Goal: Information Seeking & Learning: Find specific fact

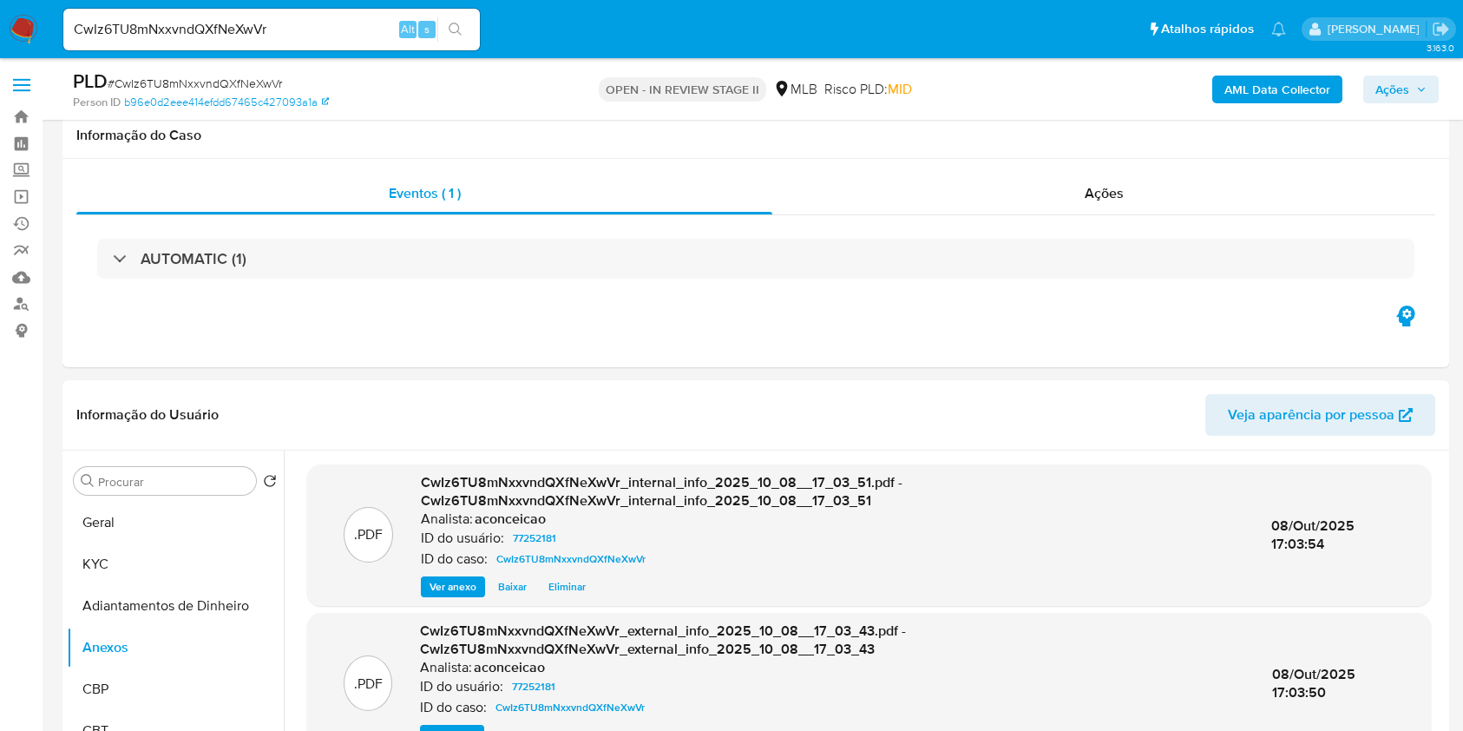
select select "10"
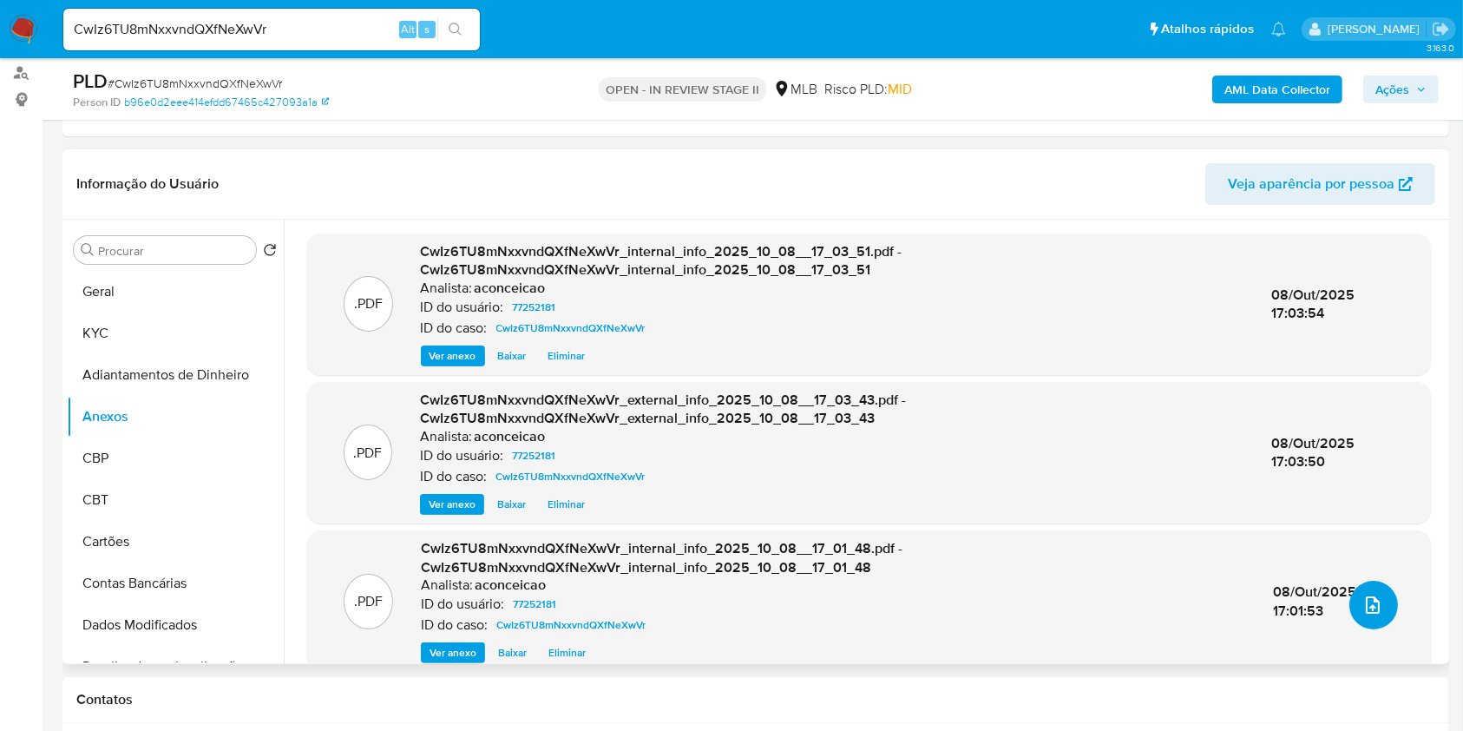
click at [1350, 608] on button "upload-file" at bounding box center [1374, 605] width 49 height 49
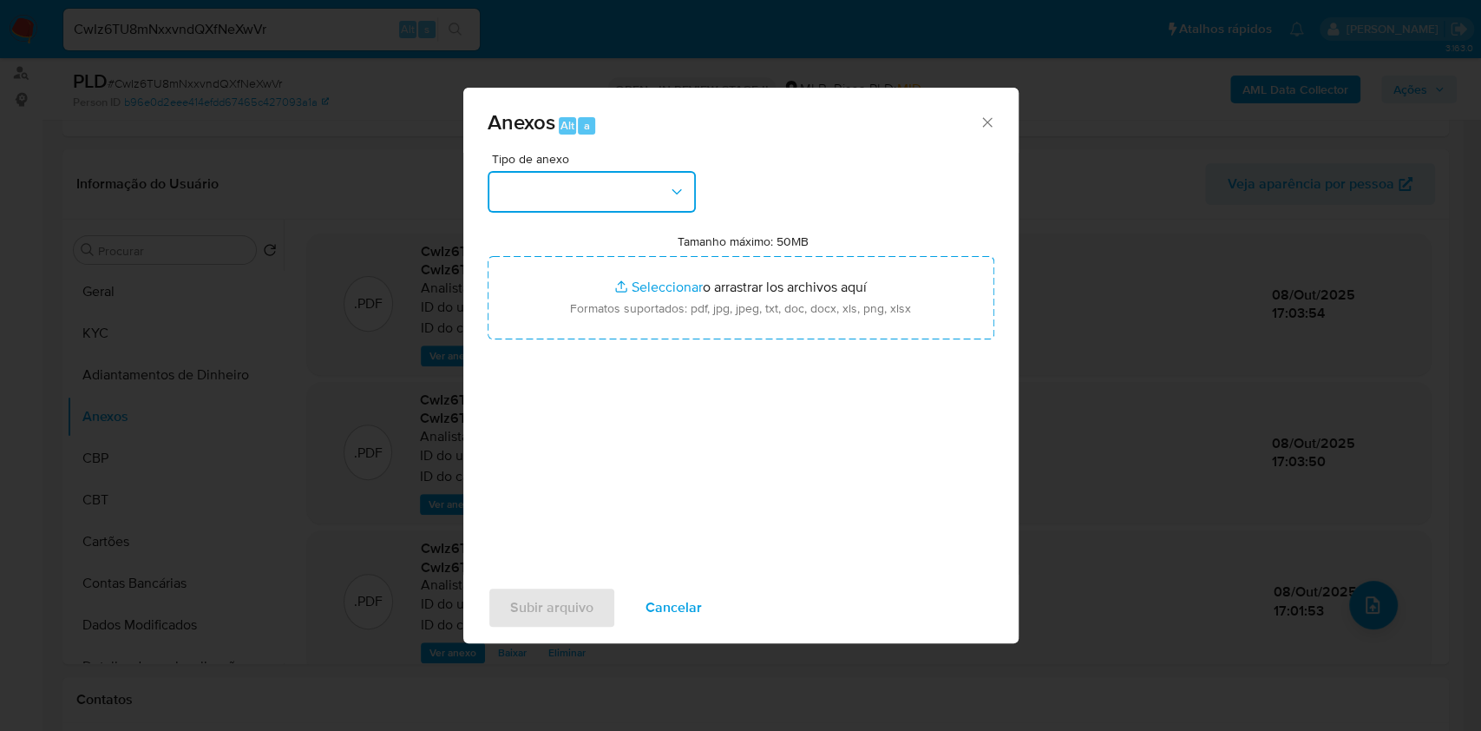
click at [583, 189] on button "button" at bounding box center [592, 192] width 208 height 42
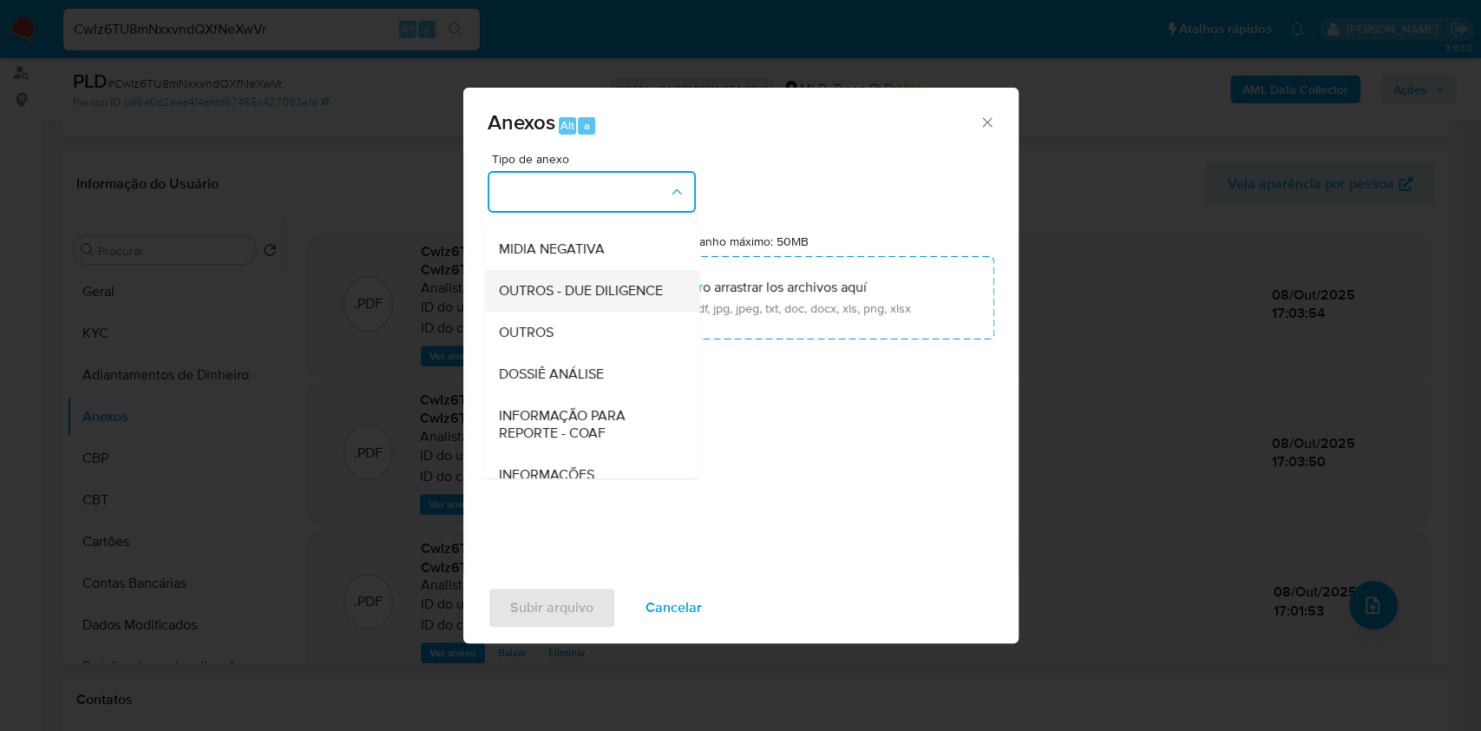
scroll to position [266, 0]
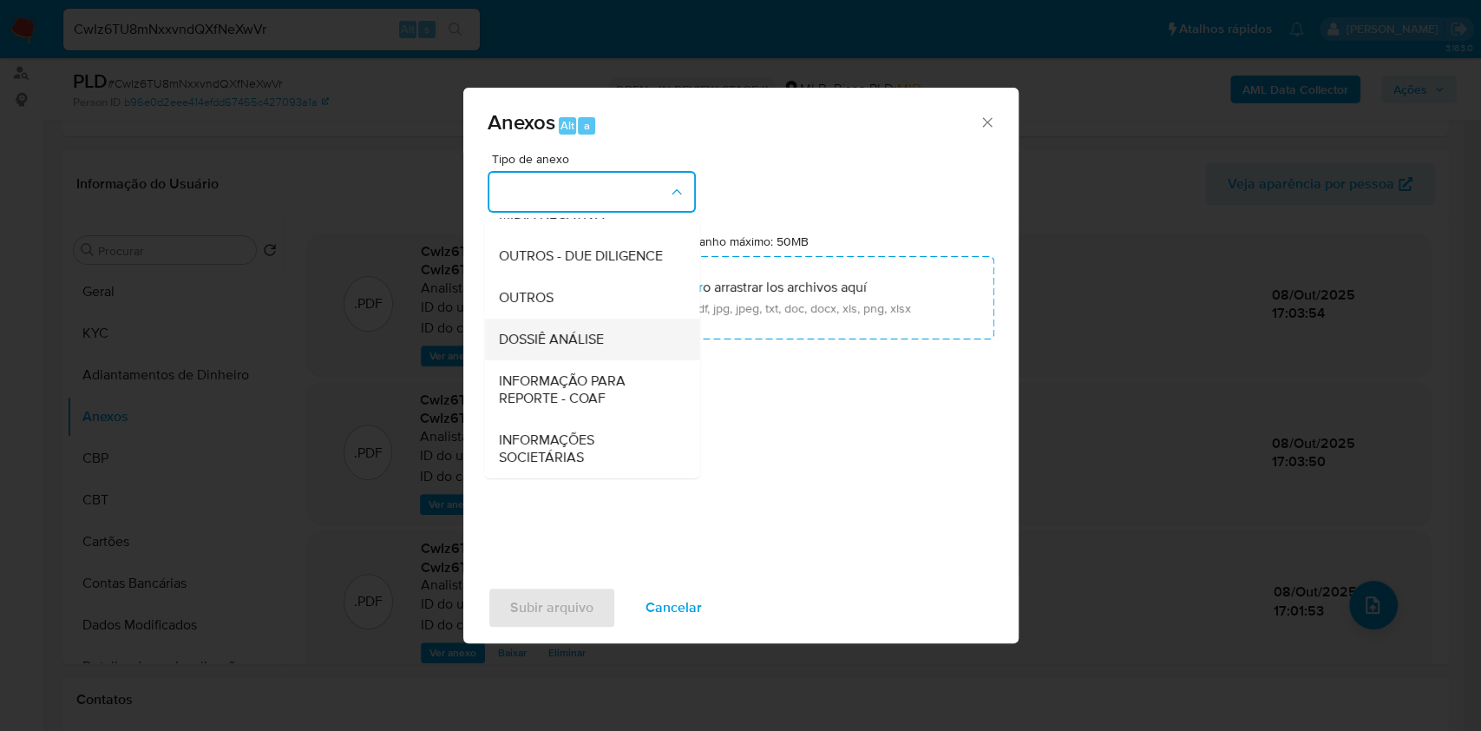
click at [588, 337] on span "DOSSIÊ ANÁLISE" at bounding box center [550, 339] width 105 height 17
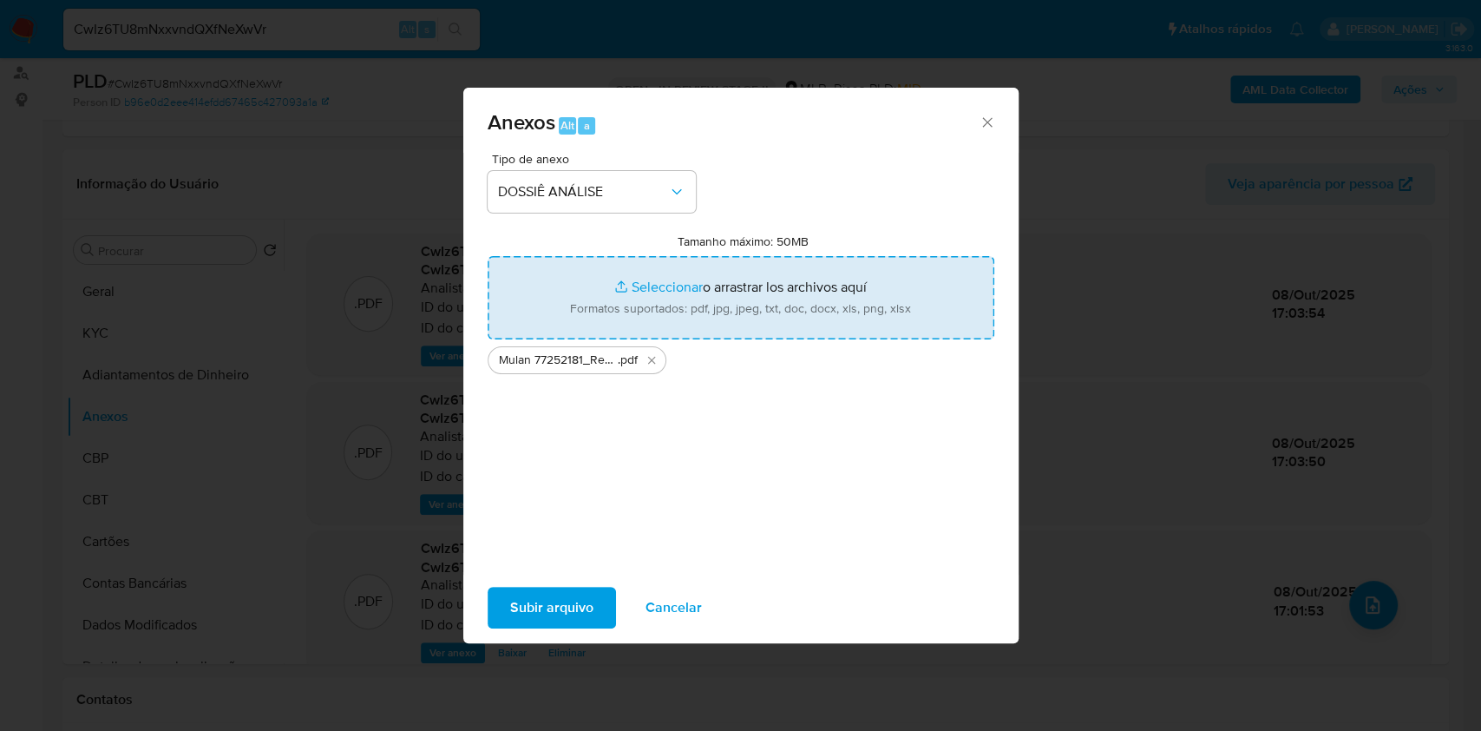
click at [554, 603] on span "Subir arquivo" at bounding box center [551, 607] width 83 height 38
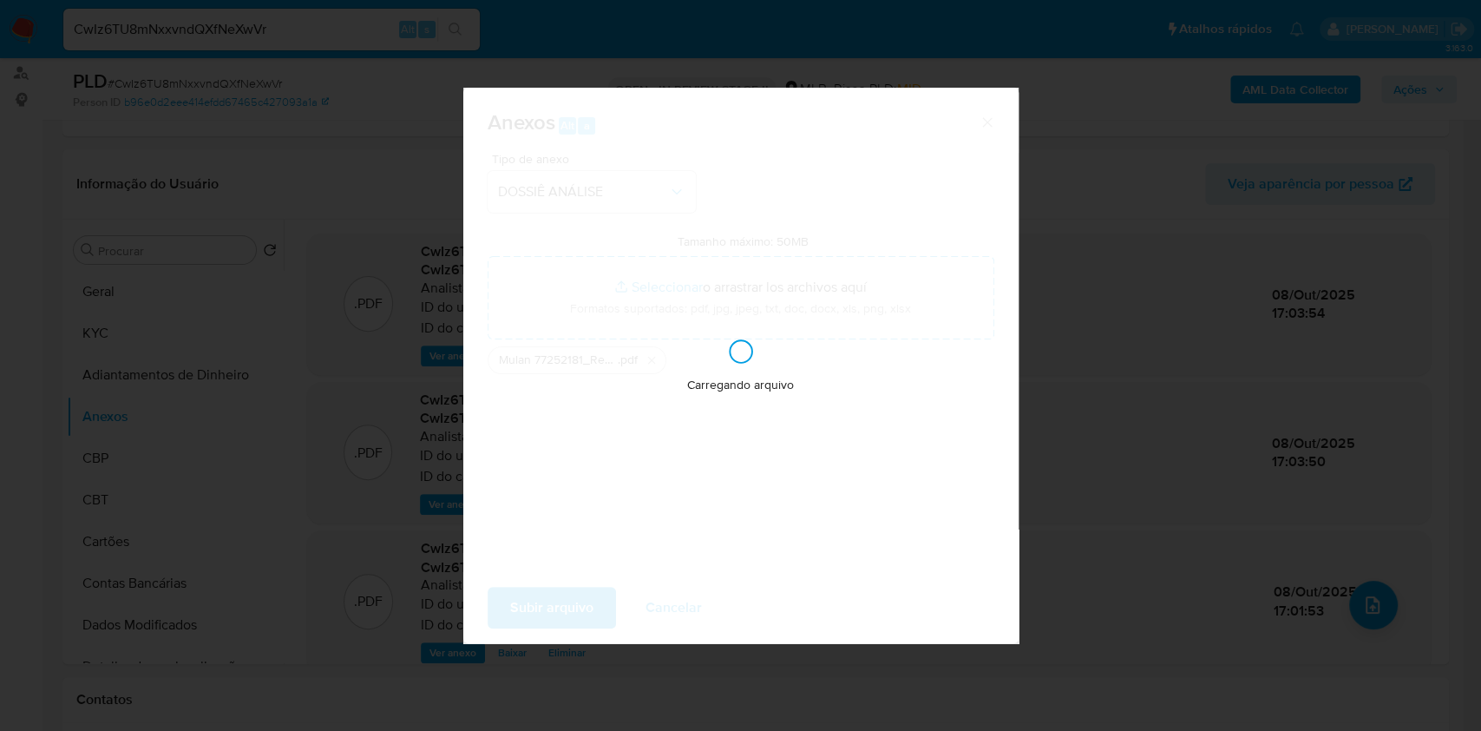
click at [1260, 334] on div "Anexos Alt a Tipo de anexo DOSSIÊ ANÁLISE Tamanho máximo: 50MB Seleccionar arch…" at bounding box center [740, 365] width 1481 height 731
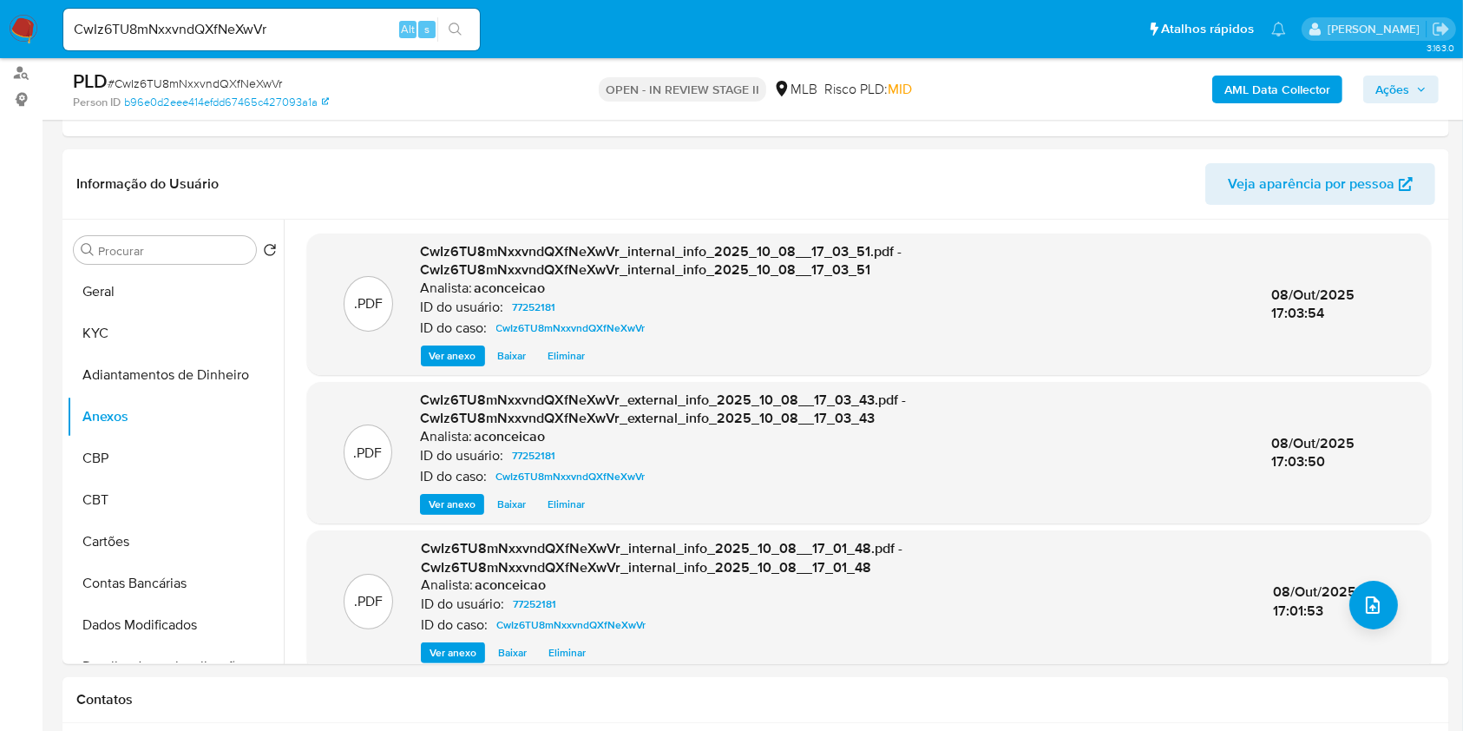
click at [1390, 71] on div "AML Data Collector Ações" at bounding box center [1214, 89] width 450 height 41
click at [1383, 618] on button "upload-file" at bounding box center [1374, 605] width 49 height 49
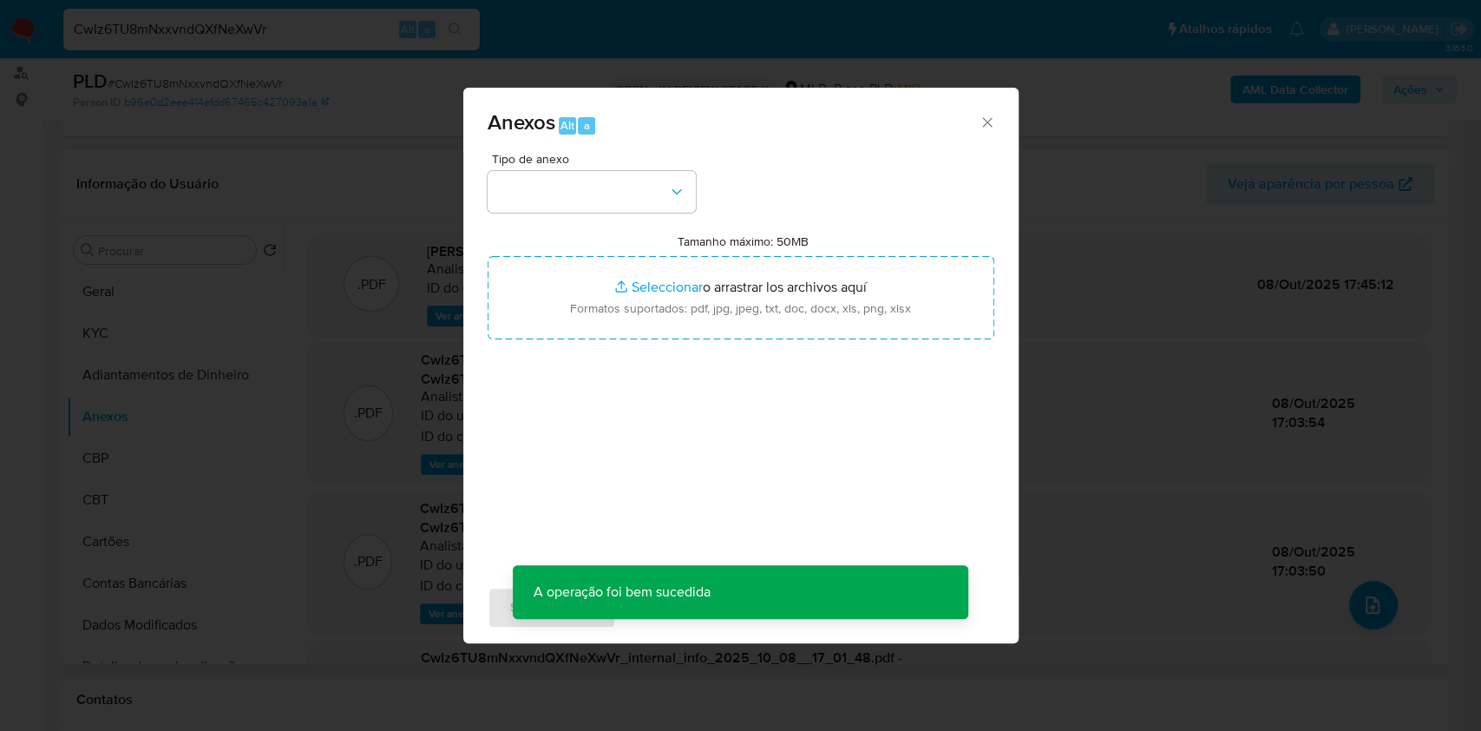
click at [982, 114] on icon "Cerrar" at bounding box center [987, 122] width 17 height 17
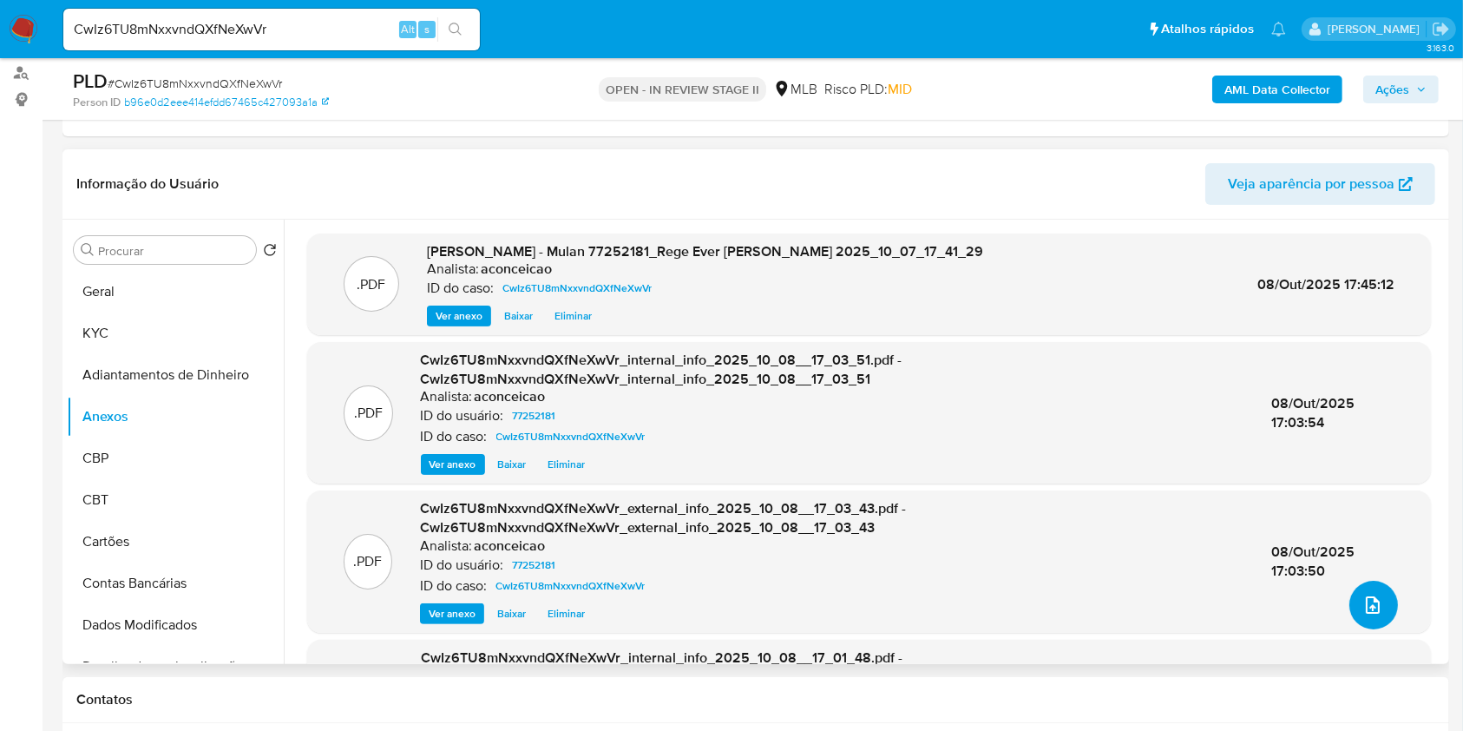
click at [1363, 598] on icon "upload-file" at bounding box center [1373, 605] width 21 height 21
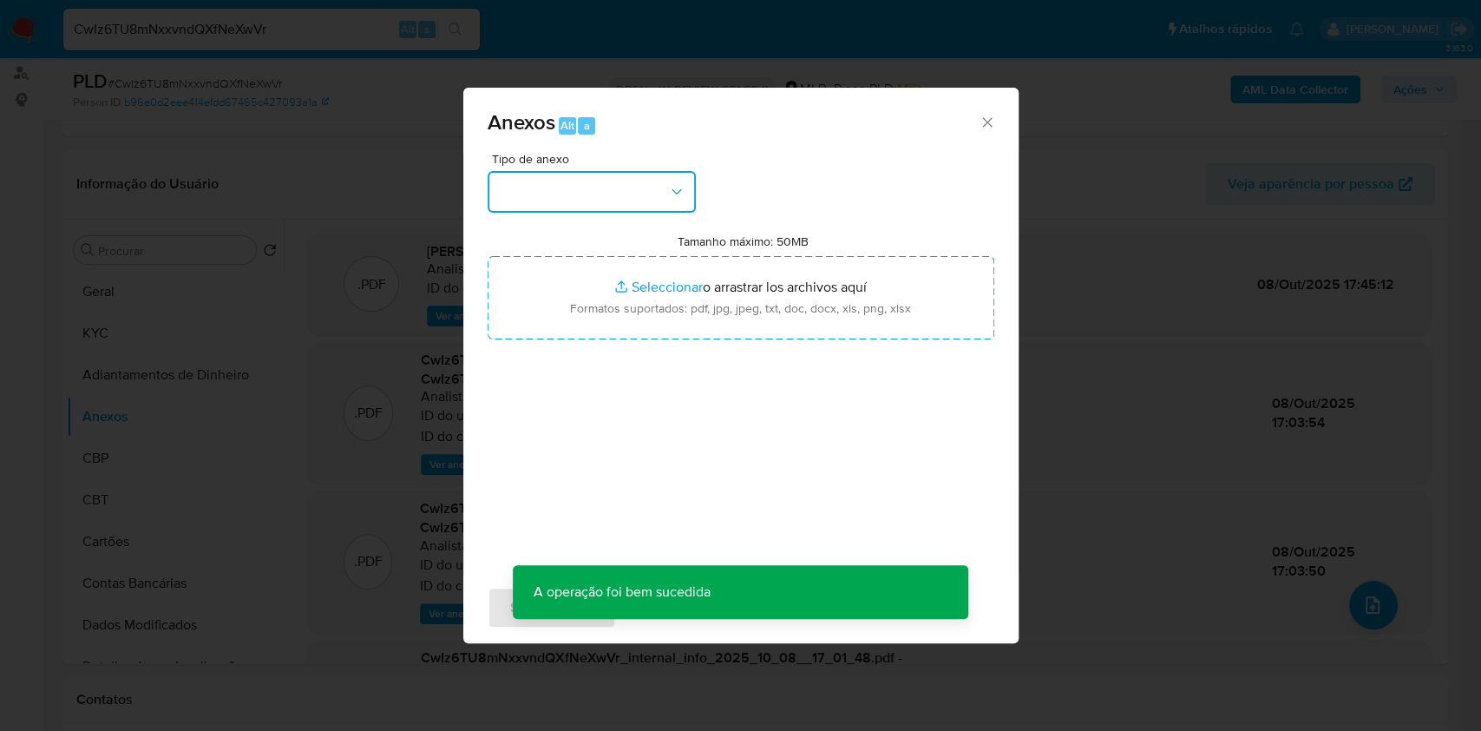
click at [663, 178] on button "button" at bounding box center [592, 192] width 208 height 42
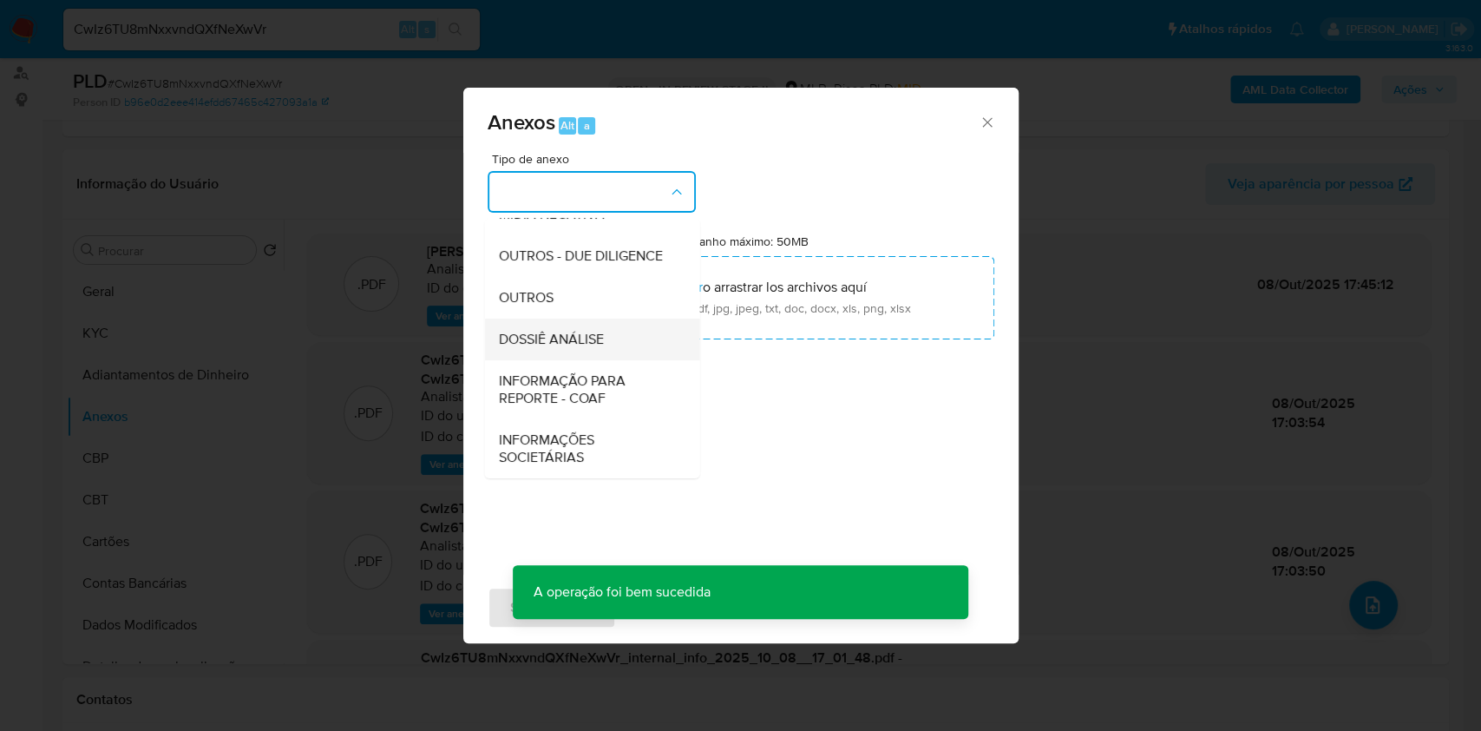
click at [569, 333] on span "DOSSIÊ ANÁLISE" at bounding box center [550, 339] width 105 height 17
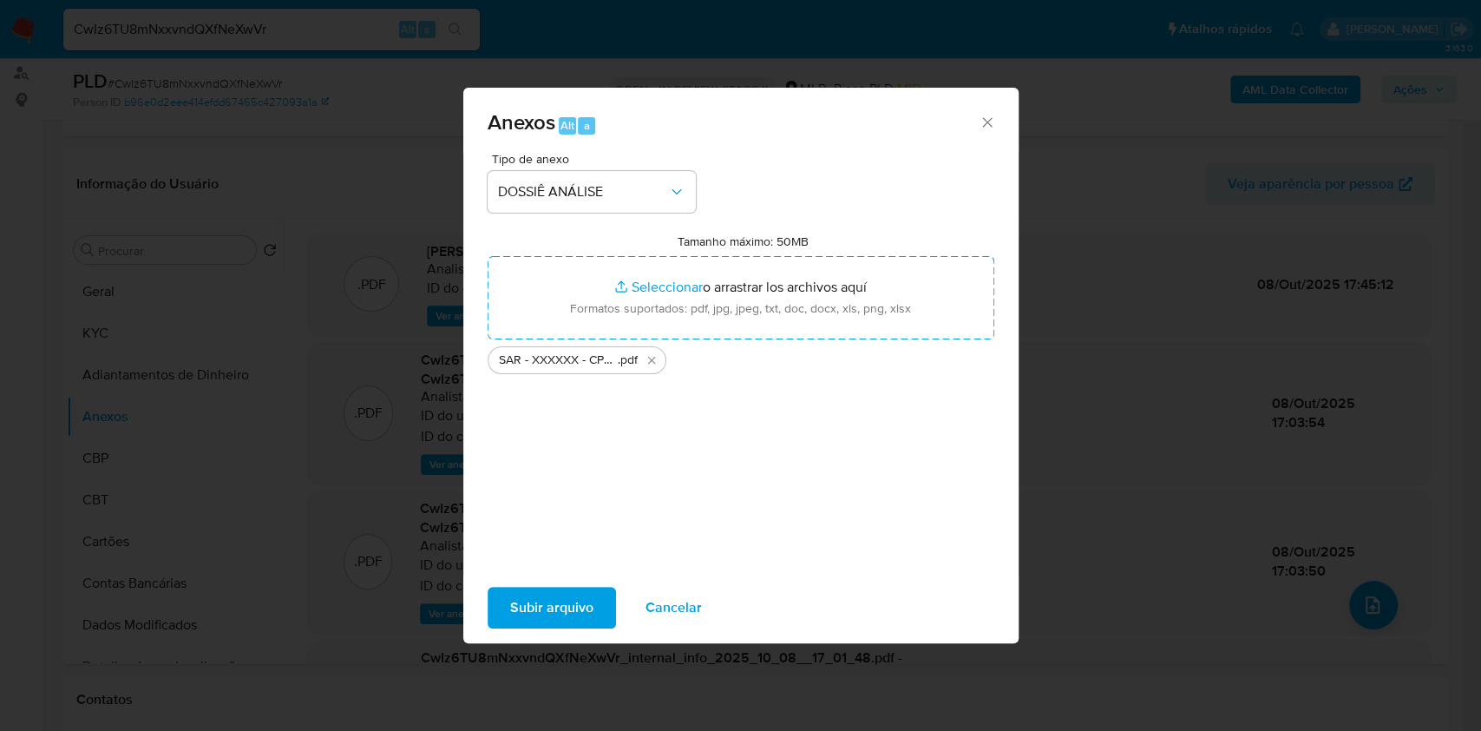
click at [549, 608] on span "Subir arquivo" at bounding box center [551, 607] width 83 height 38
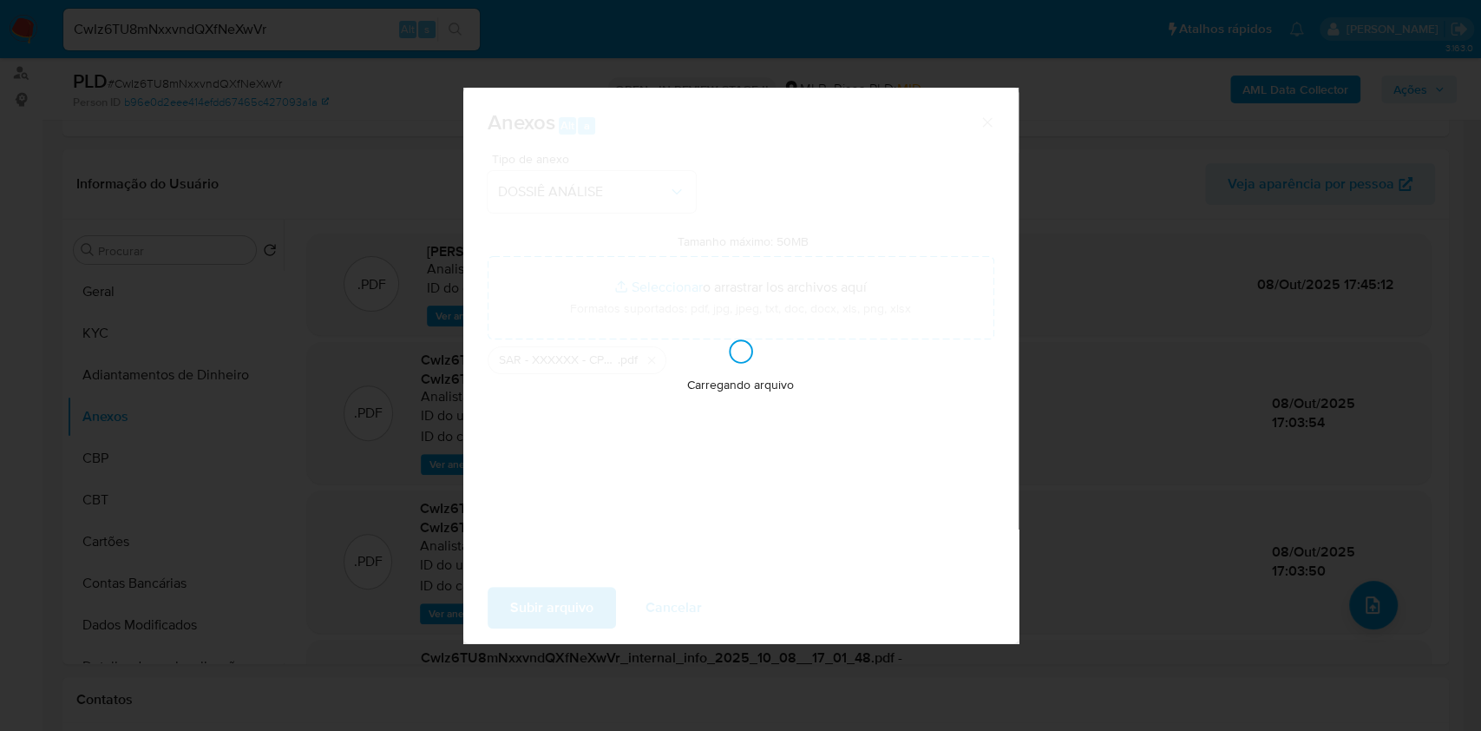
click at [1147, 257] on div "Anexos Alt a Tipo de anexo DOSSIÊ ANÁLISE Tamanho máximo: 50MB Seleccionar arch…" at bounding box center [740, 365] width 1481 height 731
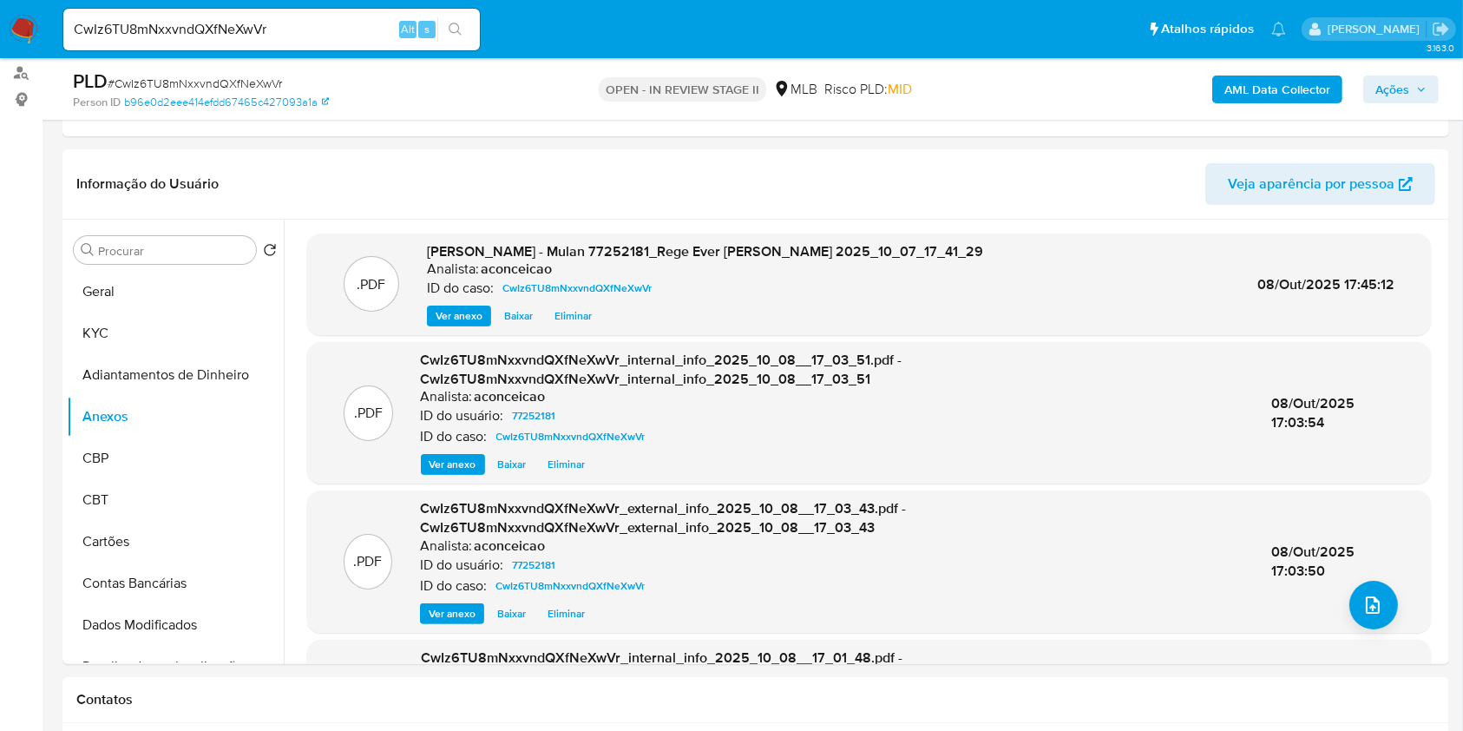
click at [1406, 94] on span "Ações" at bounding box center [1393, 90] width 34 height 28
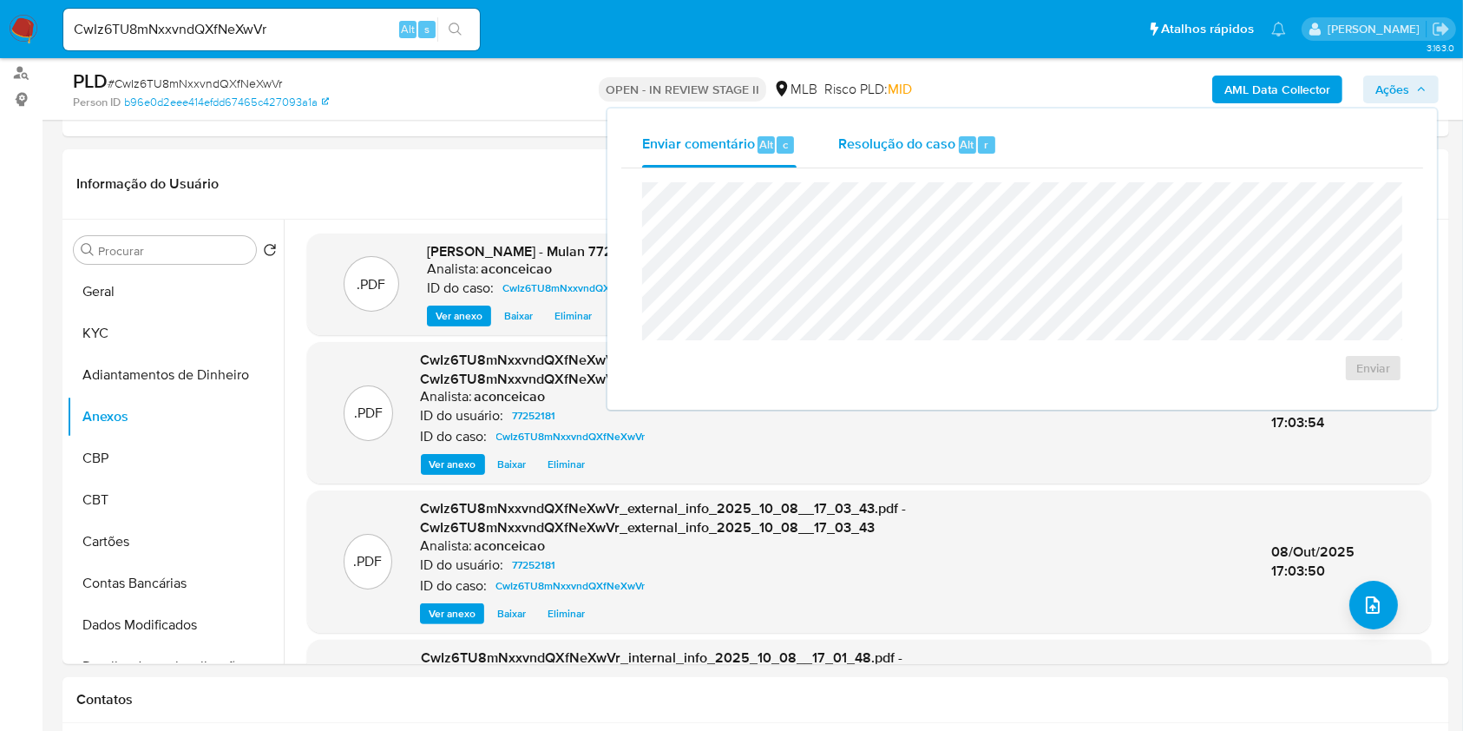
click at [965, 149] on span "Alt" at bounding box center [968, 144] width 14 height 16
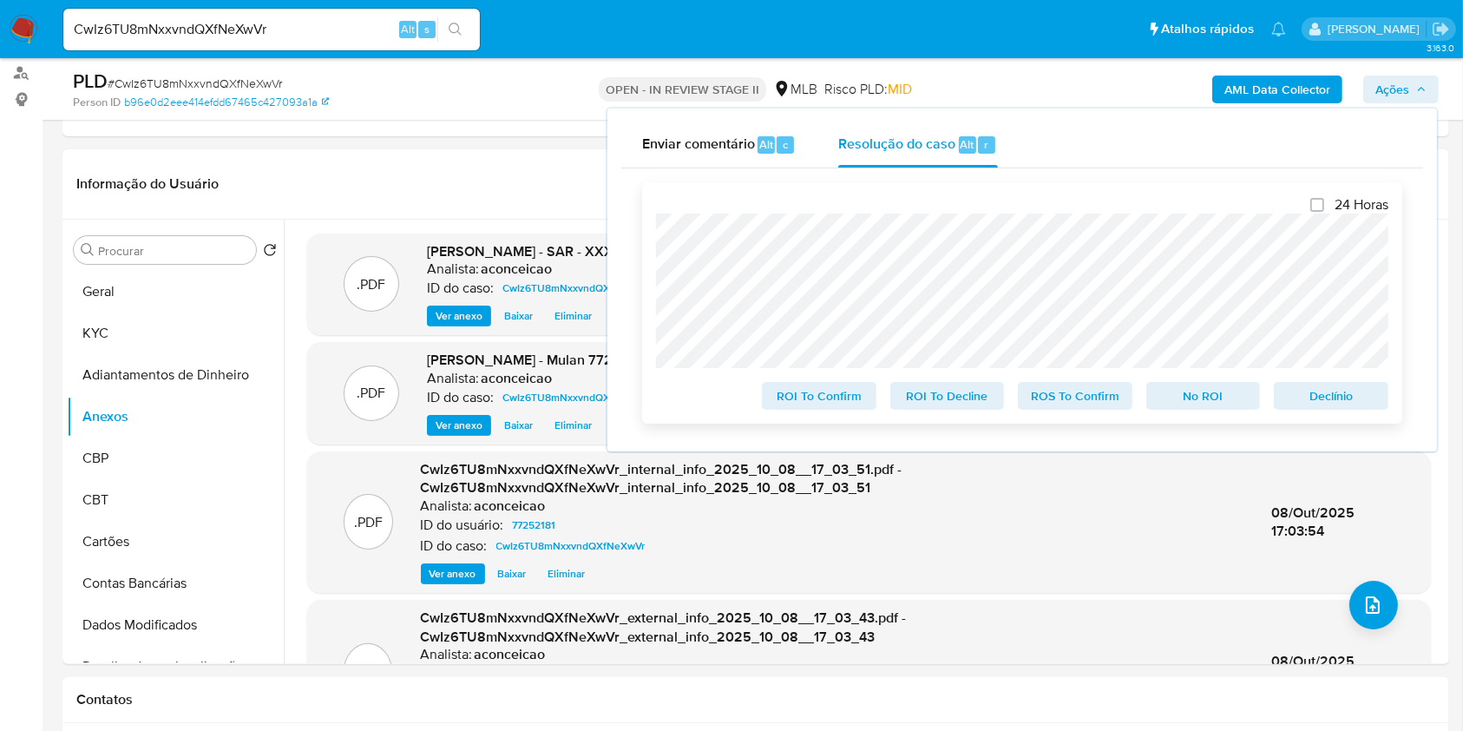
click at [1058, 403] on span "ROS To Confirm" at bounding box center [1075, 396] width 90 height 24
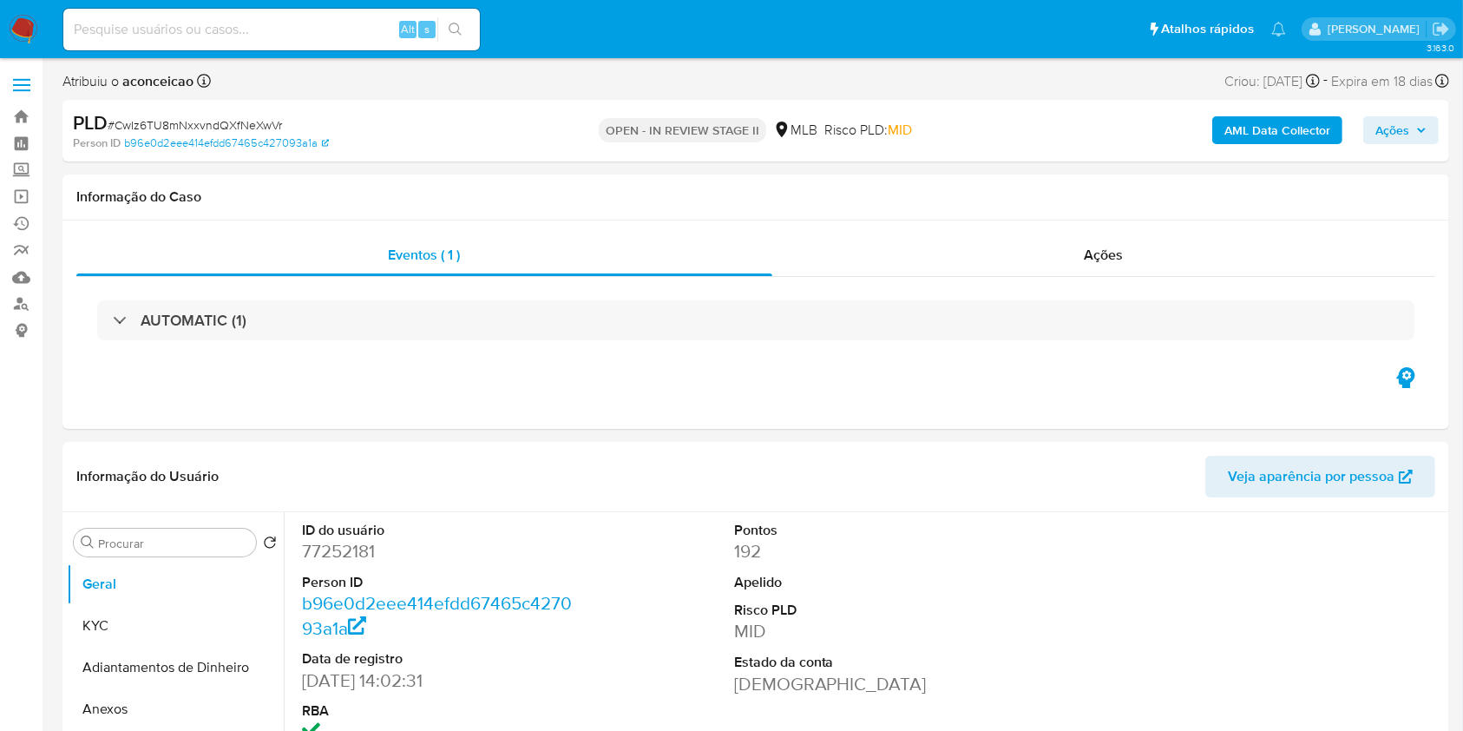
select select "10"
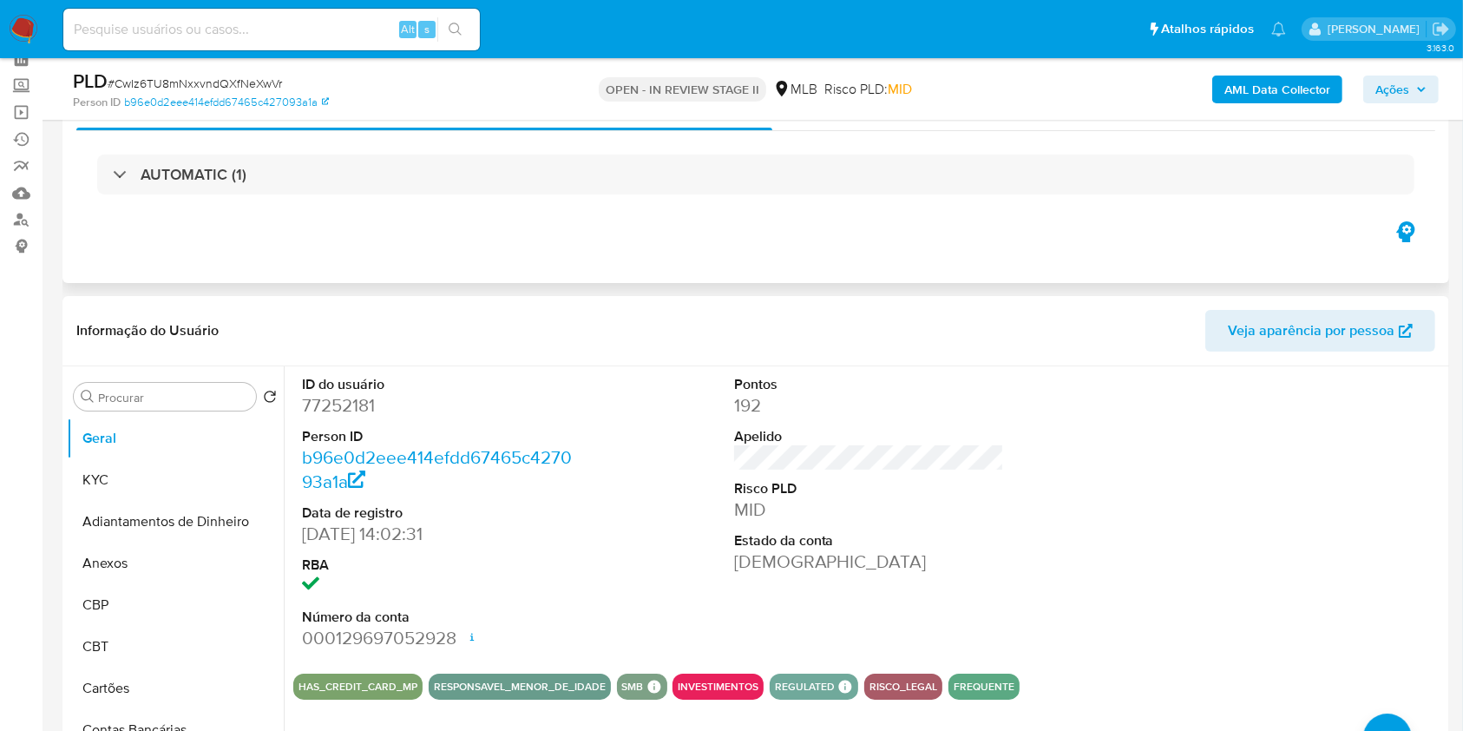
scroll to position [231, 0]
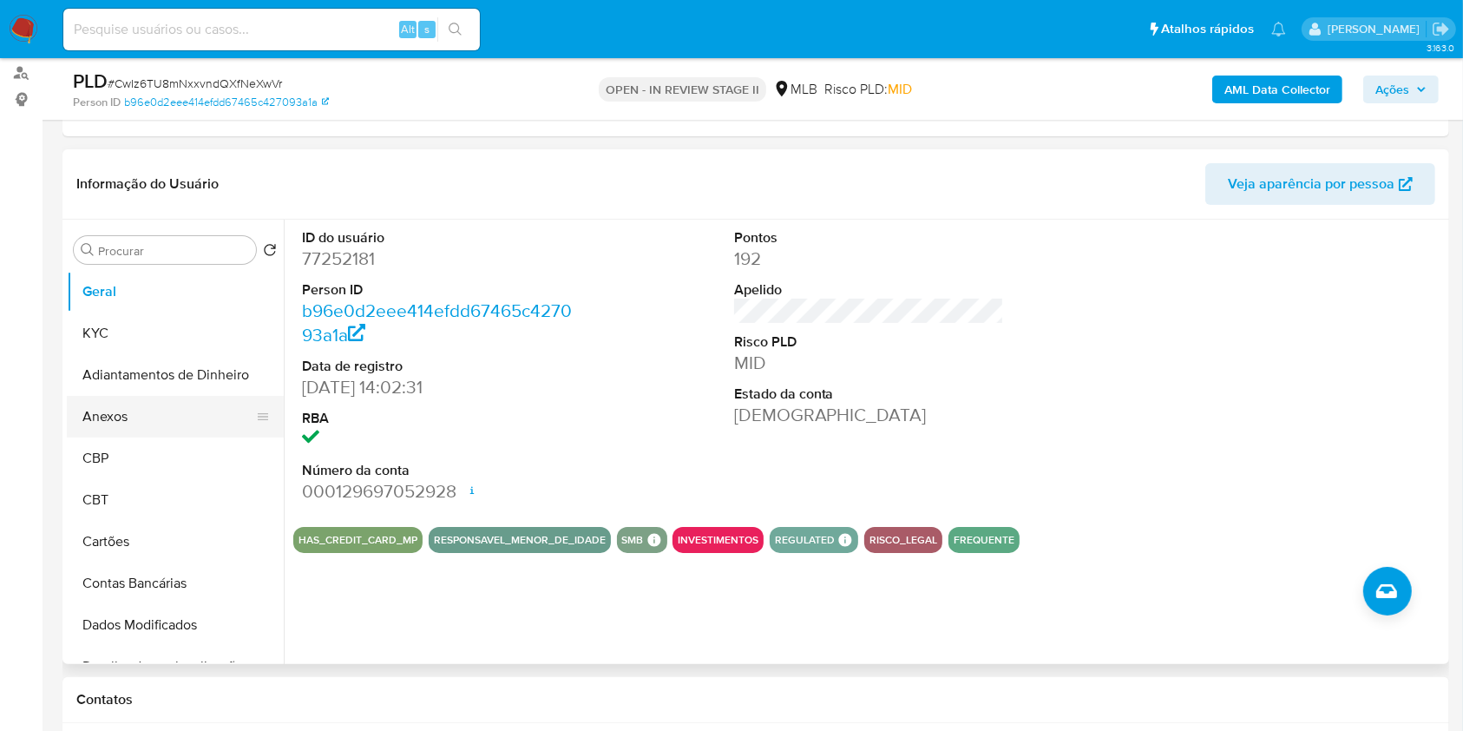
click at [81, 417] on button "Anexos" at bounding box center [168, 417] width 203 height 42
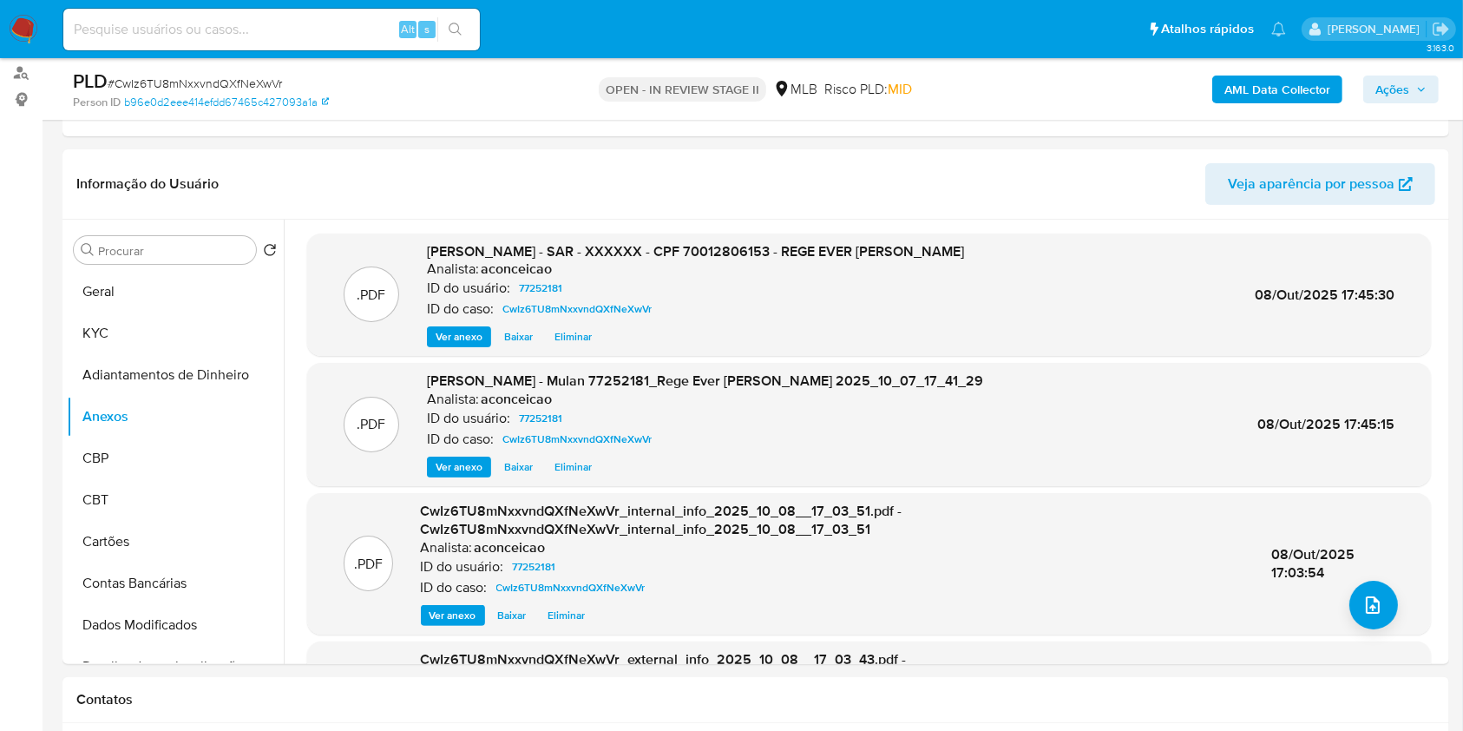
click at [1401, 85] on span "Ações" at bounding box center [1393, 90] width 34 height 28
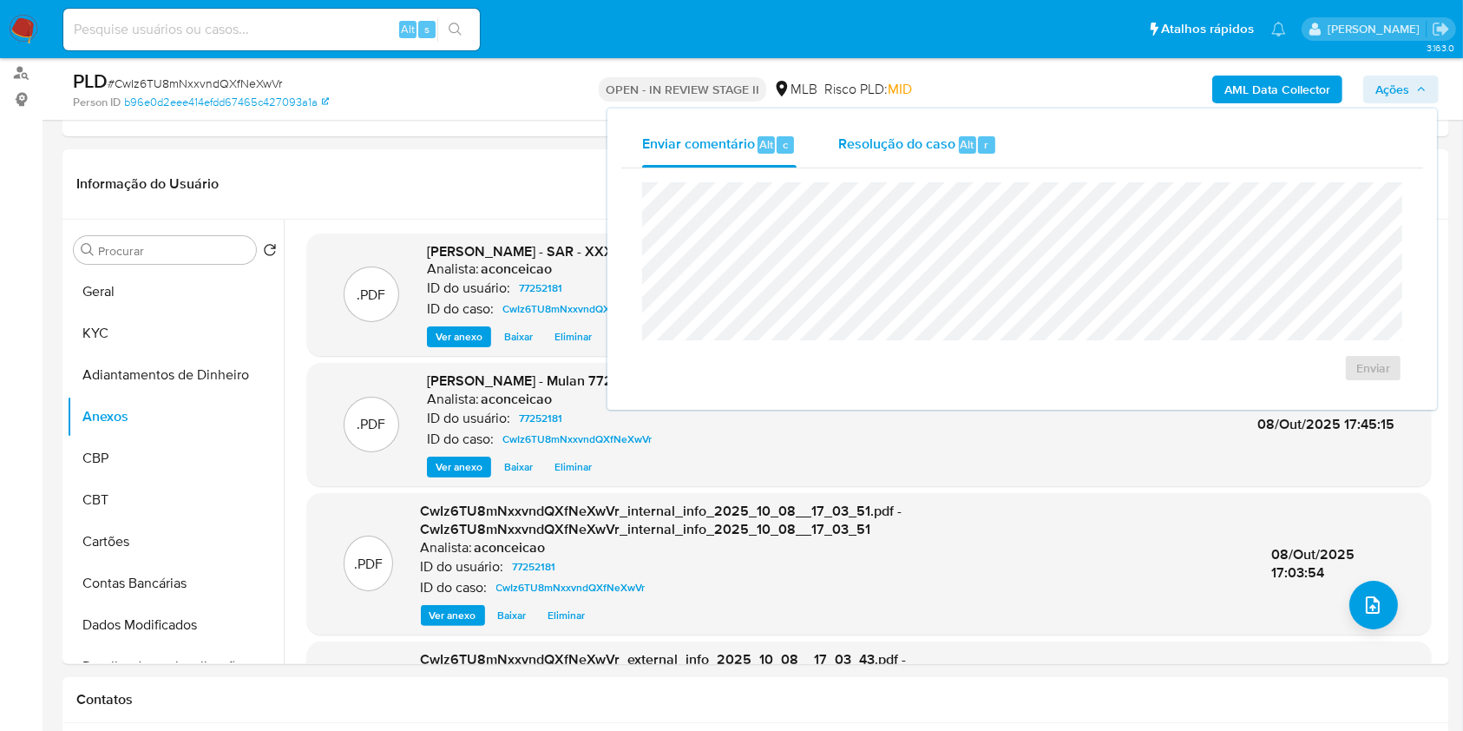
click at [948, 122] on div "Resolução do caso Alt r" at bounding box center [917, 144] width 159 height 45
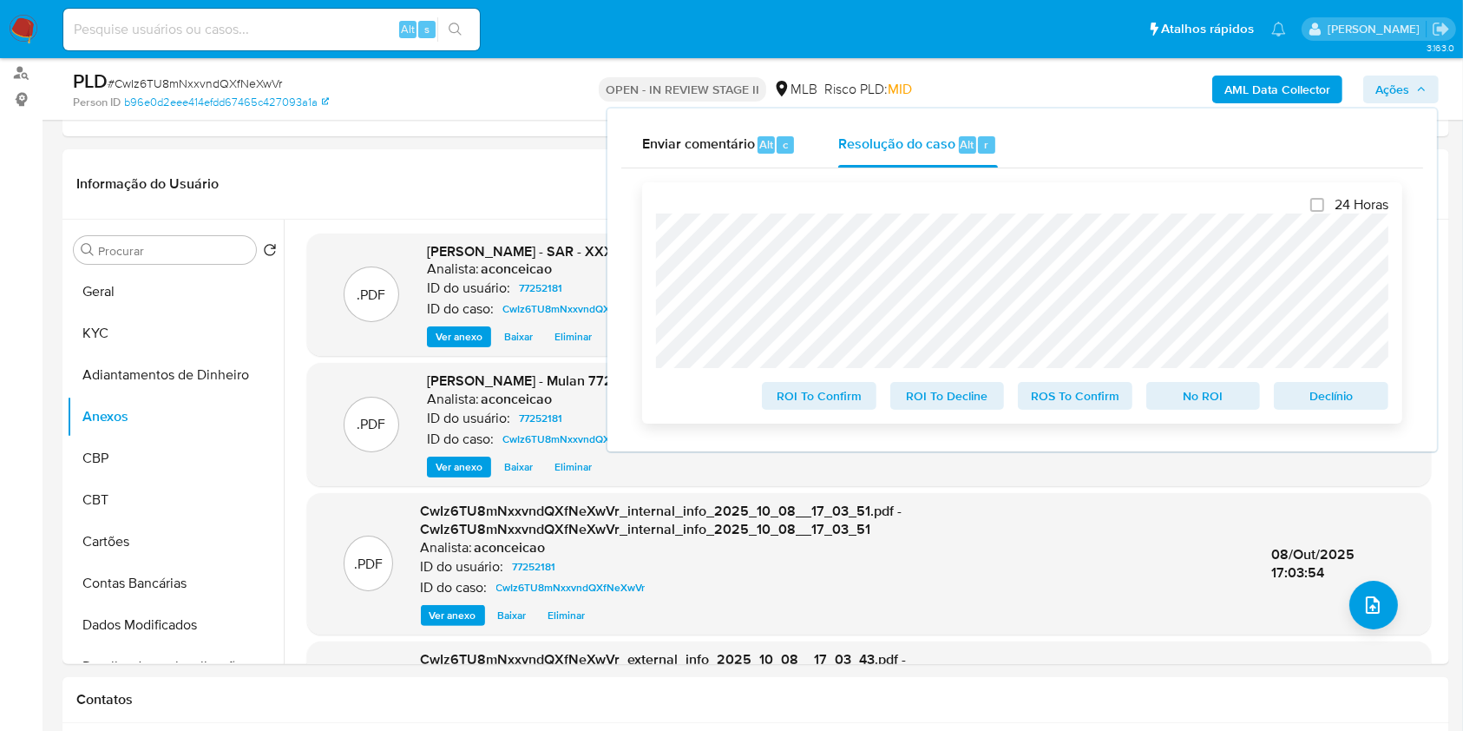
click at [1114, 393] on span "ROS To Confirm" at bounding box center [1075, 396] width 90 height 24
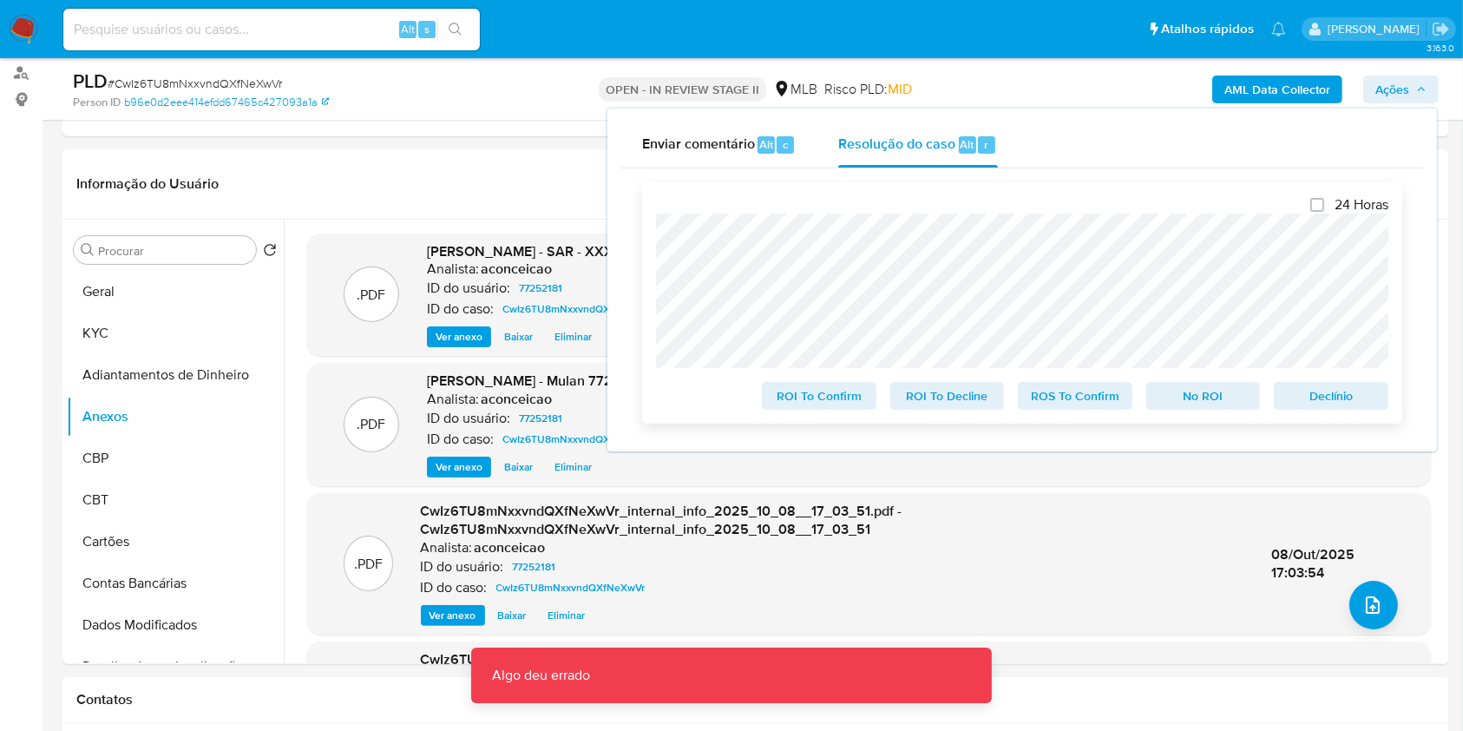
click at [1081, 397] on span "ROS To Confirm" at bounding box center [1075, 396] width 90 height 24
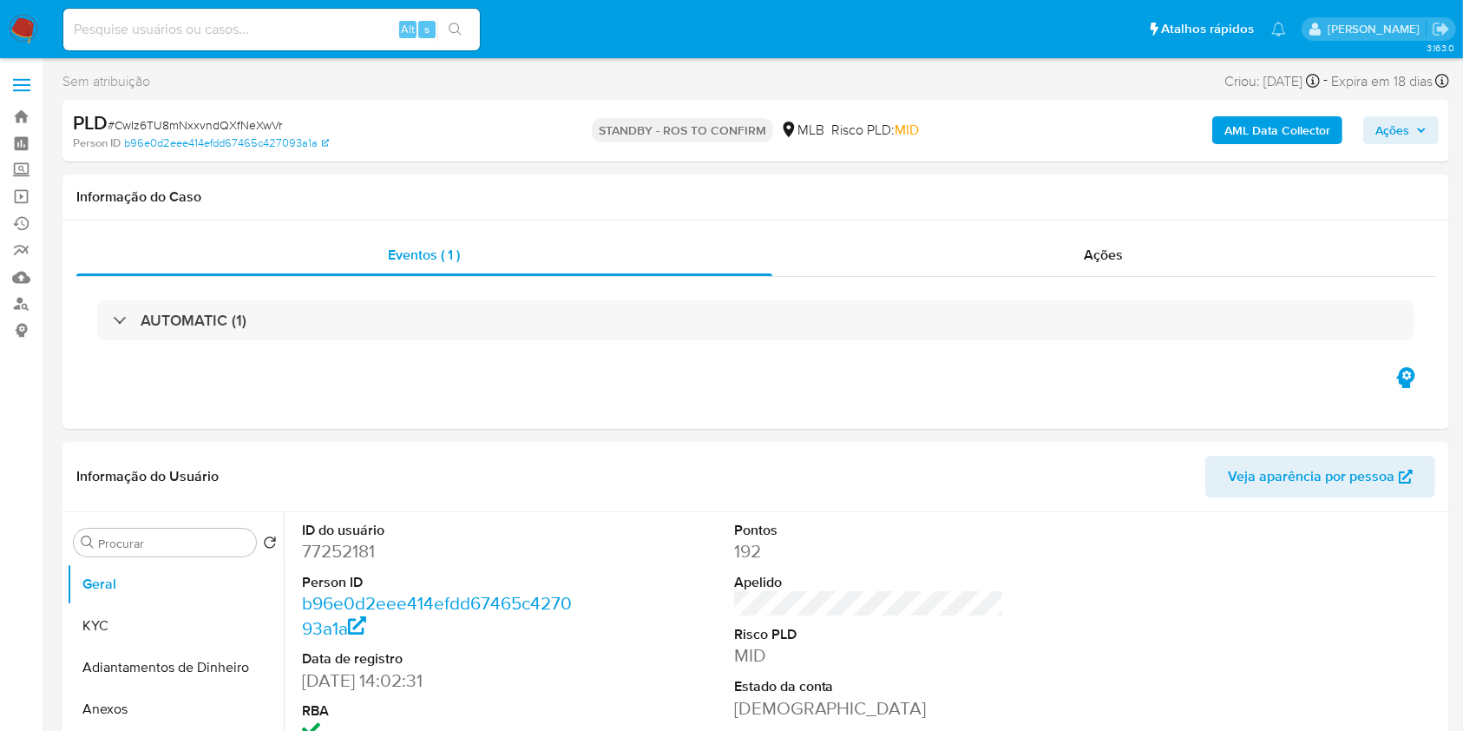
select select "10"
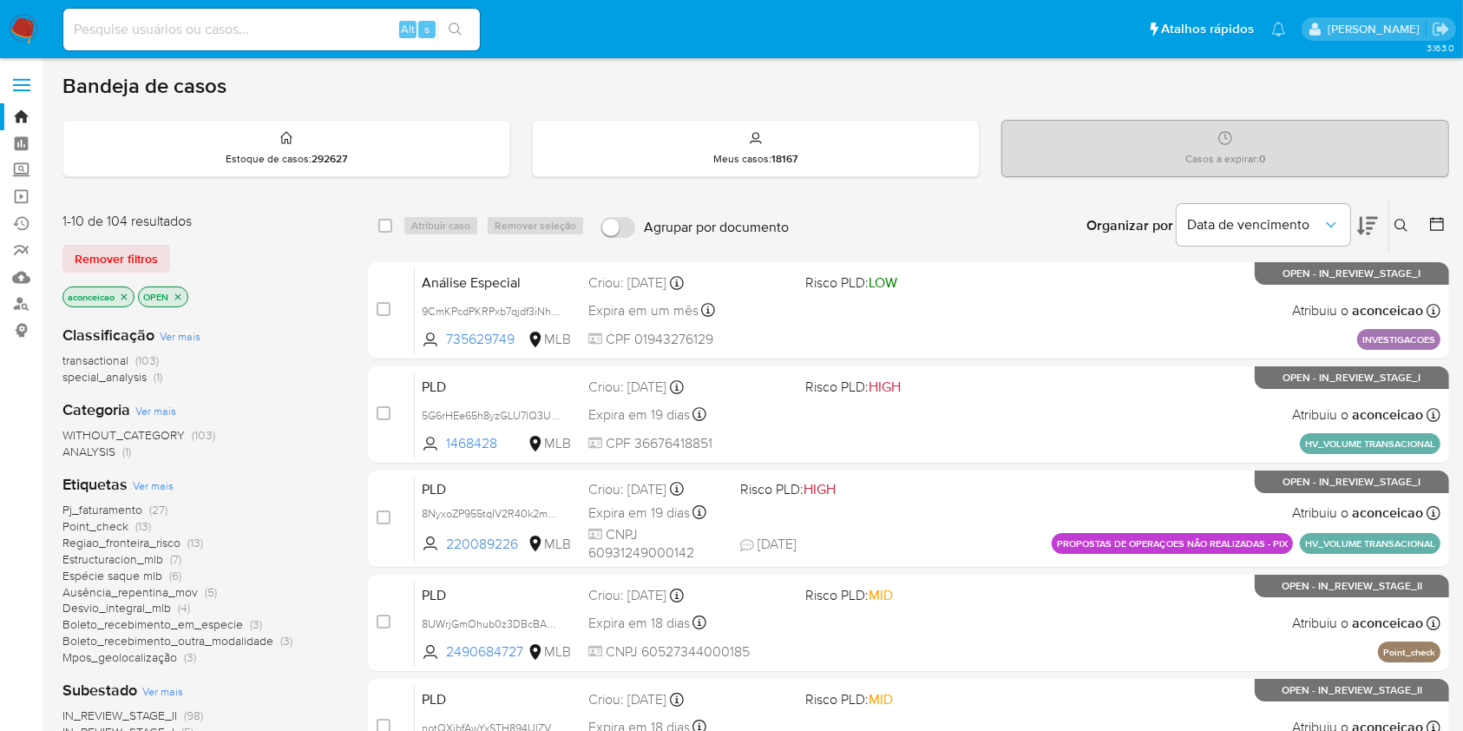
click at [299, 44] on div "Alt s" at bounding box center [271, 30] width 417 height 42
click at [299, 37] on input at bounding box center [271, 29] width 417 height 23
paste input "EWvq1tNJROEO7xFPz4UcXG7K"
type input "EWvq1tNJROEO7xFPz4UcXG7K"
click at [456, 37] on button "search-icon" at bounding box center [455, 29] width 36 height 24
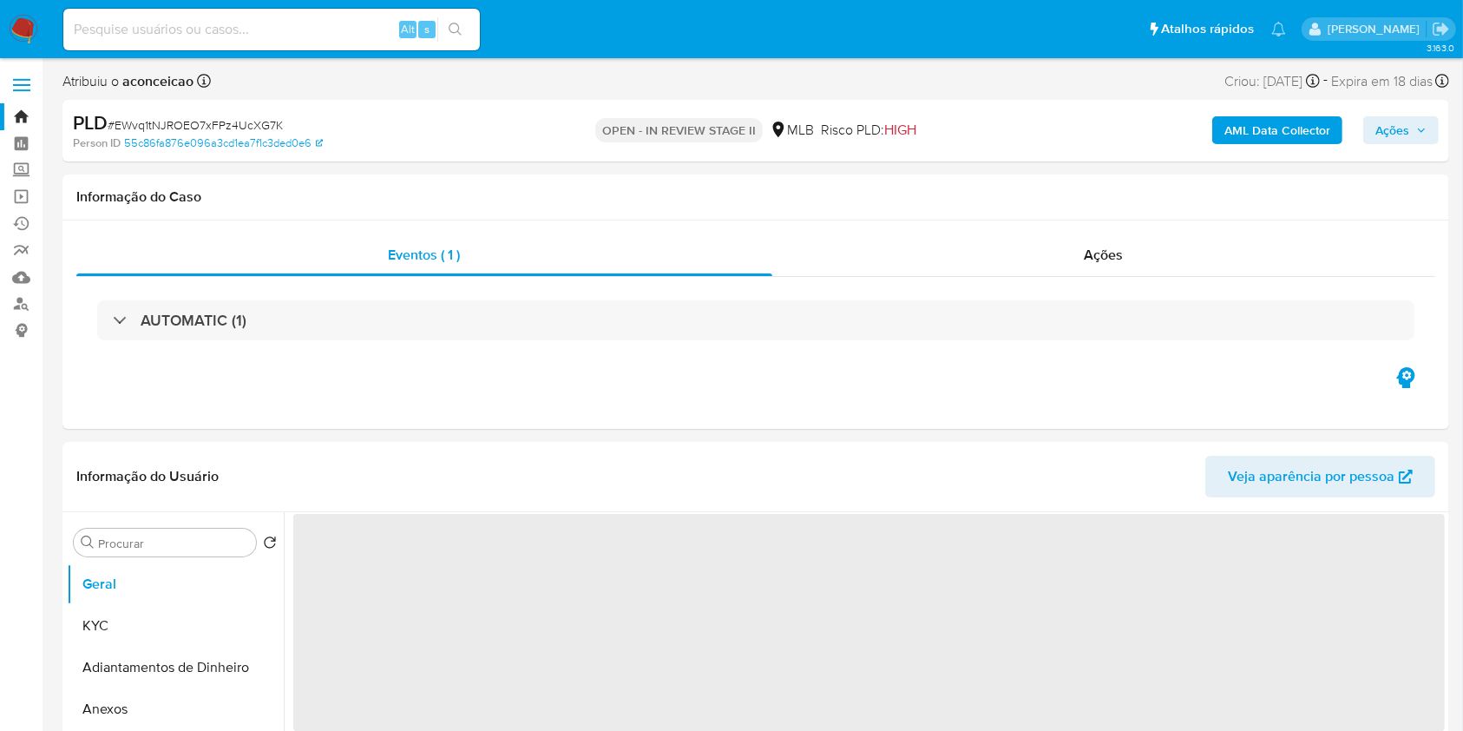
select select "10"
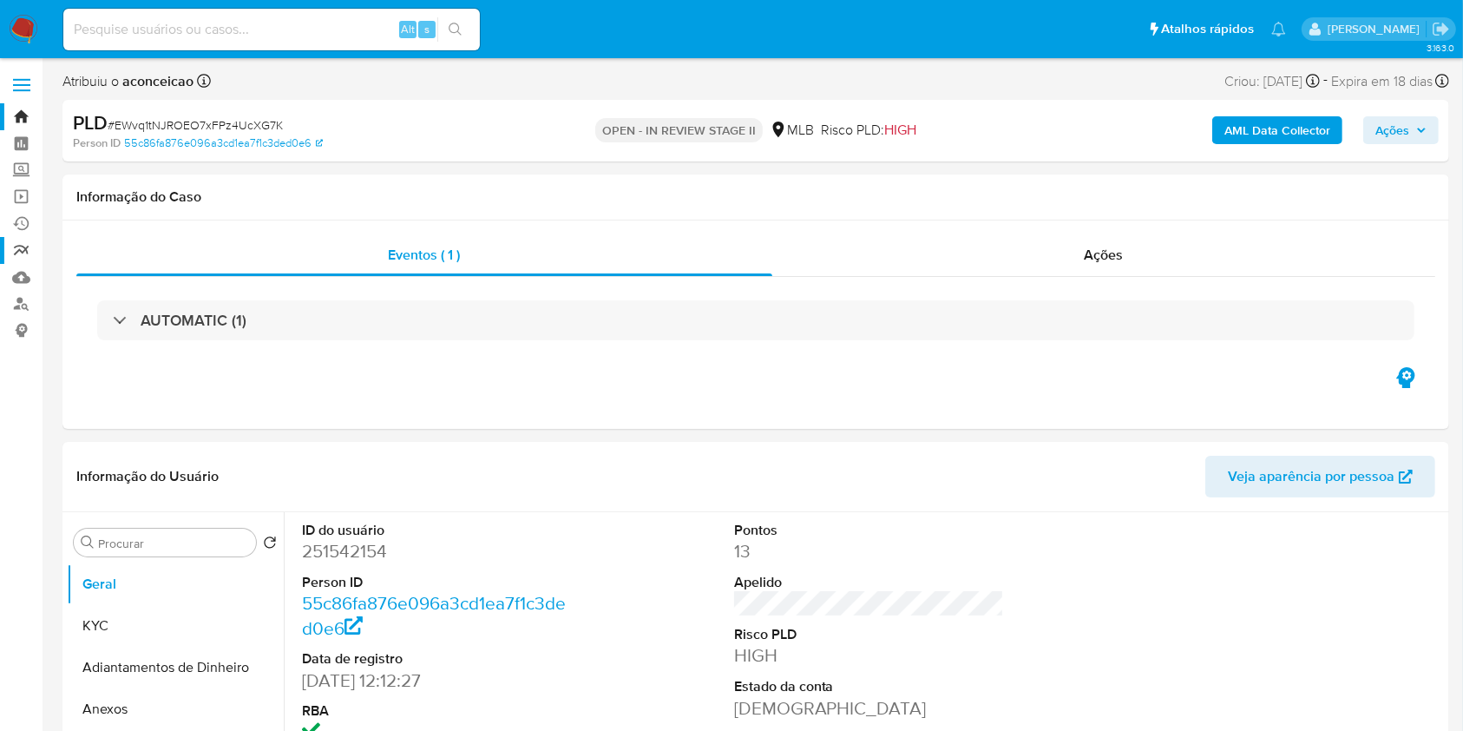
click at [25, 246] on link "relatórios" at bounding box center [103, 250] width 207 height 27
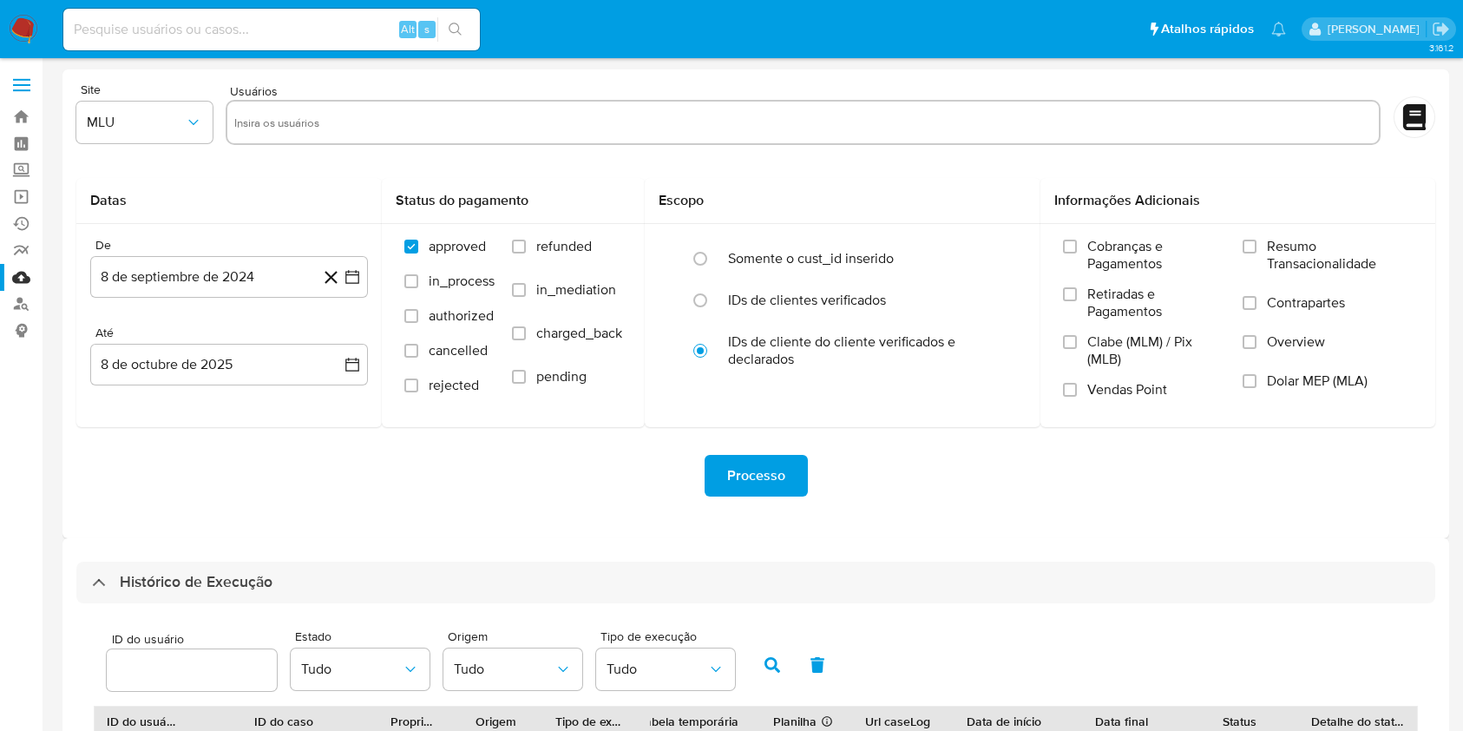
select select "10"
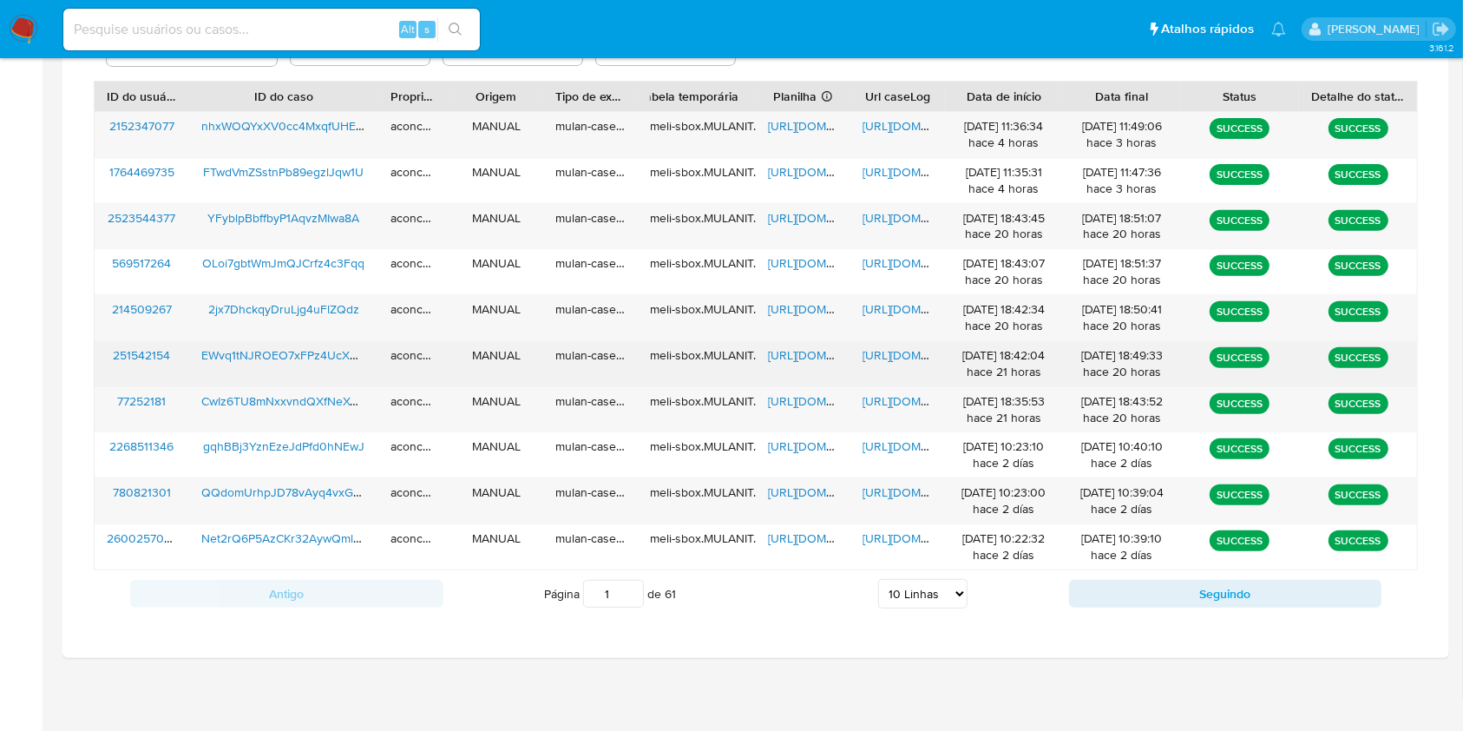
click at [805, 359] on span "https://docs.google.com/spreadsheets/d/1BpdV0DfMCN_Bedz8QKT9xLZexxdT5zcjiyH4Io6…" at bounding box center [828, 354] width 120 height 17
click at [888, 355] on span "https://docs.google.com/document/d/1IKzhX9u7OgTM0BszmSAJDPJhoPzjnPjBLPVyLOUYSZg…" at bounding box center [923, 354] width 120 height 17
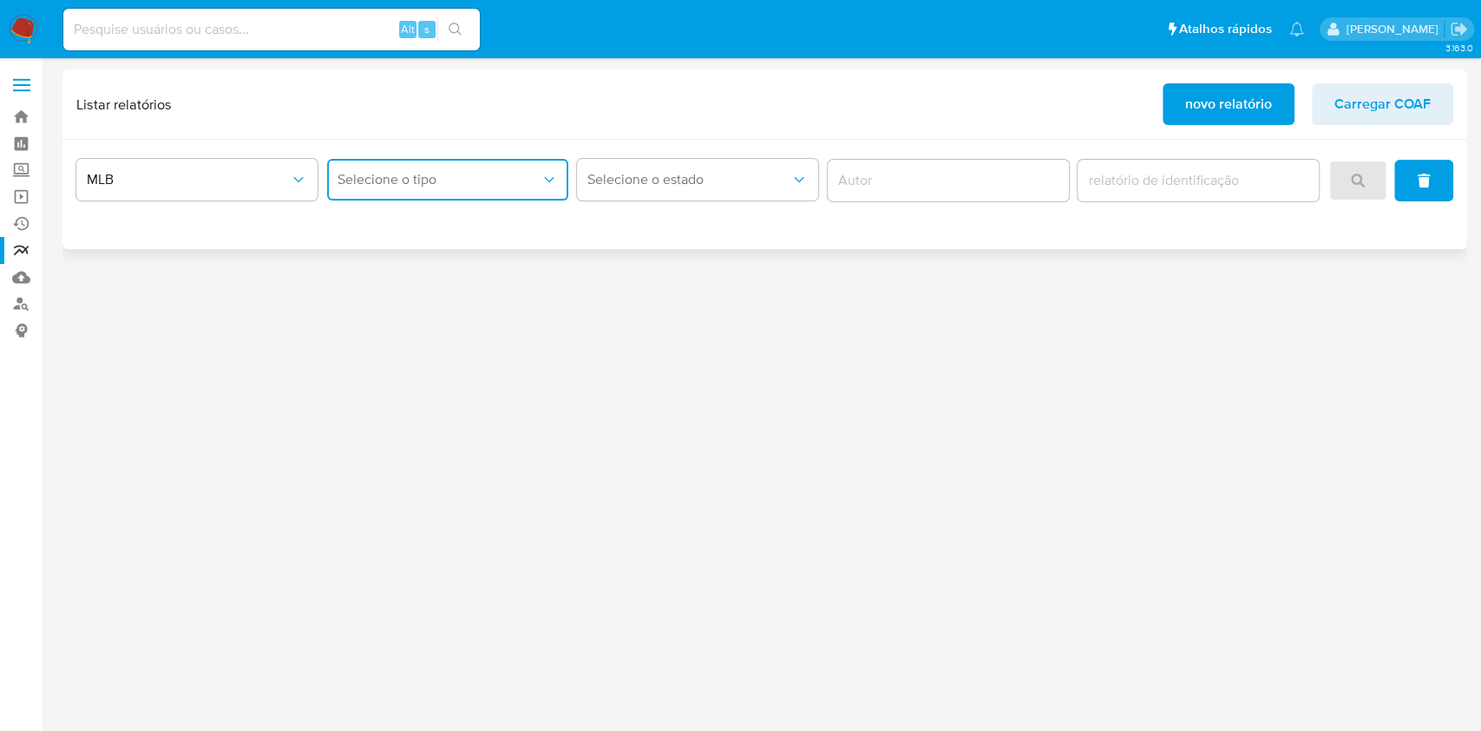
click at [380, 174] on span "Selecione o tipo" at bounding box center [439, 179] width 203 height 17
click at [1244, 122] on span "novo relatório" at bounding box center [1229, 104] width 87 height 38
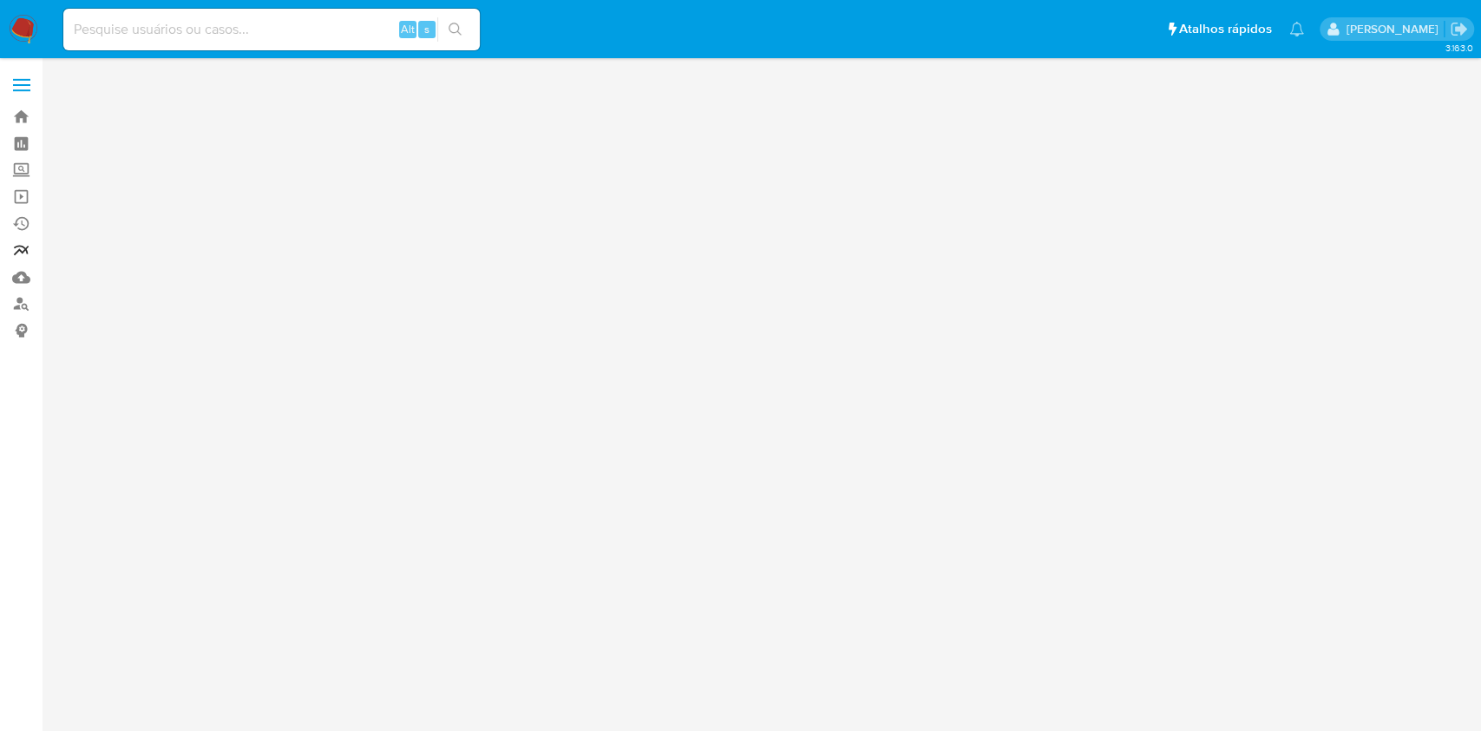
click at [17, 247] on link "relatórios" at bounding box center [103, 250] width 207 height 27
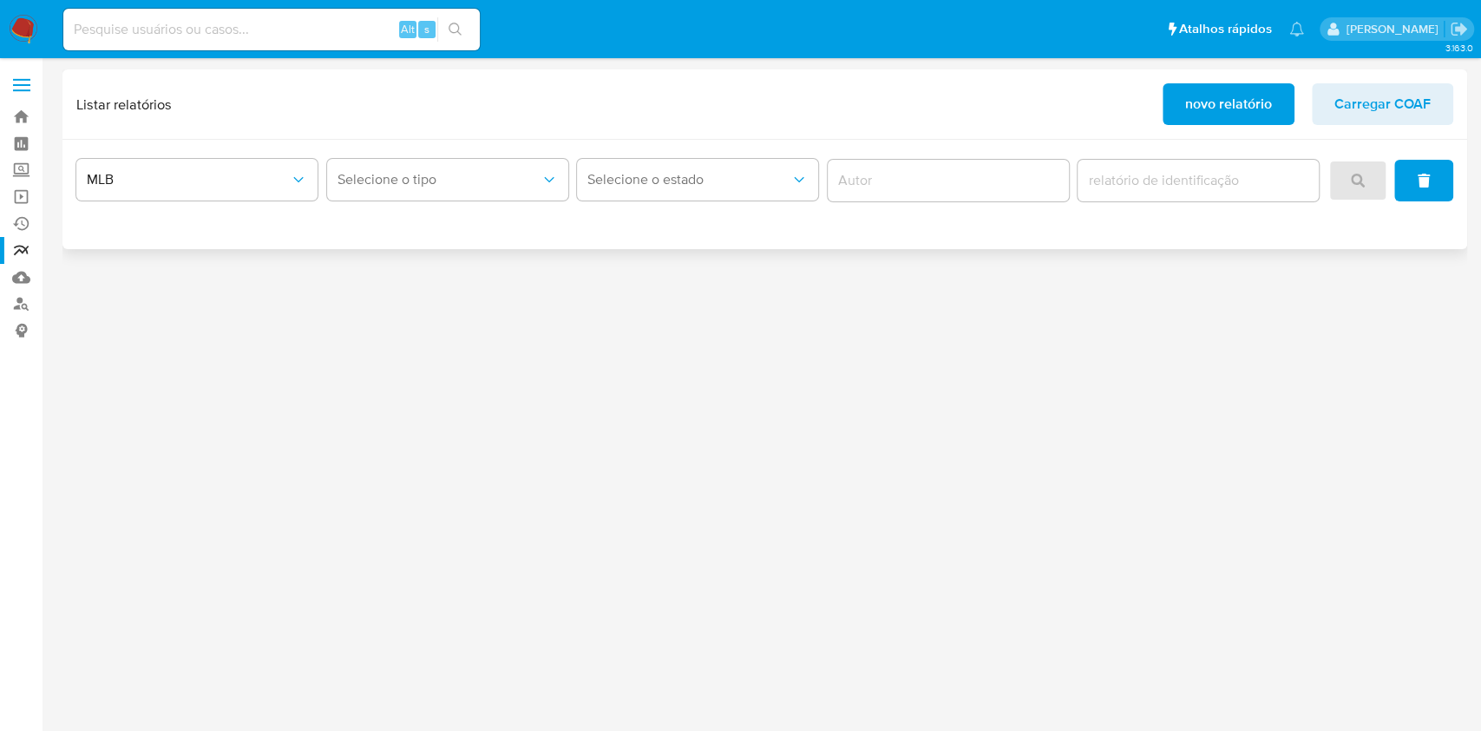
click at [1254, 104] on span "novo relatório" at bounding box center [1229, 104] width 87 height 38
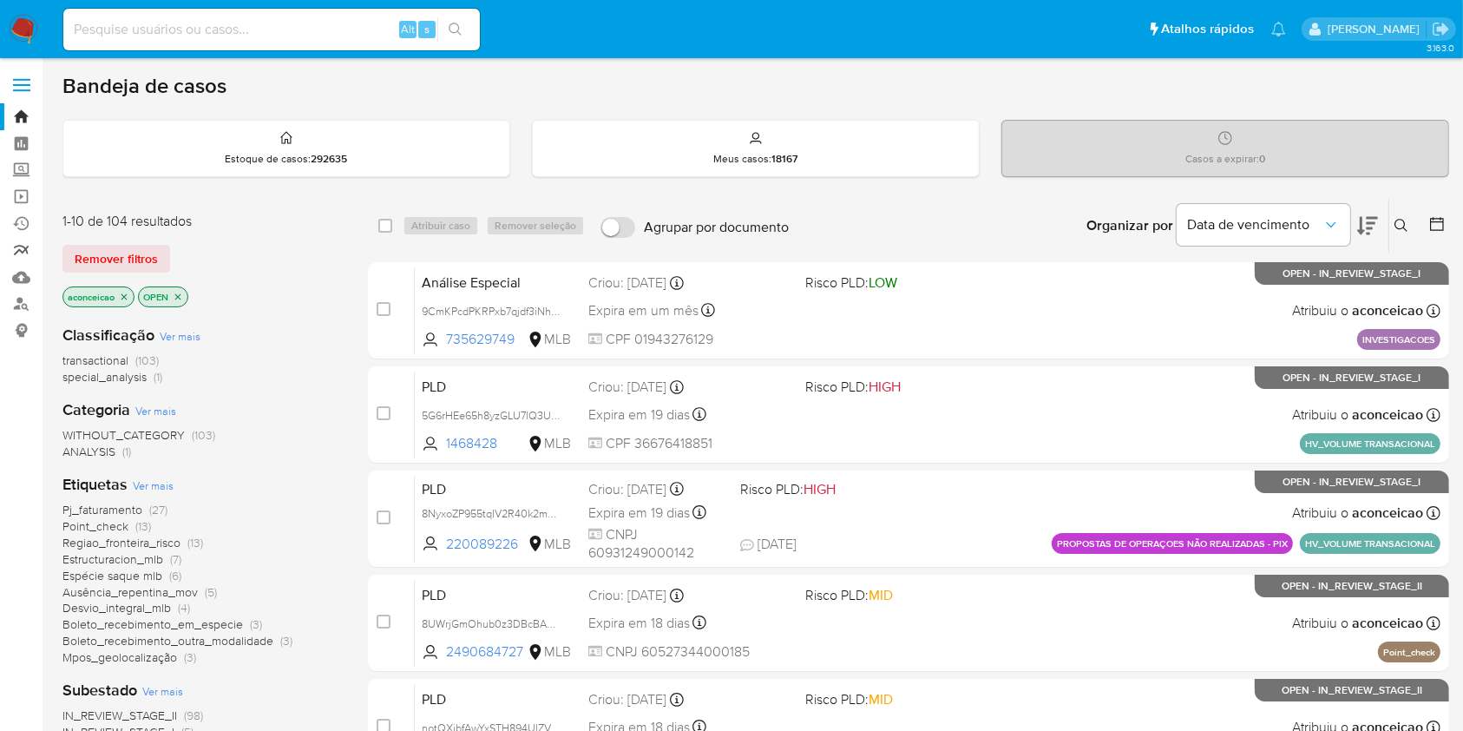
click at [18, 253] on link "relatórios" at bounding box center [103, 250] width 207 height 27
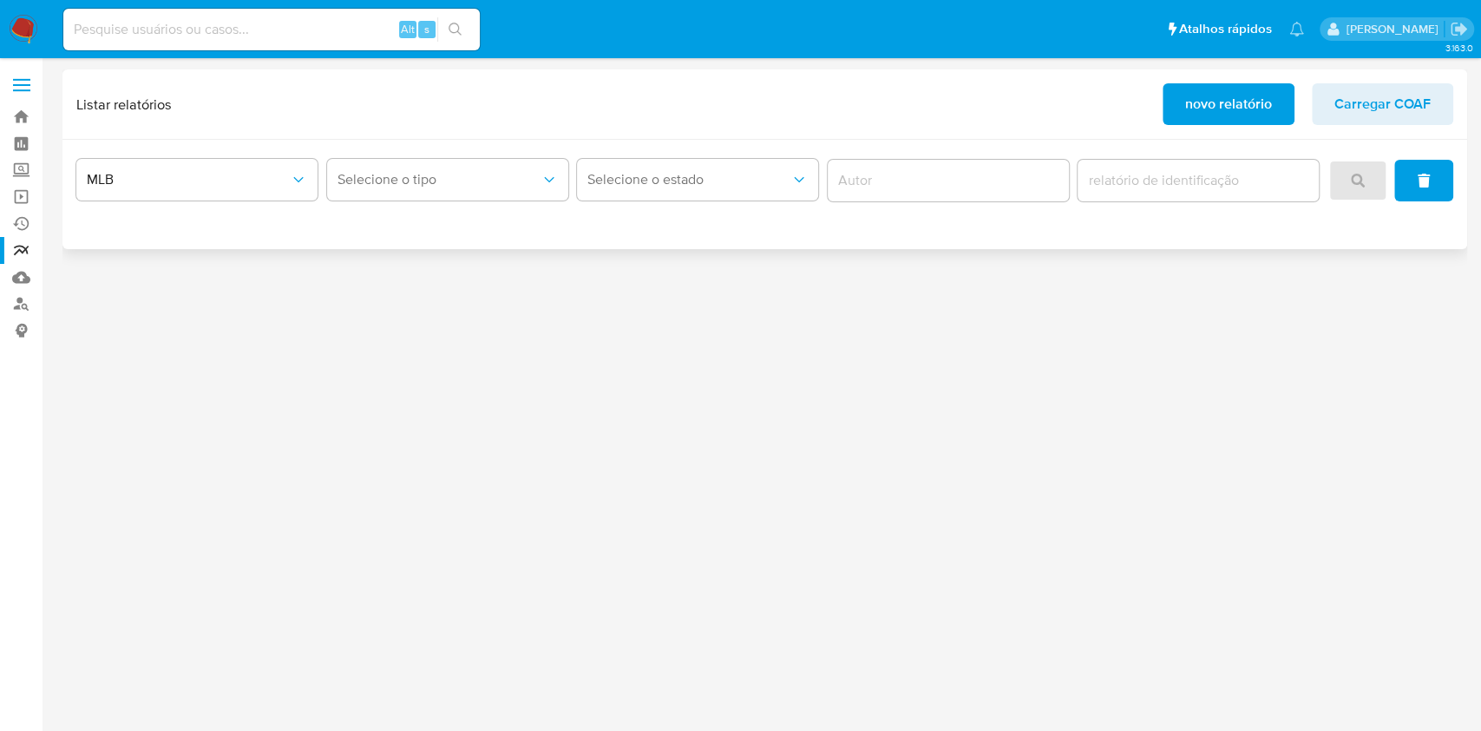
click at [1226, 112] on span "novo relatório" at bounding box center [1229, 104] width 87 height 38
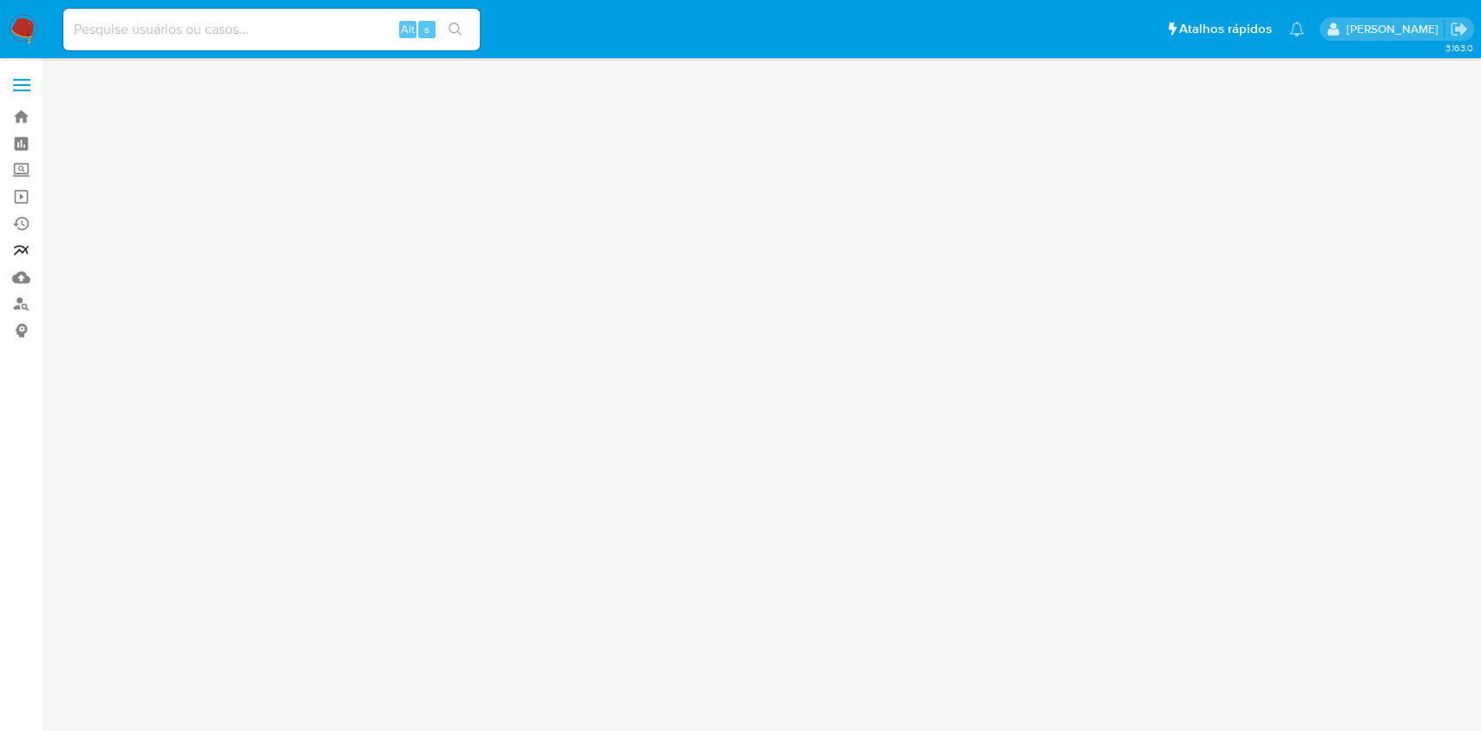
click at [30, 250] on link "relatórios" at bounding box center [103, 250] width 207 height 27
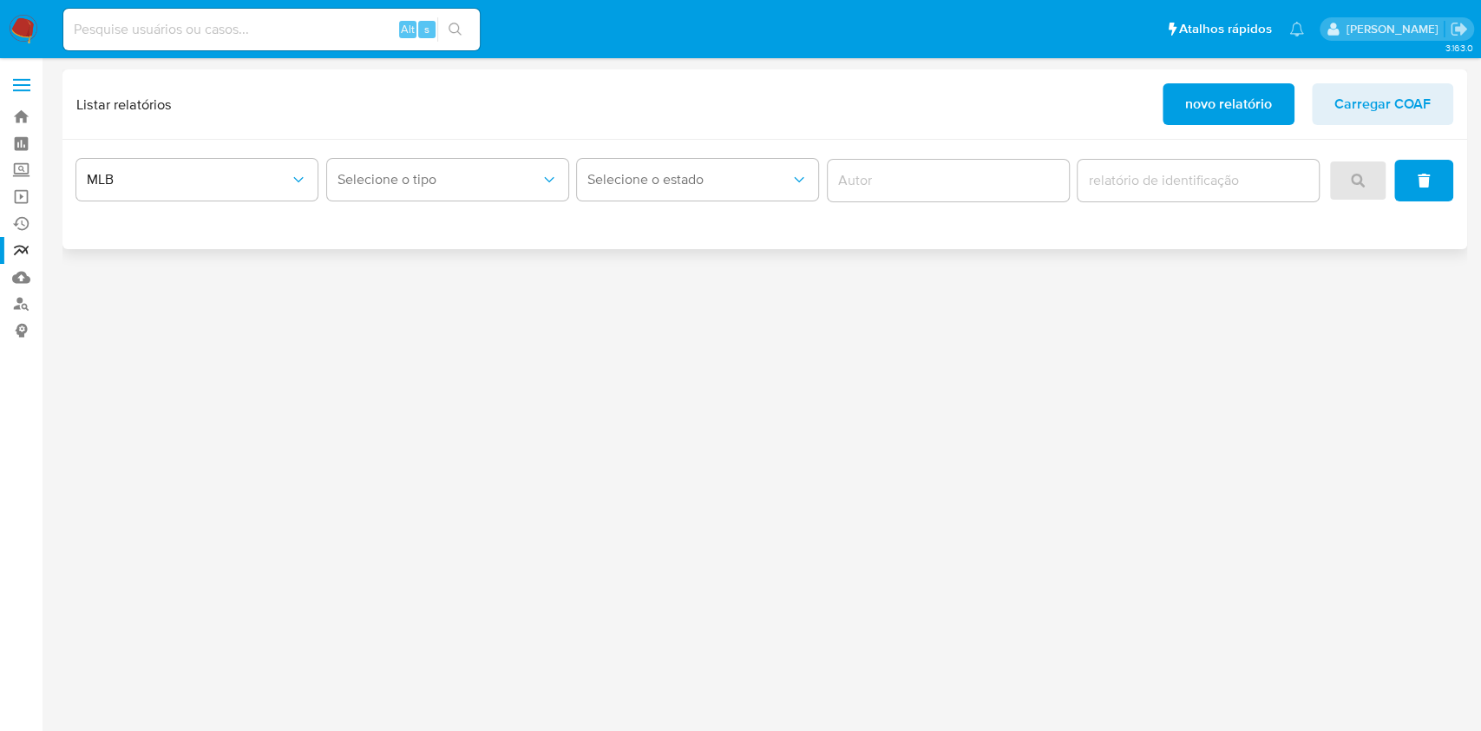
click at [1216, 125] on div "Listar relatórios novo relatório Carregar COAF" at bounding box center [764, 104] width 1405 height 70
click at [1210, 108] on span "novo relatório" at bounding box center [1229, 104] width 87 height 38
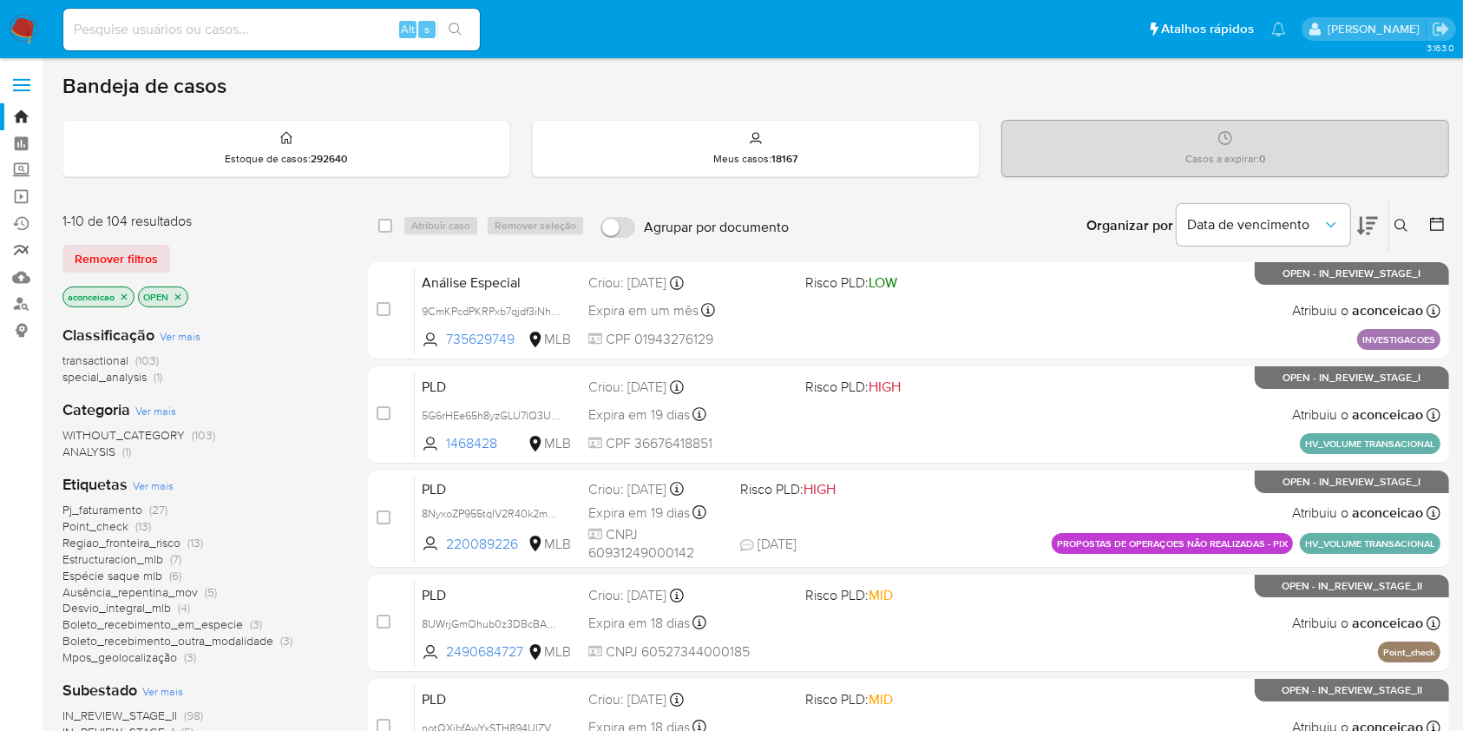
click at [16, 247] on link "relatórios" at bounding box center [103, 250] width 207 height 27
click at [27, 255] on link "relatórios" at bounding box center [103, 250] width 207 height 27
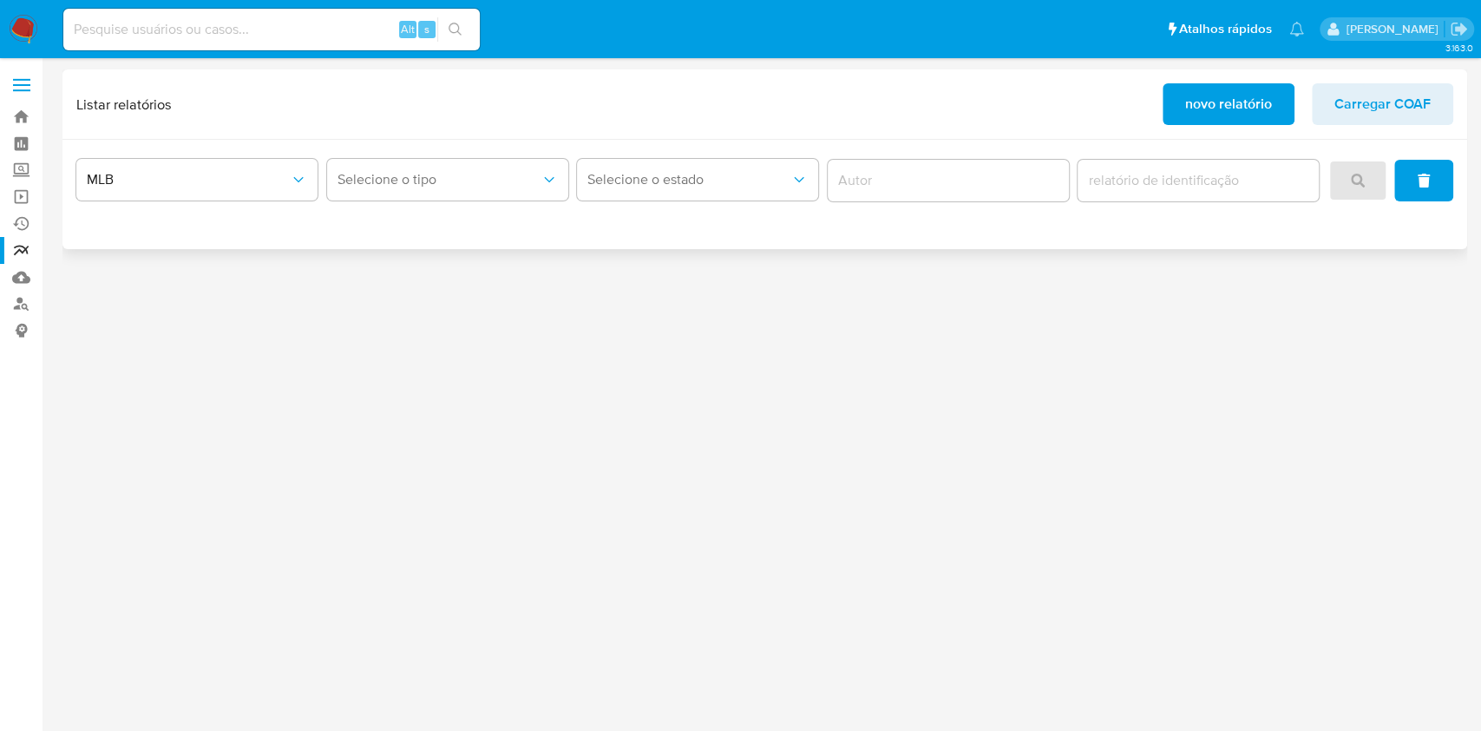
click at [1232, 92] on span "novo relatório" at bounding box center [1229, 104] width 87 height 38
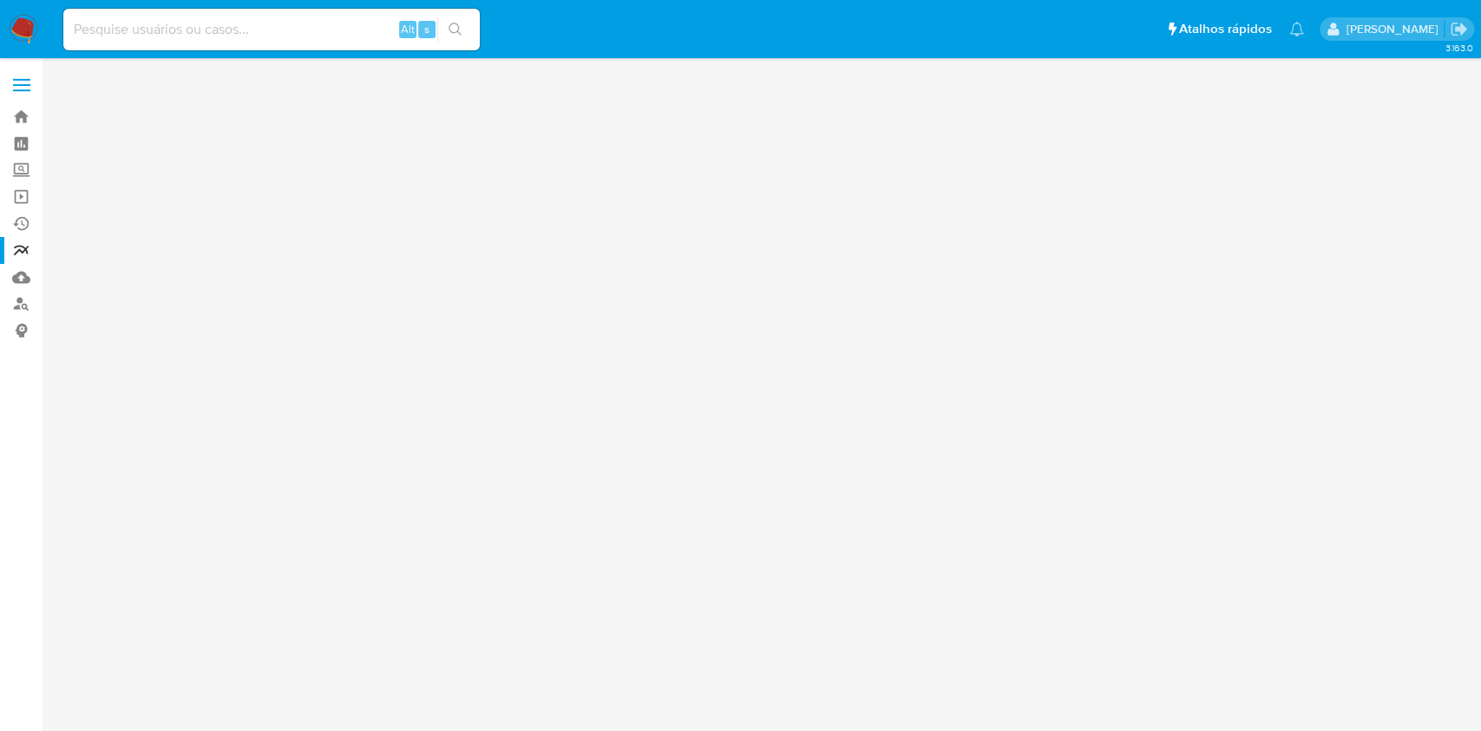
click at [1110, 476] on div "3.163.0" at bounding box center [764, 394] width 1405 height 650
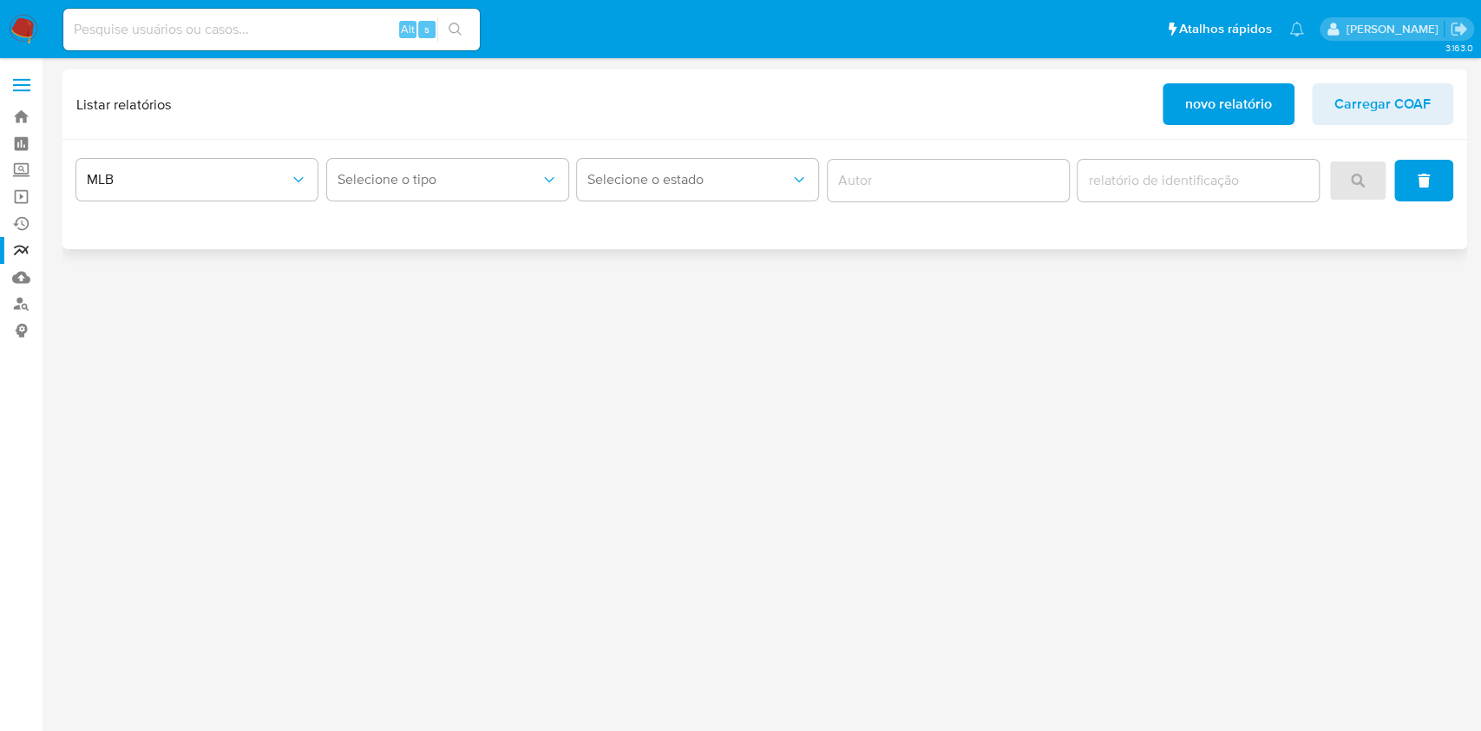
click at [1216, 103] on span "novo relatório" at bounding box center [1229, 104] width 87 height 38
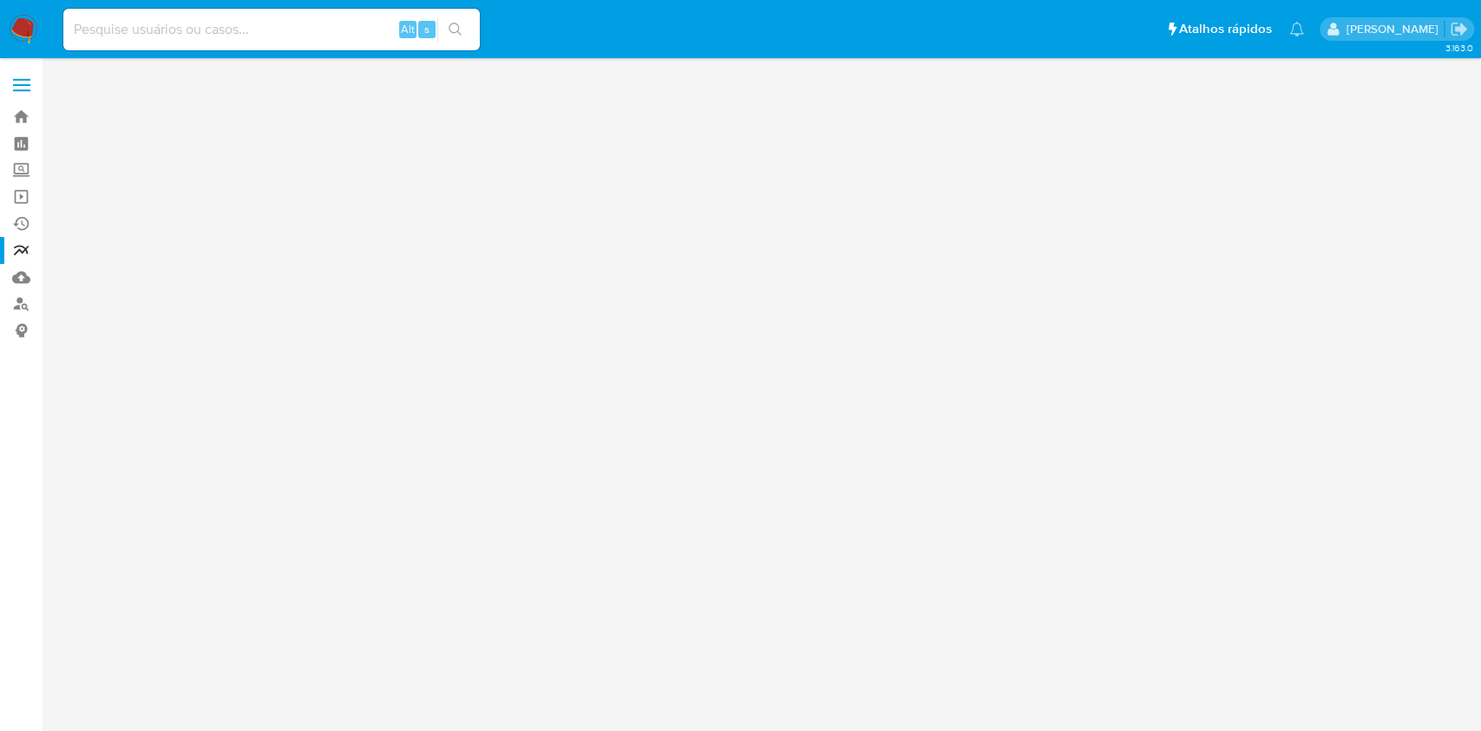
click at [995, 406] on div "3.163.0" at bounding box center [764, 394] width 1405 height 650
click at [21, 260] on link "relatórios" at bounding box center [103, 250] width 207 height 27
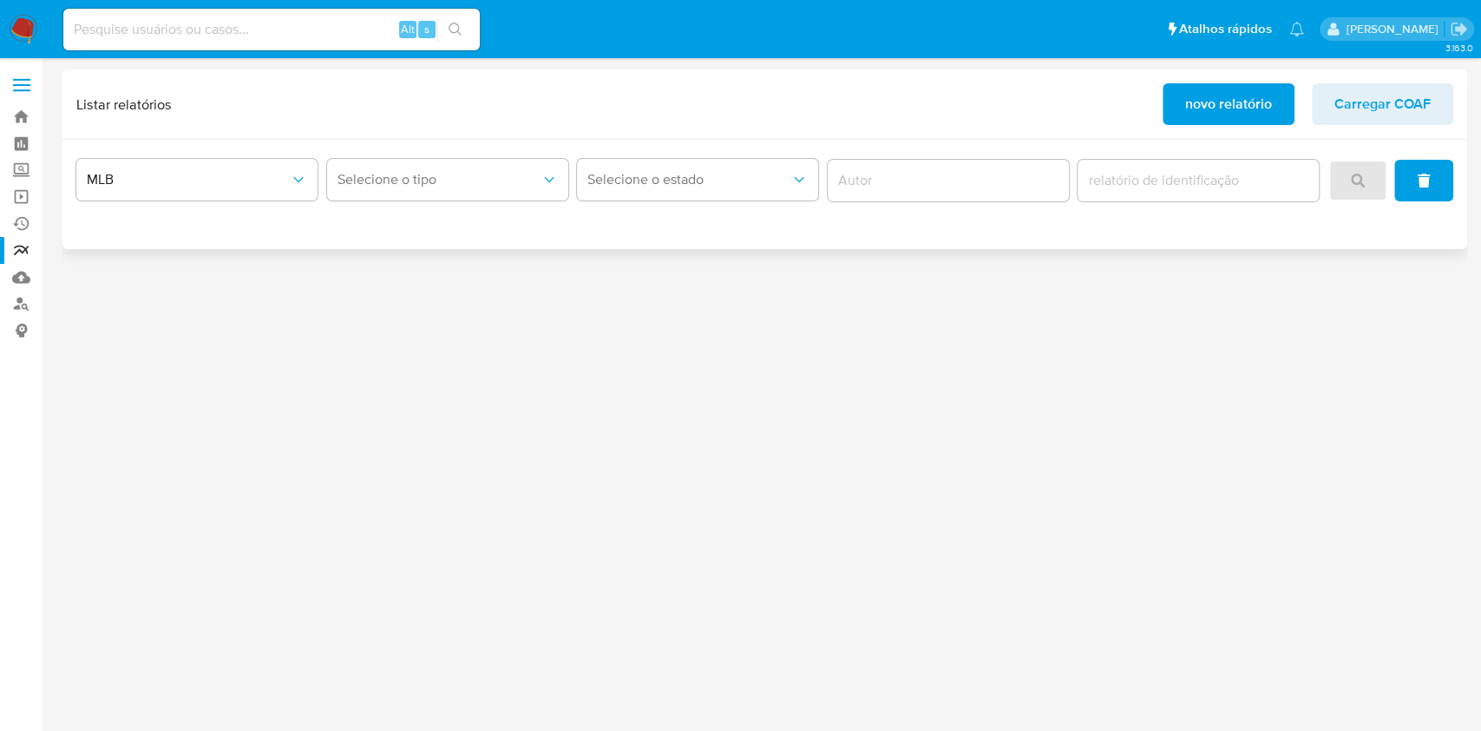
click at [1243, 95] on span "novo relatório" at bounding box center [1229, 104] width 87 height 38
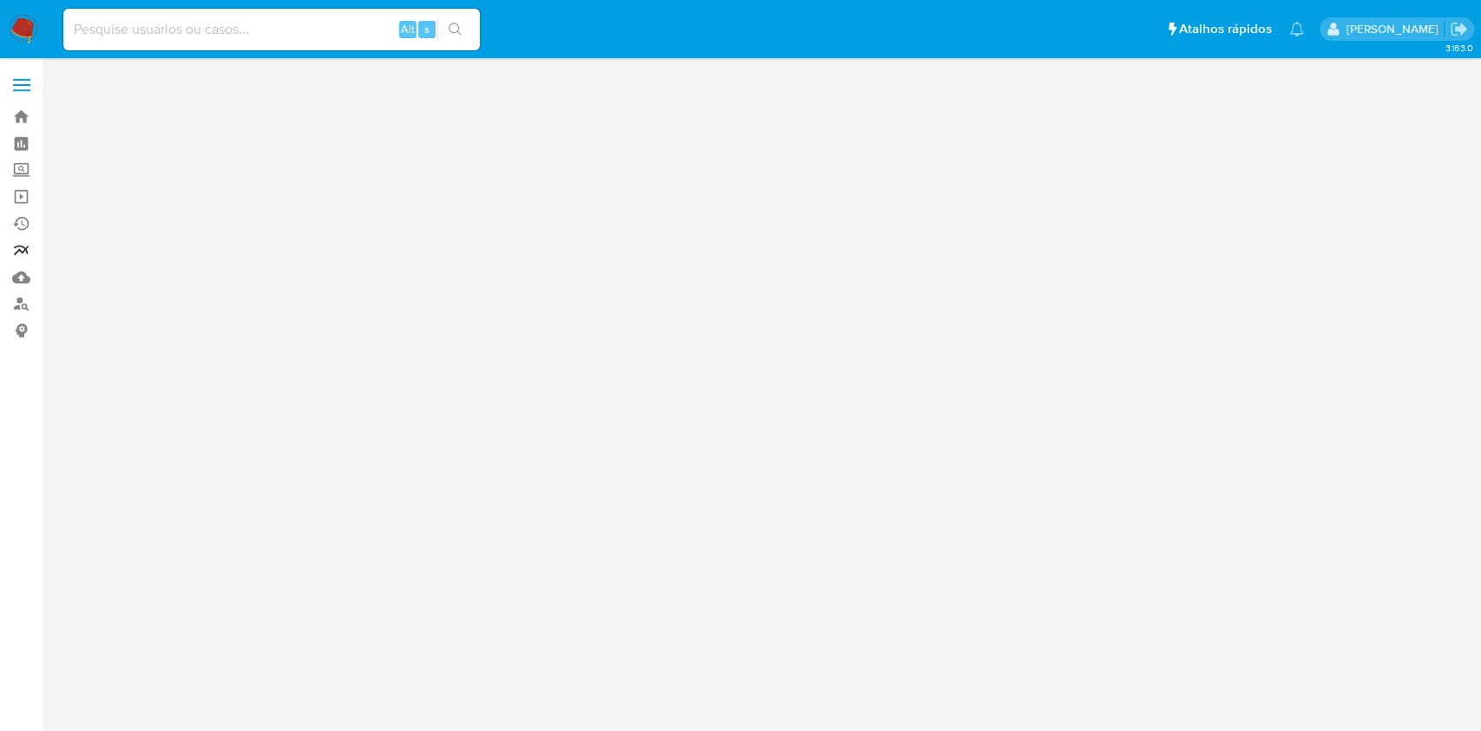
click at [25, 238] on link "relatórios" at bounding box center [103, 250] width 207 height 27
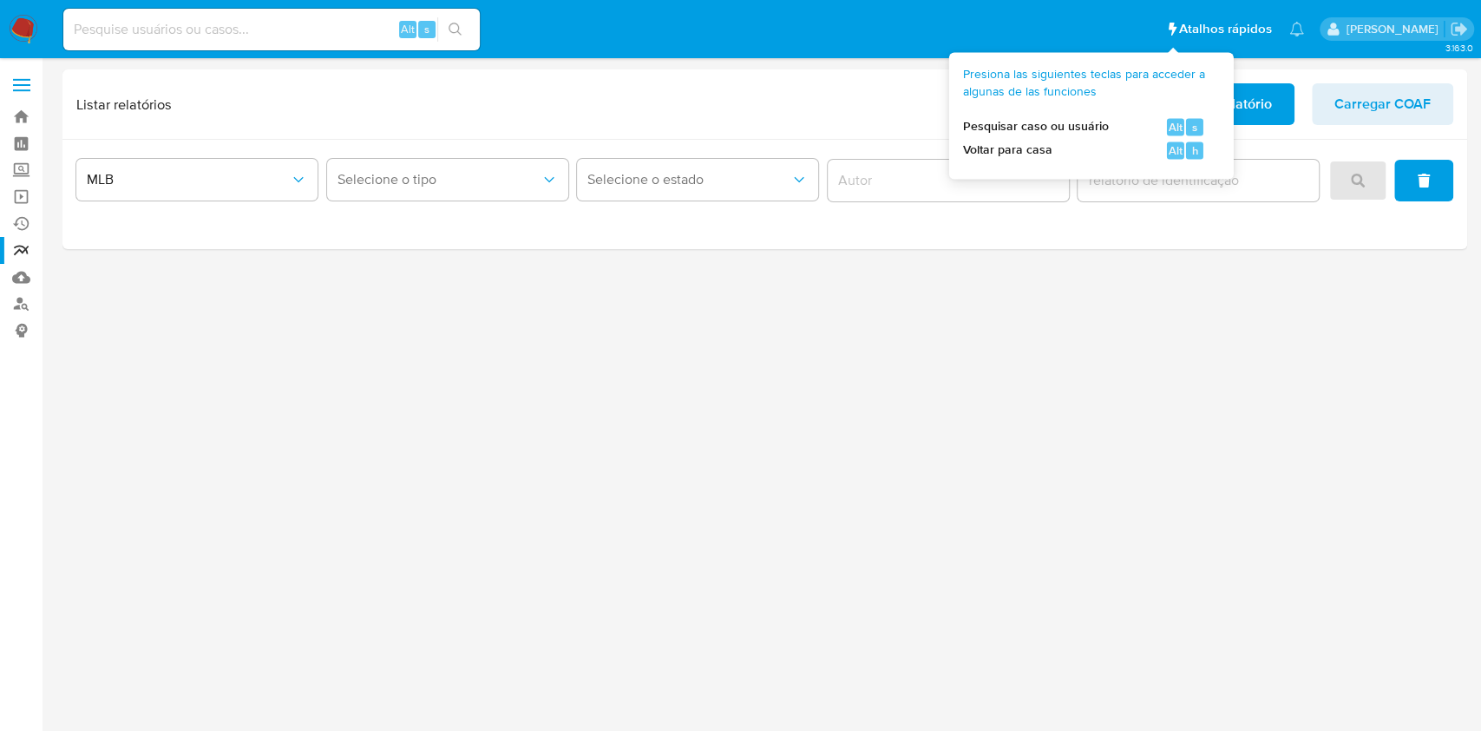
click at [1179, 26] on span "Atalhos rápidos" at bounding box center [1225, 29] width 93 height 18
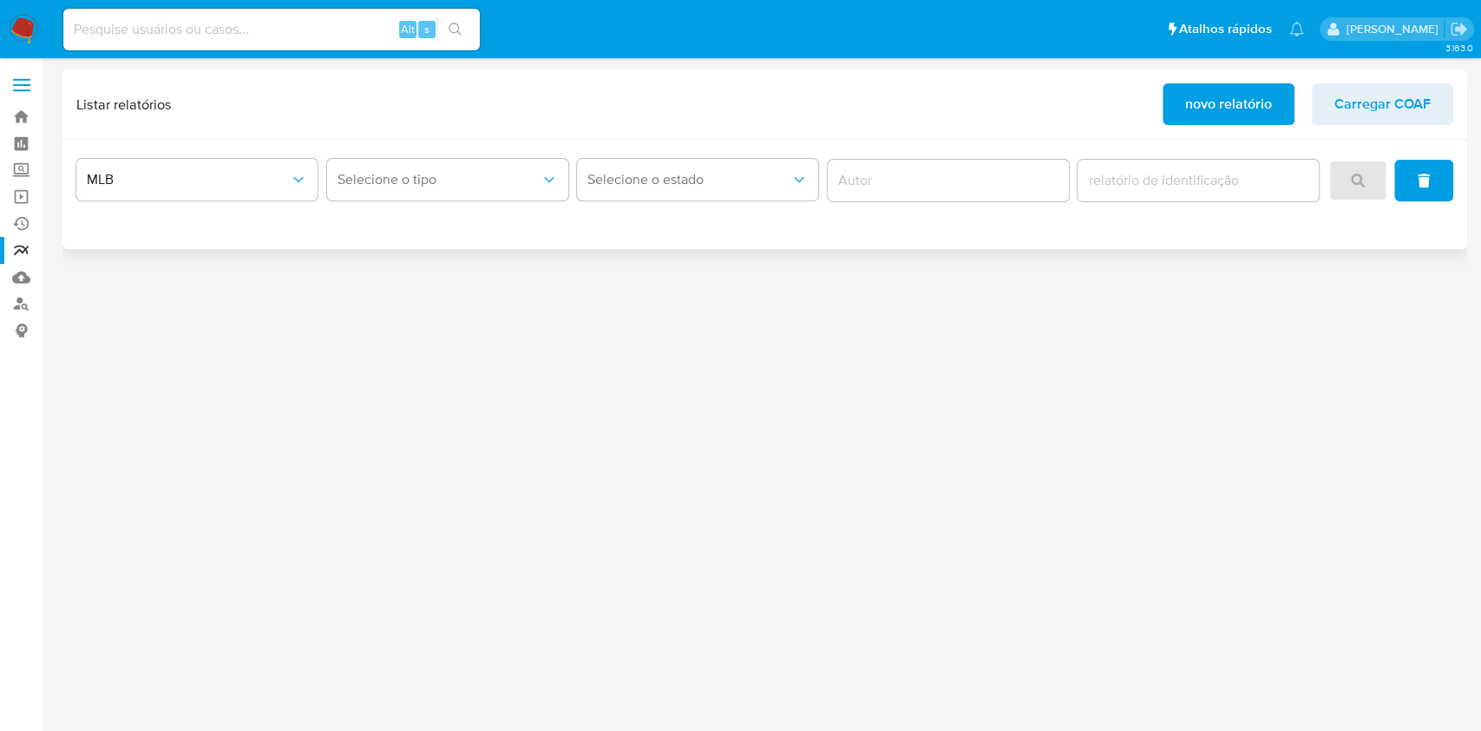
click at [1253, 99] on span "novo relatório" at bounding box center [1229, 104] width 87 height 38
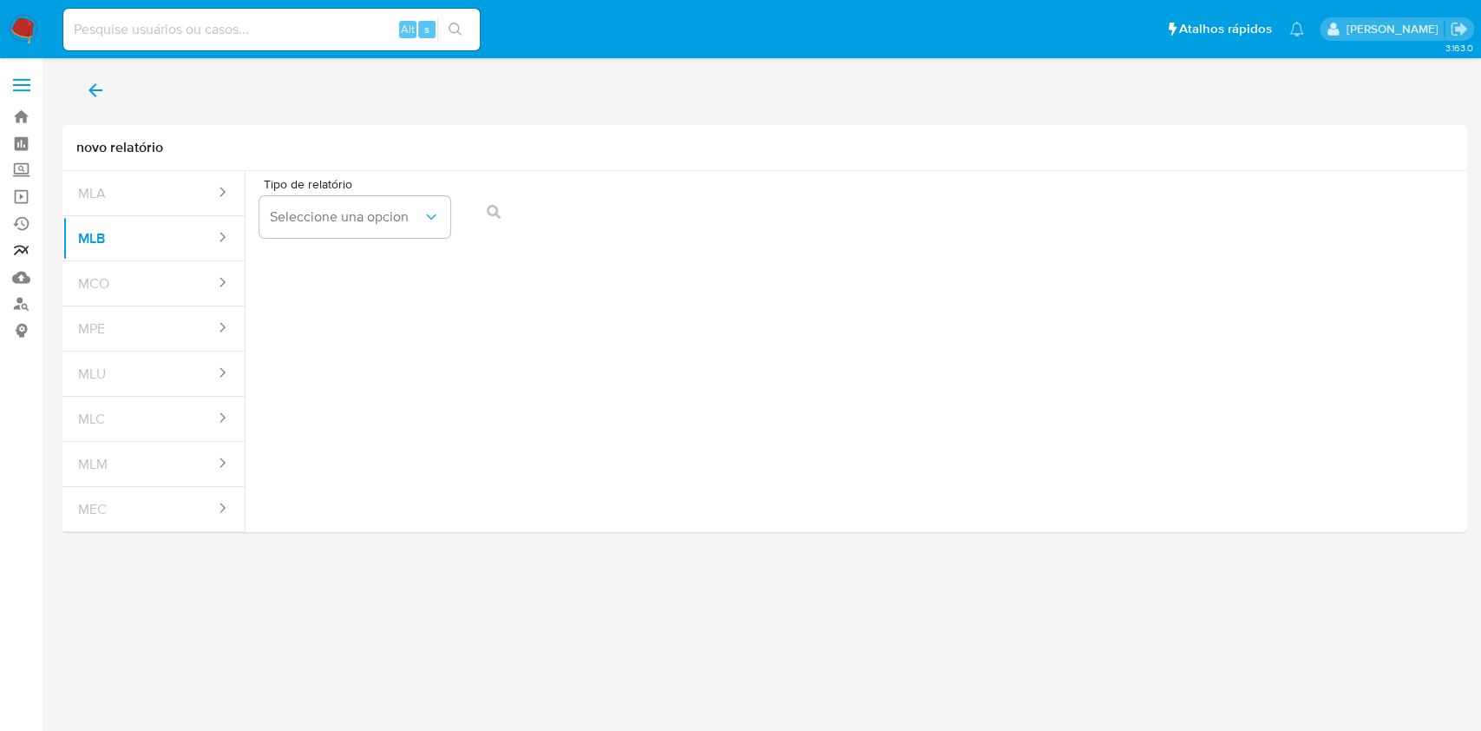
click at [21, 250] on link "relatórios" at bounding box center [103, 250] width 207 height 27
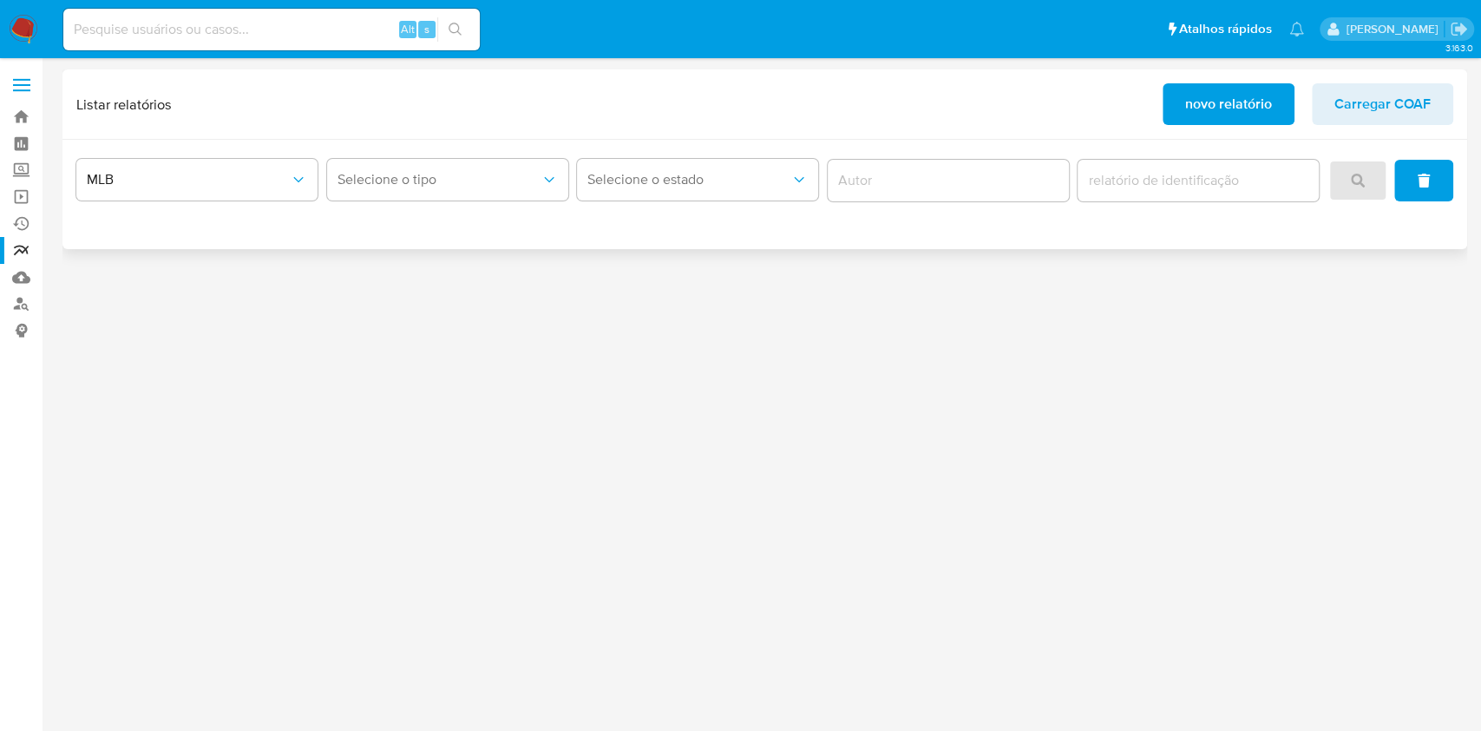
click at [1271, 104] on span "novo relatório" at bounding box center [1229, 104] width 87 height 38
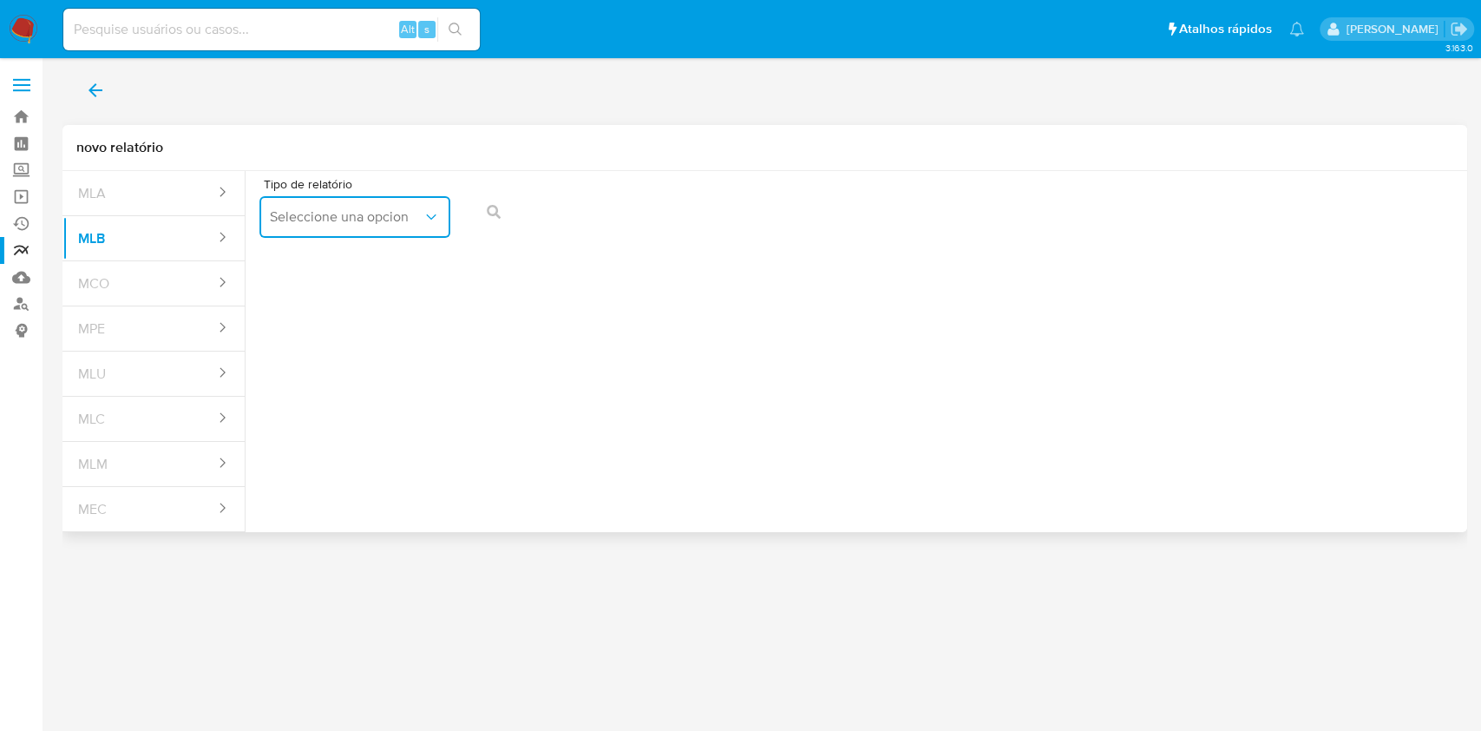
click at [362, 229] on button "Seleccione una opcion" at bounding box center [354, 217] width 191 height 42
click at [371, 253] on div "COAF" at bounding box center [350, 264] width 160 height 42
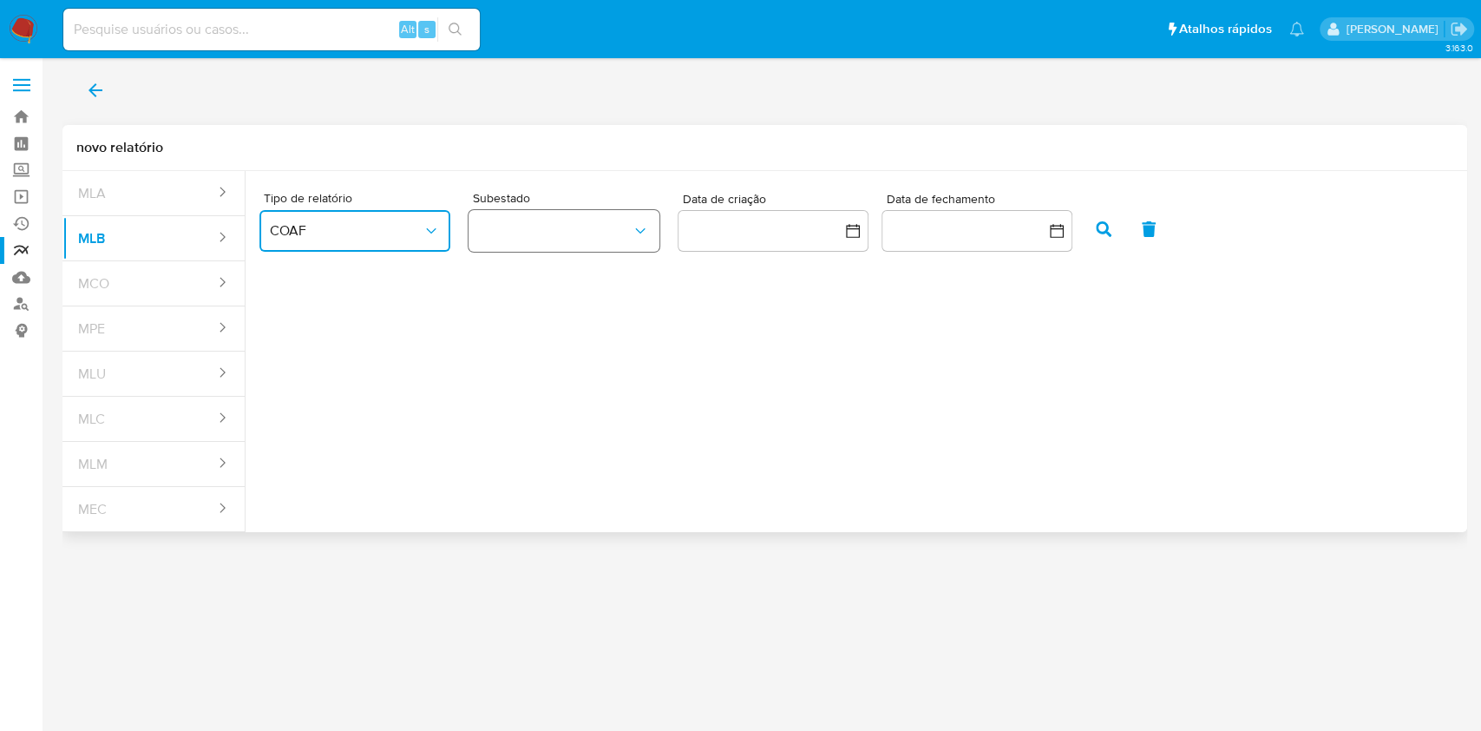
click at [522, 233] on button "button" at bounding box center [564, 231] width 191 height 42
click at [542, 267] on div "ROS" at bounding box center [555, 278] width 153 height 42
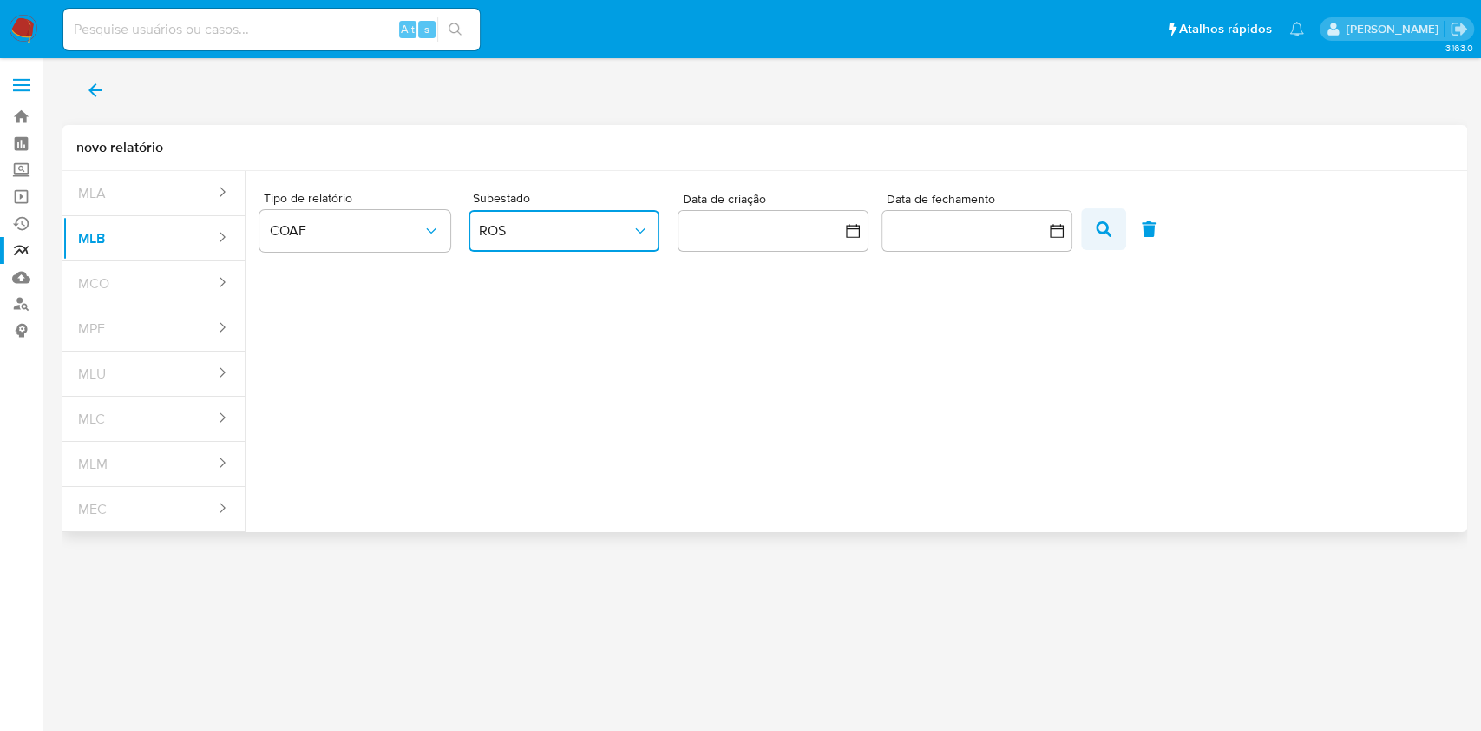
click at [1109, 241] on span "button" at bounding box center [1104, 229] width 16 height 30
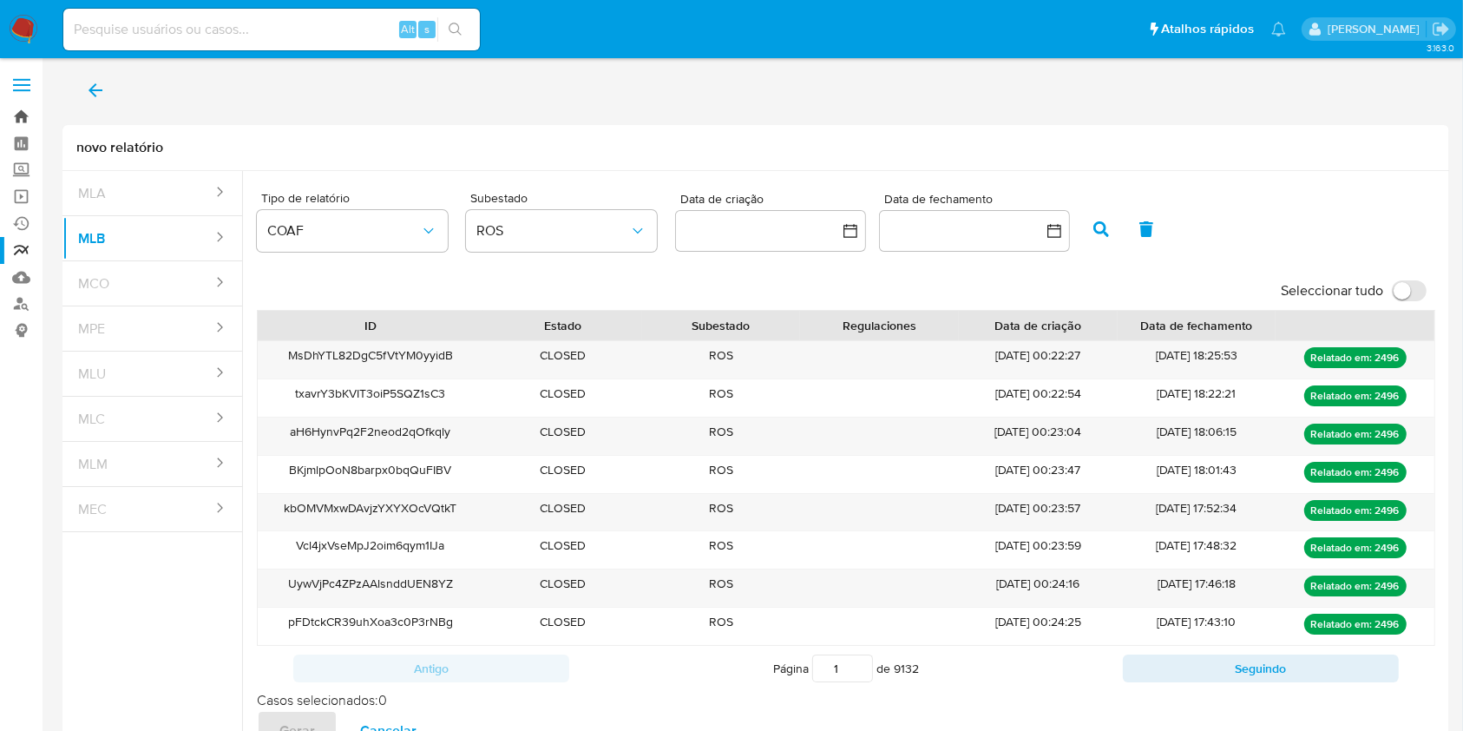
click at [15, 124] on link "Bandeja" at bounding box center [103, 116] width 207 height 27
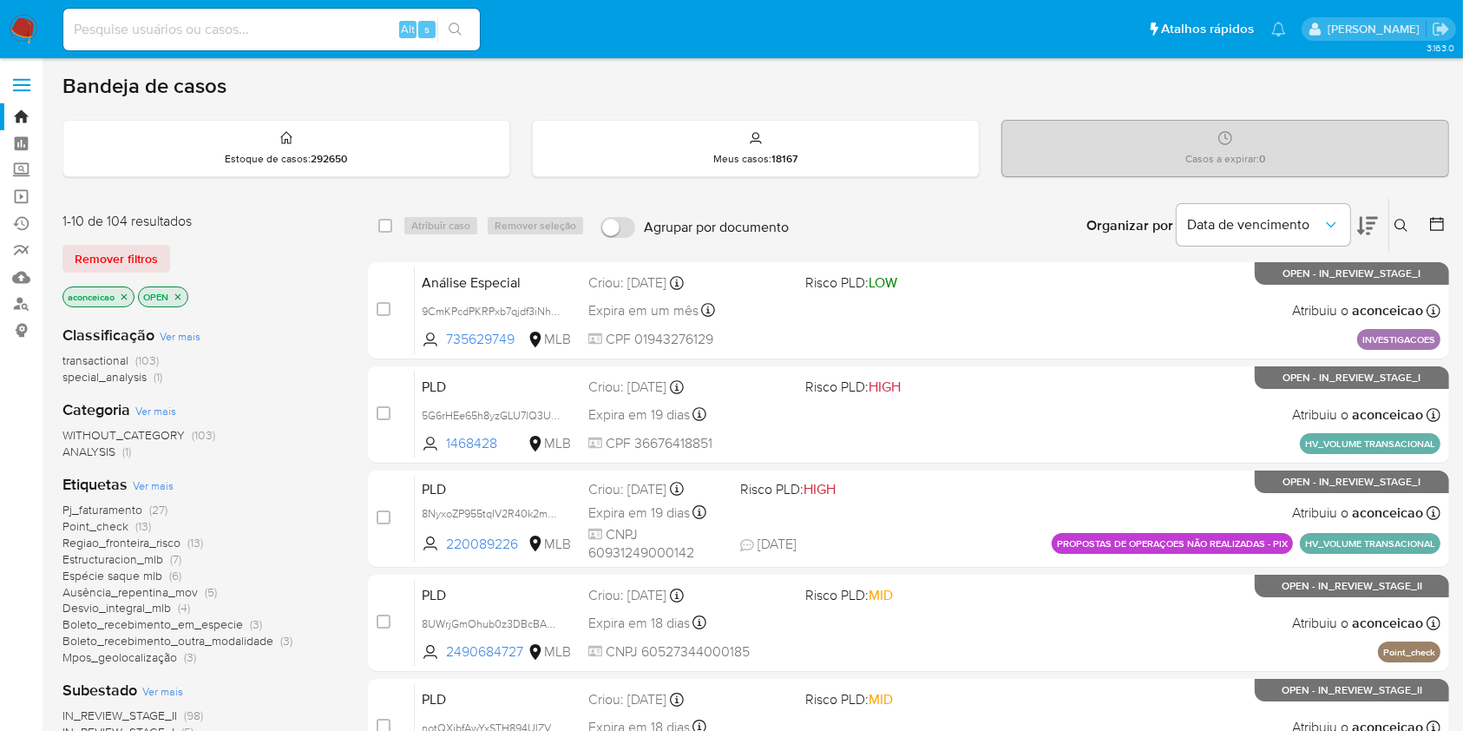
click at [1406, 219] on icon at bounding box center [1402, 226] width 14 height 14
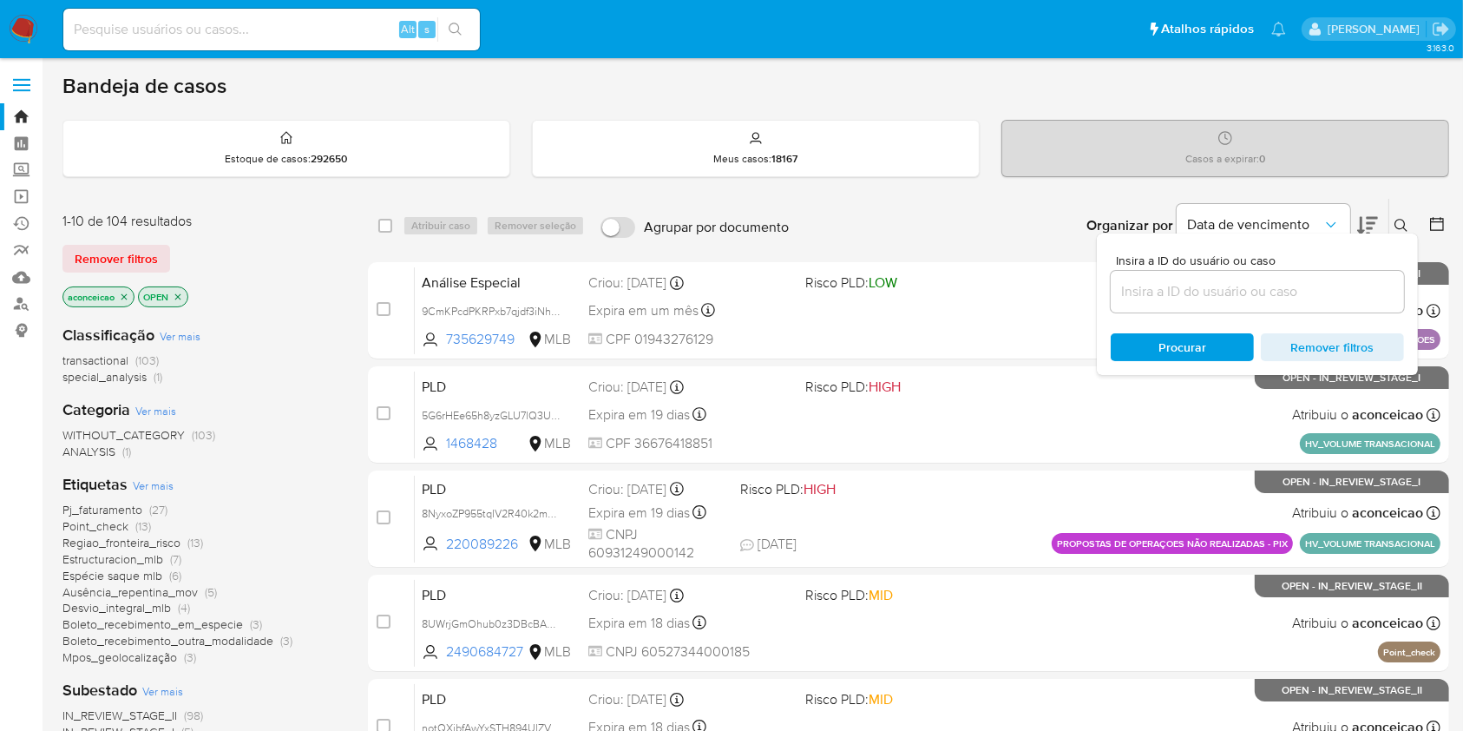
click at [1310, 305] on div at bounding box center [1257, 292] width 293 height 42
click at [1308, 303] on div at bounding box center [1257, 292] width 293 height 42
click at [1302, 297] on input at bounding box center [1257, 291] width 293 height 23
paste input "EWvq1tNJROEO7xFPz4UcXG7K"
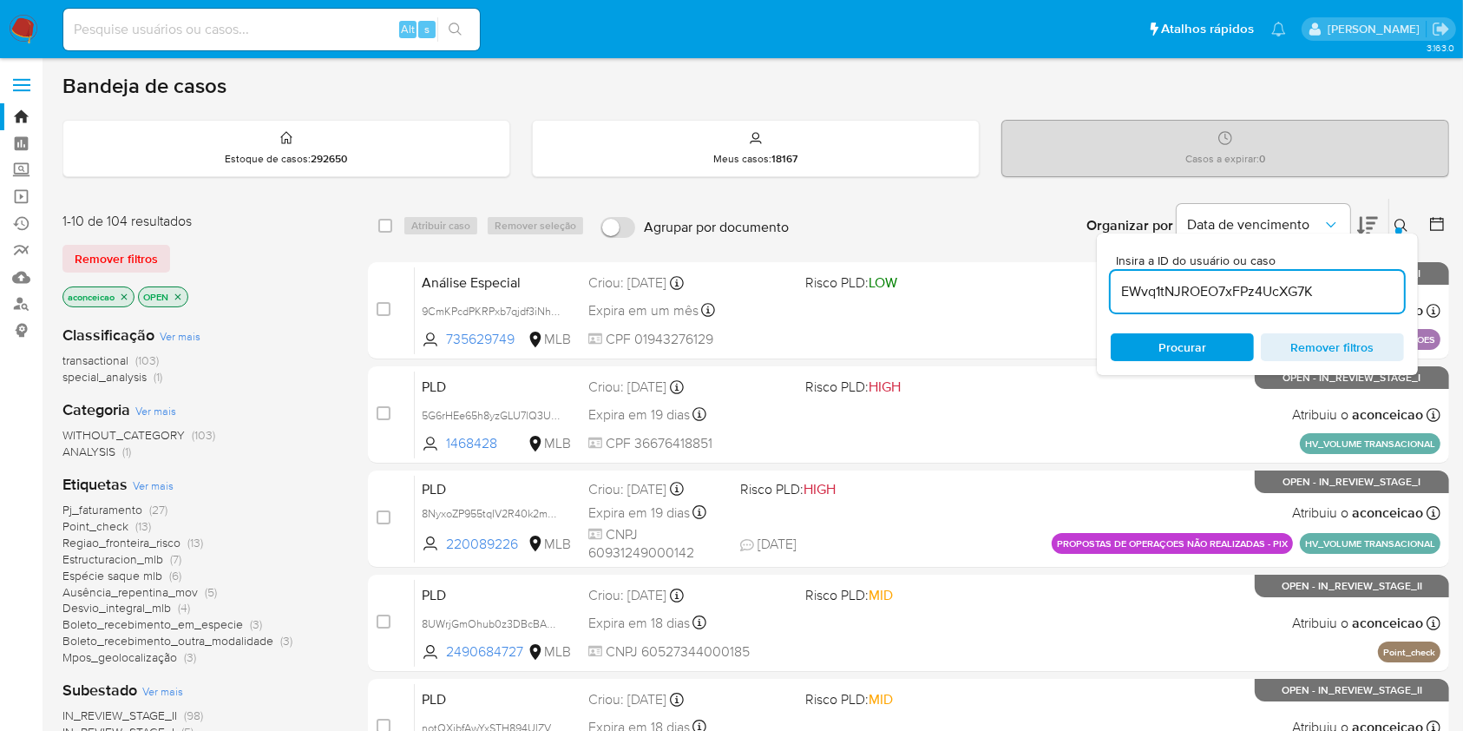
type input "EWvq1tNJROEO7xFPz4UcXG7K"
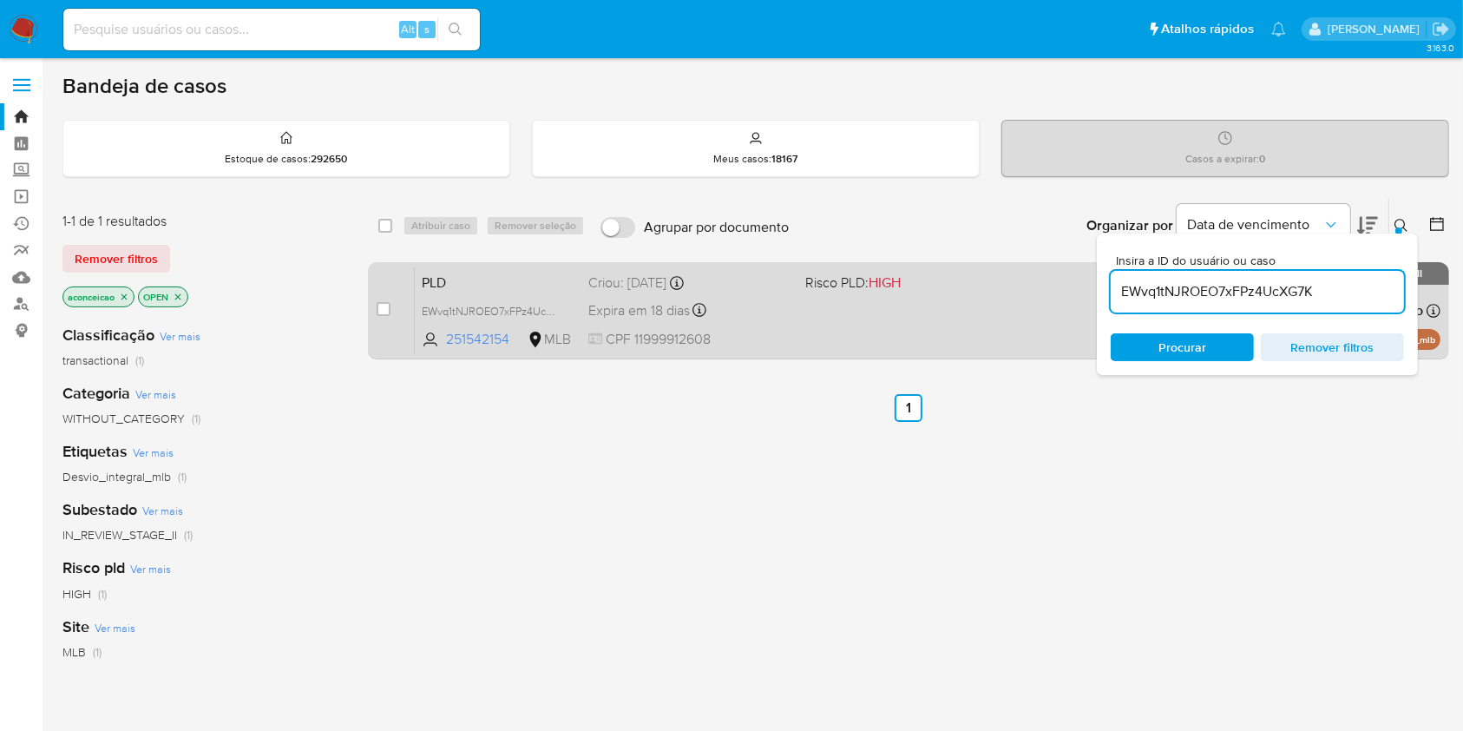
click at [952, 313] on div "PLD EWvq1tNJROEO7xFPz4UcXG7K 251542154 MLB Risco PLD: HIGH Criou: [DATE] Criou:…" at bounding box center [928, 310] width 1026 height 88
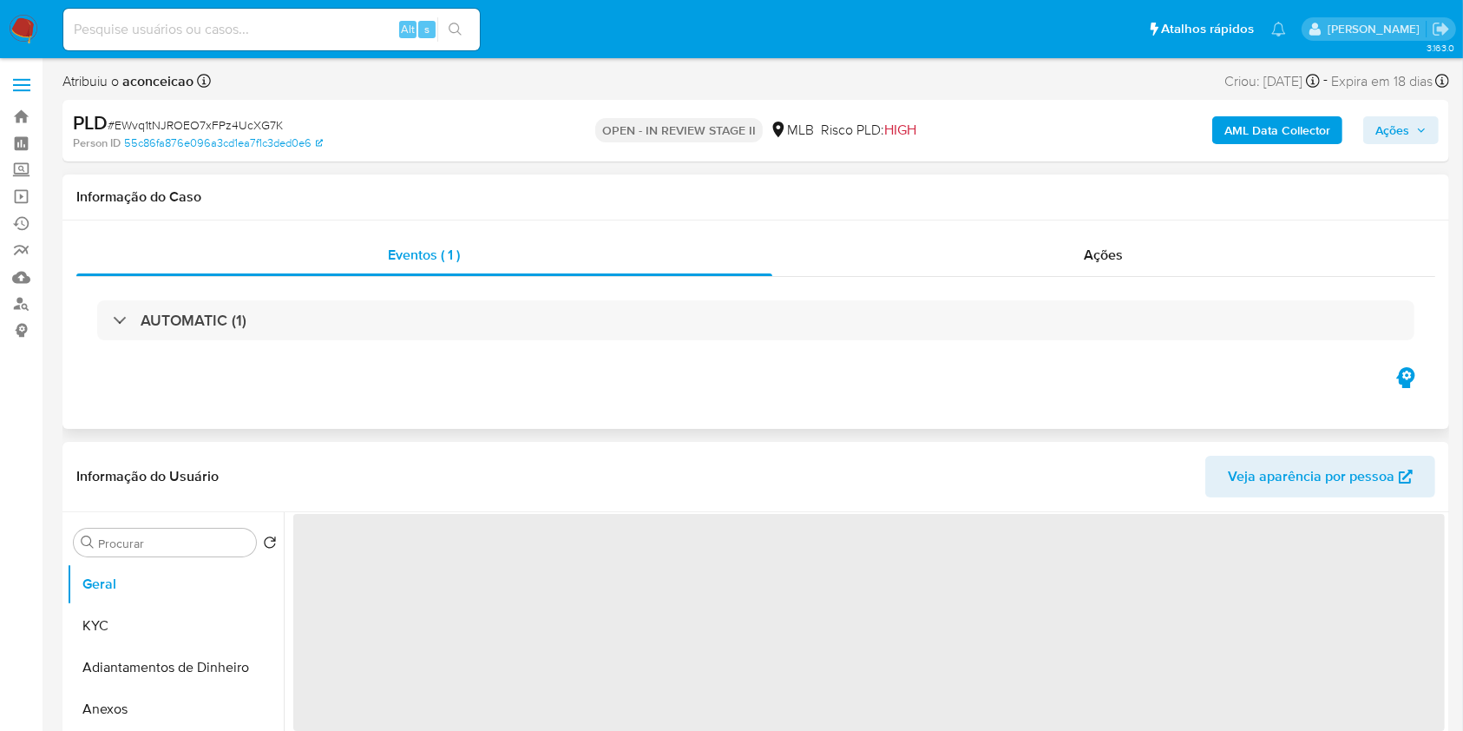
select select "10"
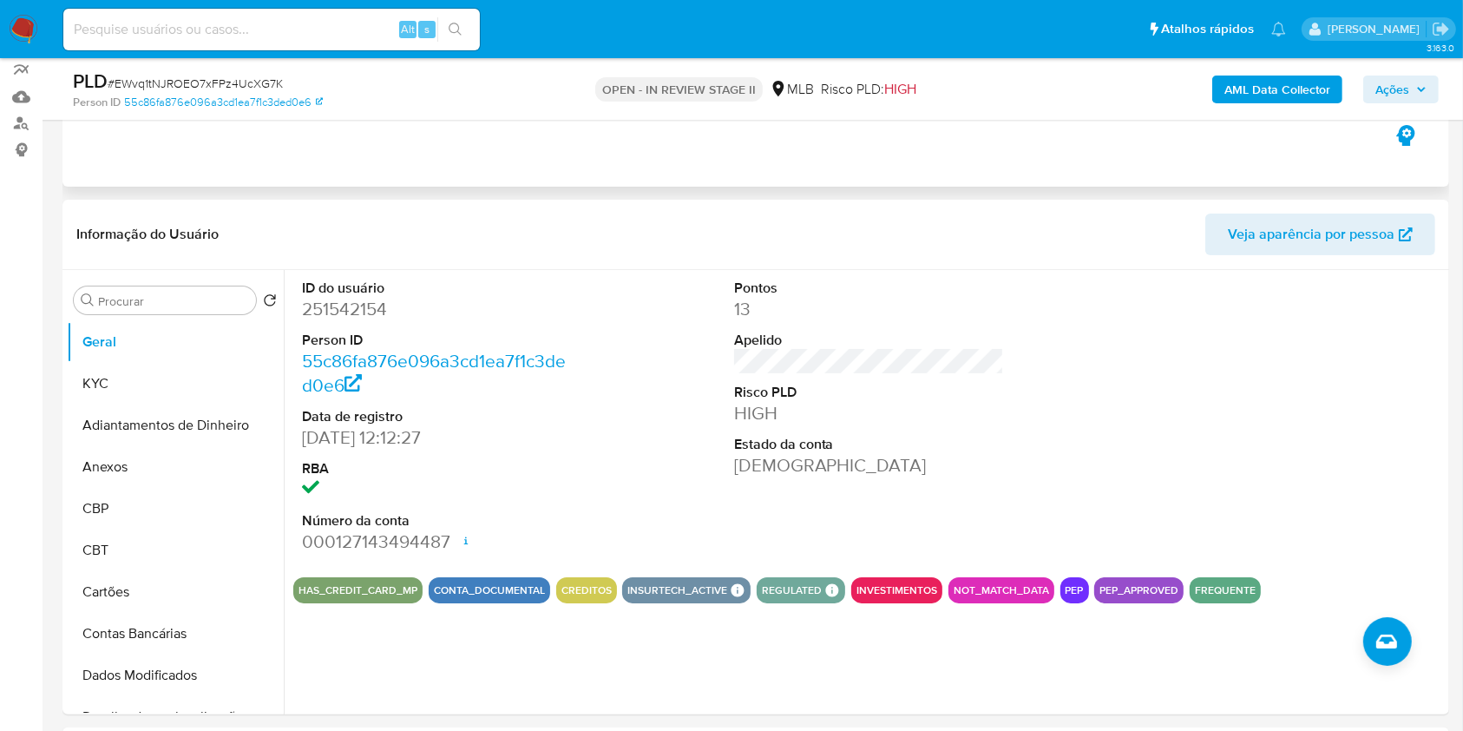
scroll to position [231, 0]
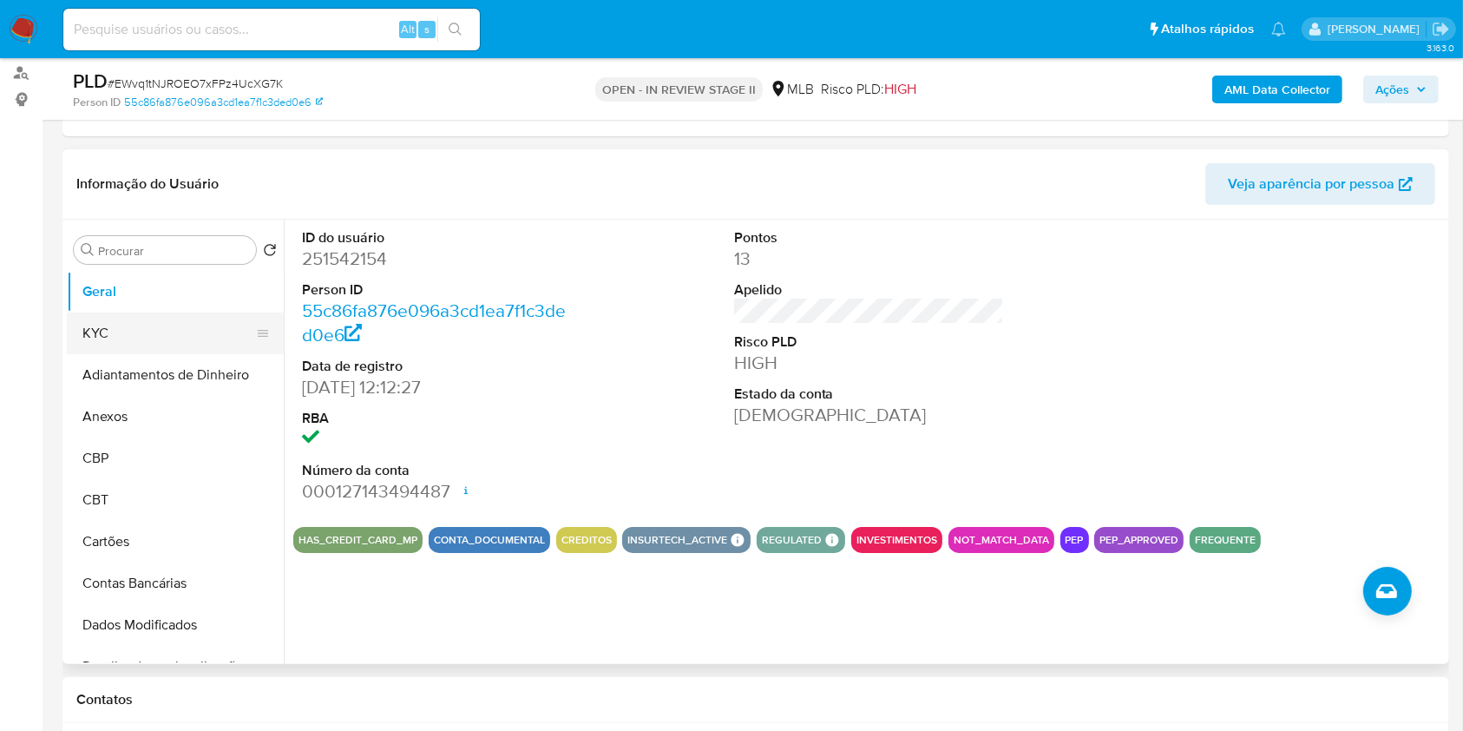
click at [146, 316] on button "KYC" at bounding box center [168, 333] width 203 height 42
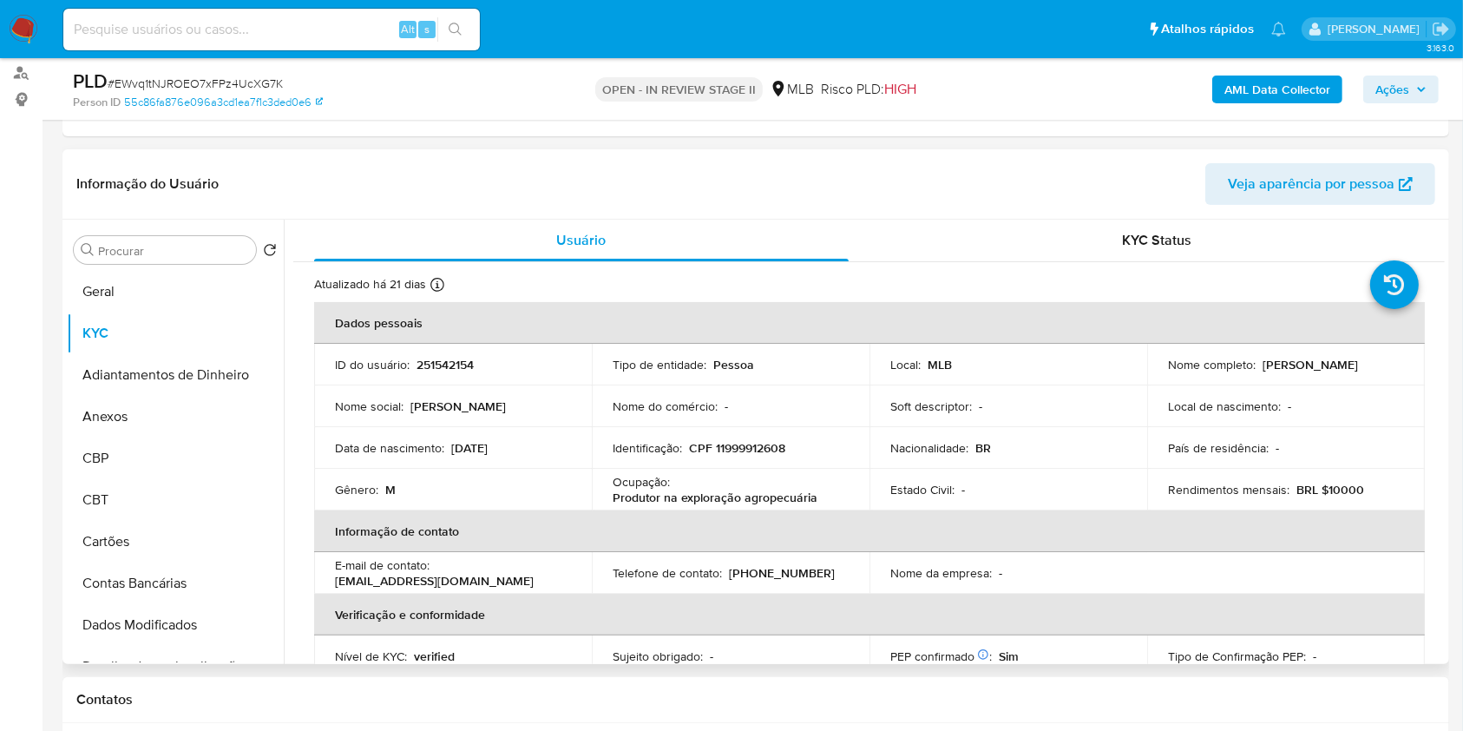
click at [756, 499] on p "Produtor na exploração agropecuária" at bounding box center [715, 497] width 205 height 16
copy div "Ocupação : Produtor na exploração agropecuária"
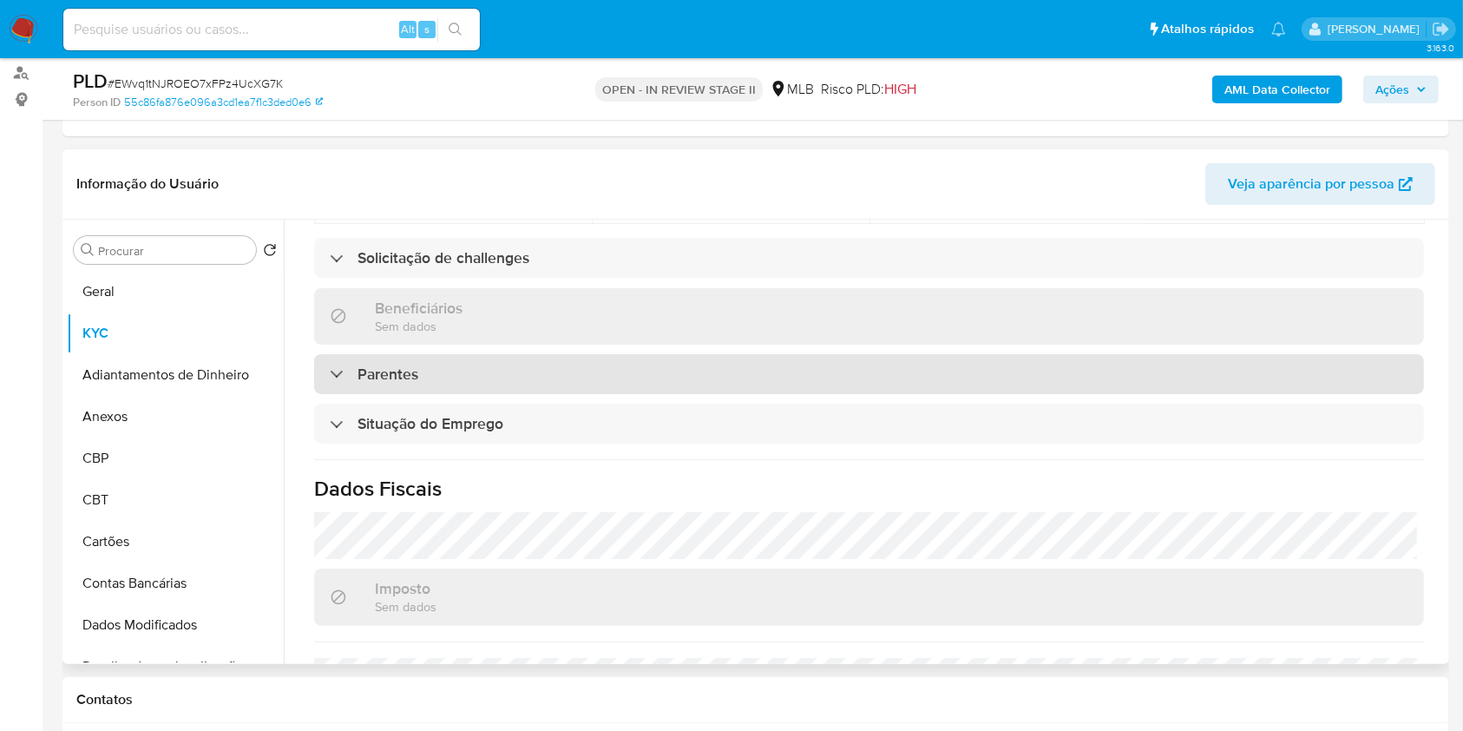
scroll to position [738, 0]
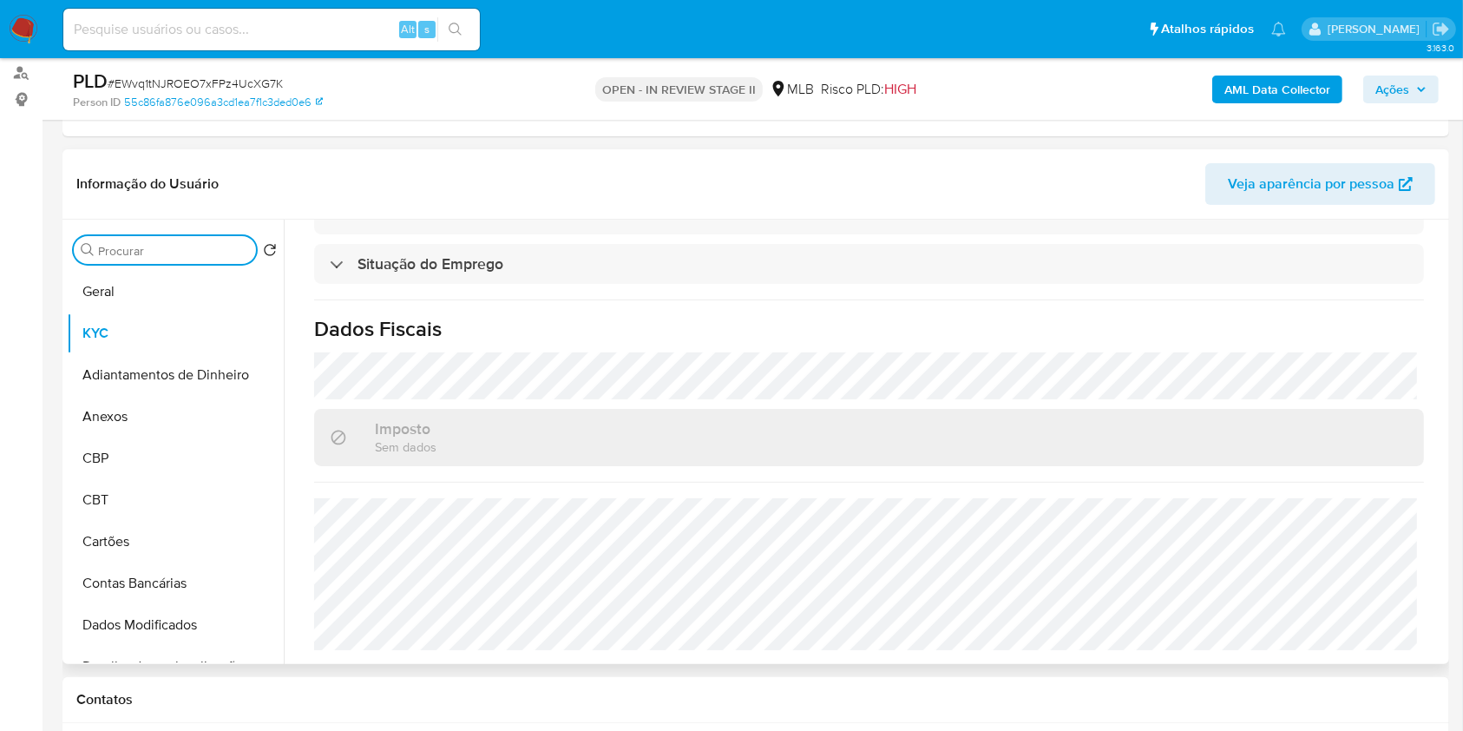
click at [174, 257] on input "Procurar" at bounding box center [173, 251] width 151 height 16
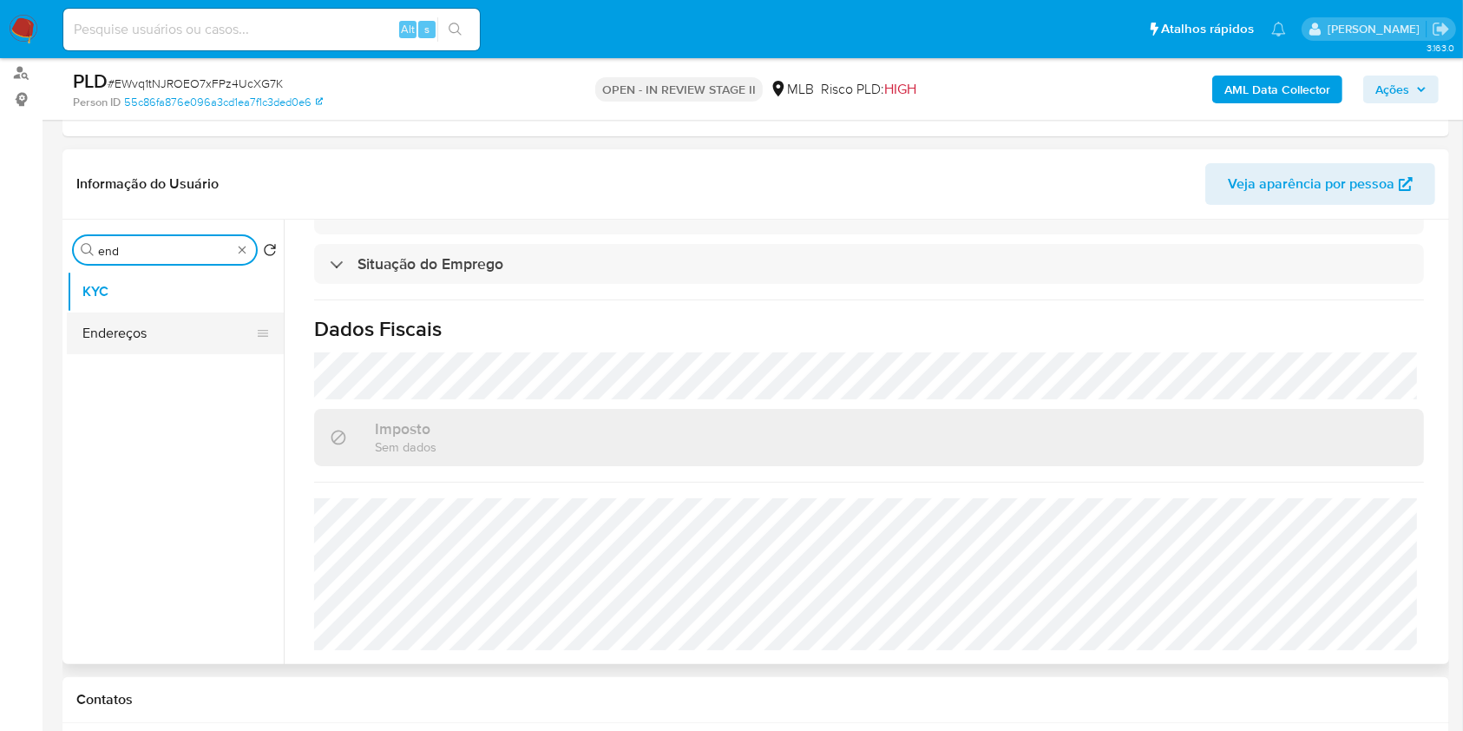
type input "end"
click at [152, 332] on button "Endereços" at bounding box center [168, 333] width 203 height 42
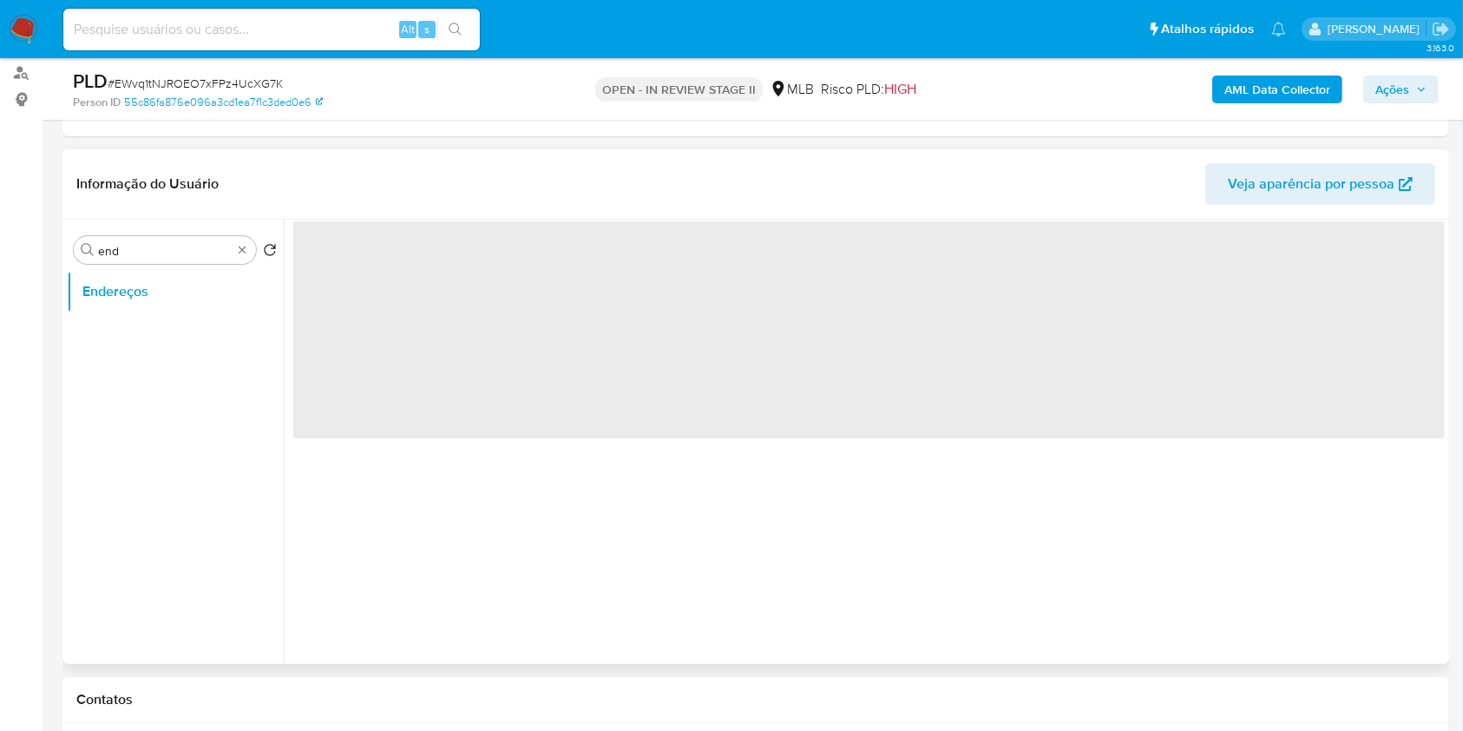
scroll to position [0, 0]
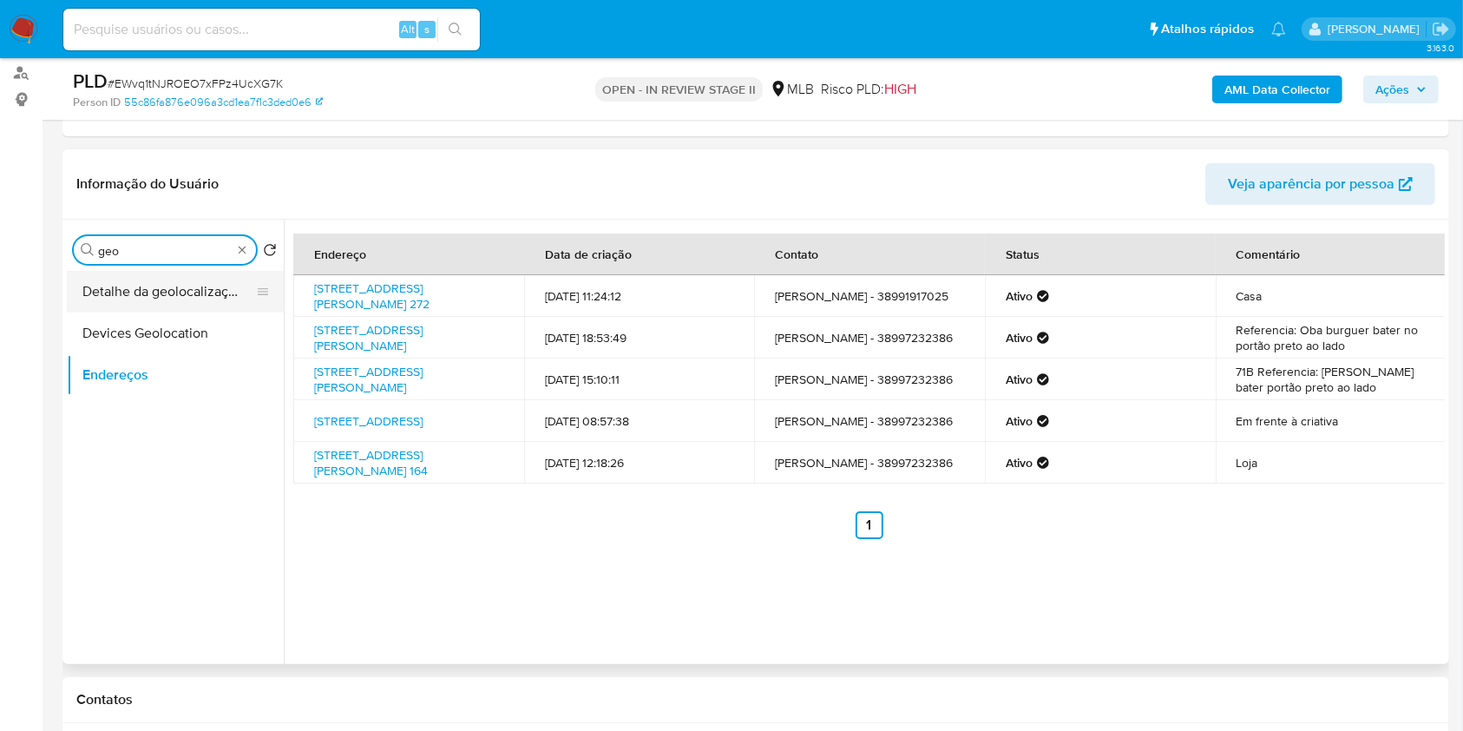
type input "geo"
click at [203, 274] on button "Detalhe da geolocalização" at bounding box center [168, 292] width 203 height 42
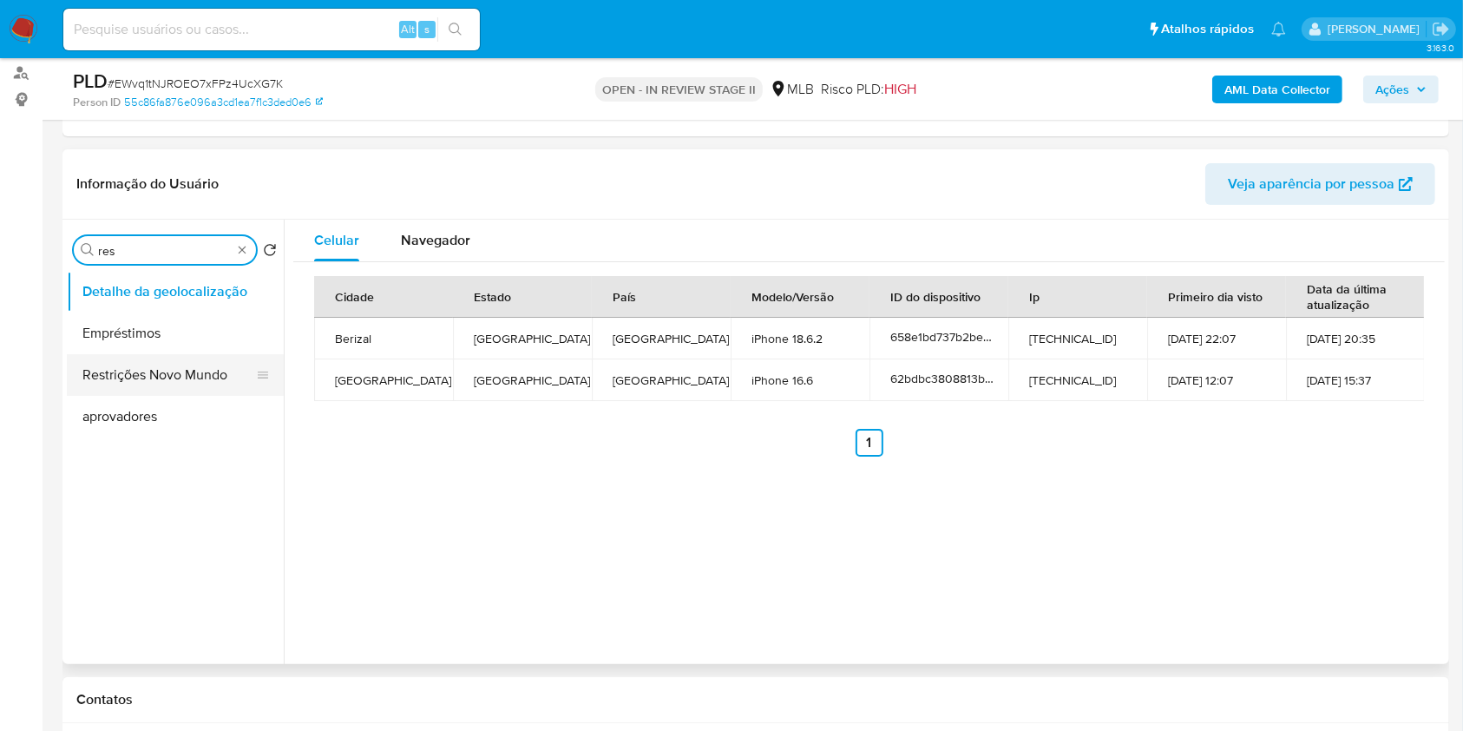
type input "res"
click at [189, 359] on button "Restrições Novo Mundo" at bounding box center [168, 375] width 203 height 42
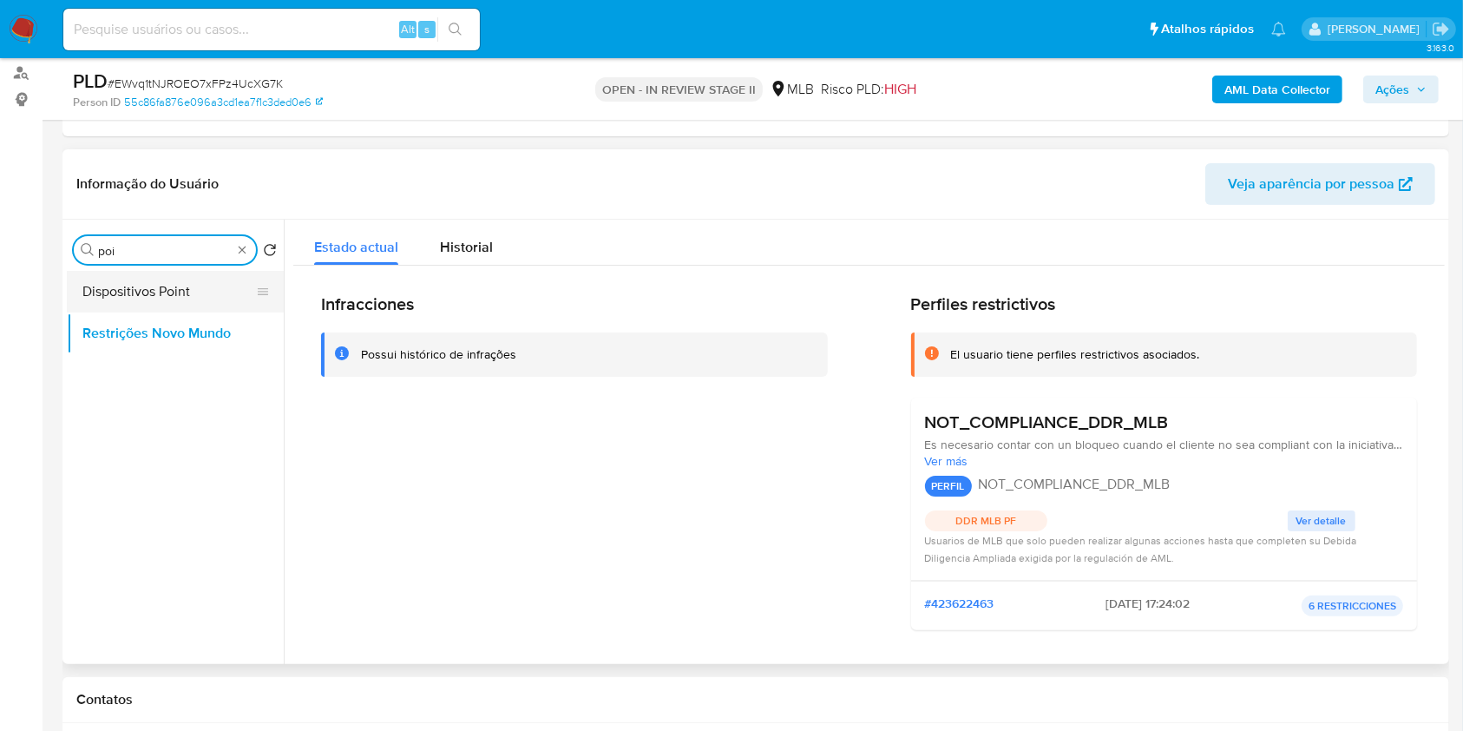
type input "poi"
click at [173, 273] on button "Dispositivos Point" at bounding box center [168, 292] width 203 height 42
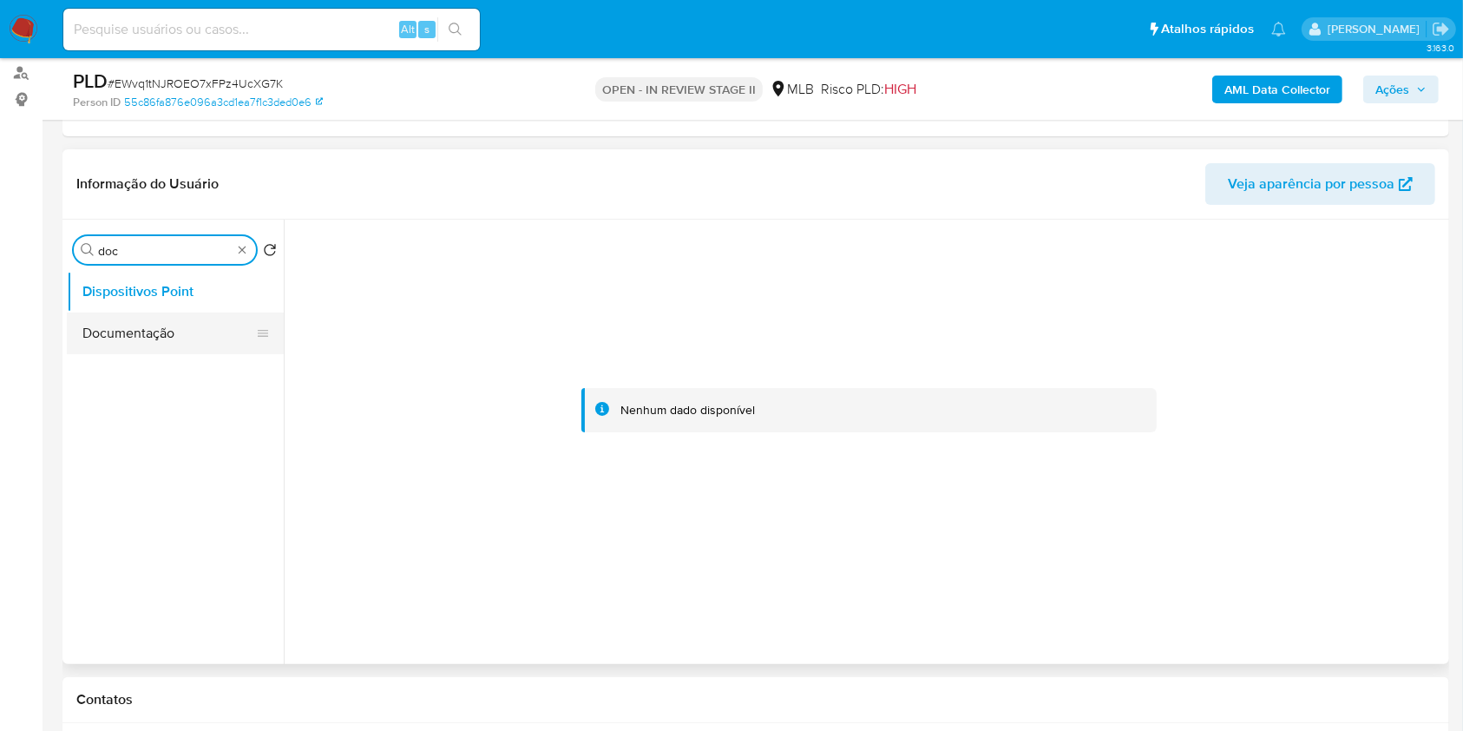
type input "doc"
click at [133, 330] on button "Documentação" at bounding box center [168, 333] width 203 height 42
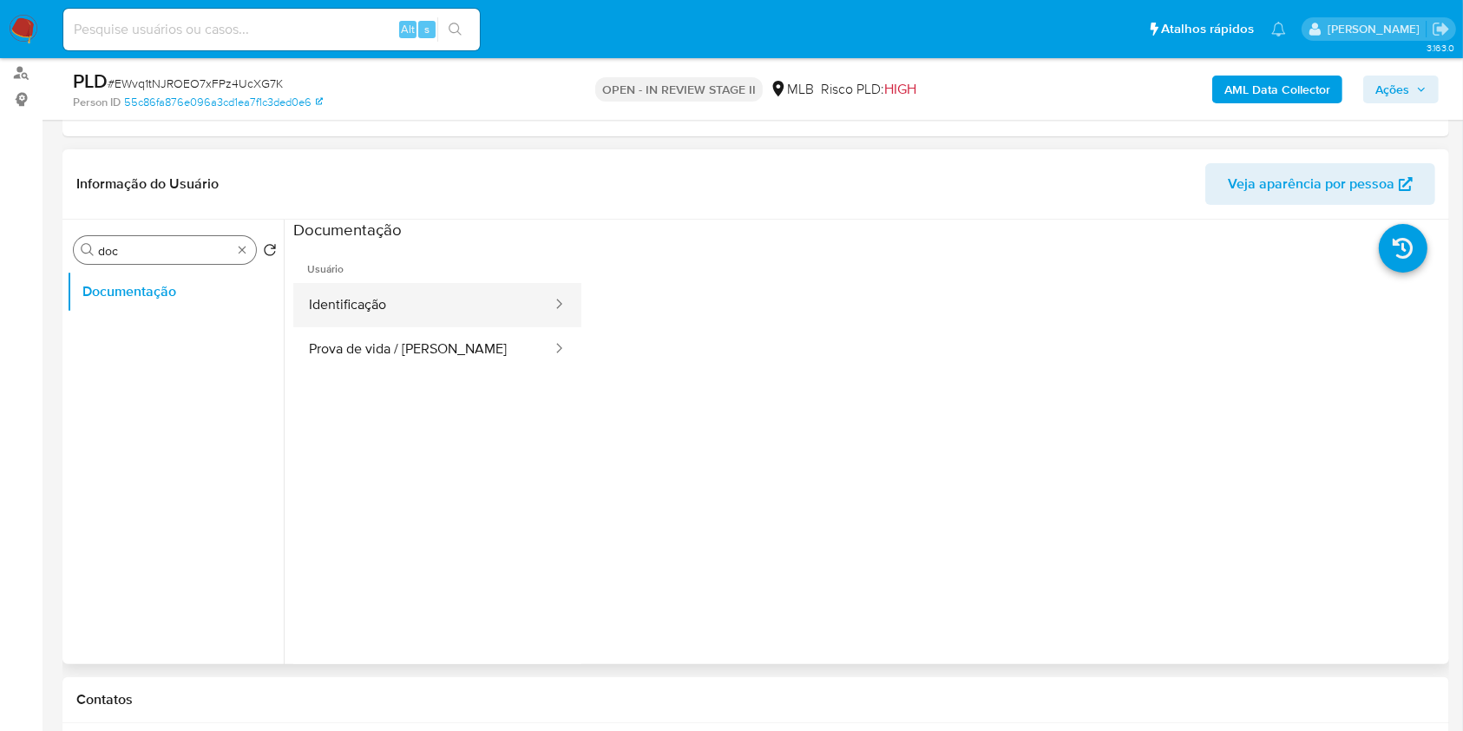
click at [384, 301] on button "Identificação" at bounding box center [423, 305] width 260 height 44
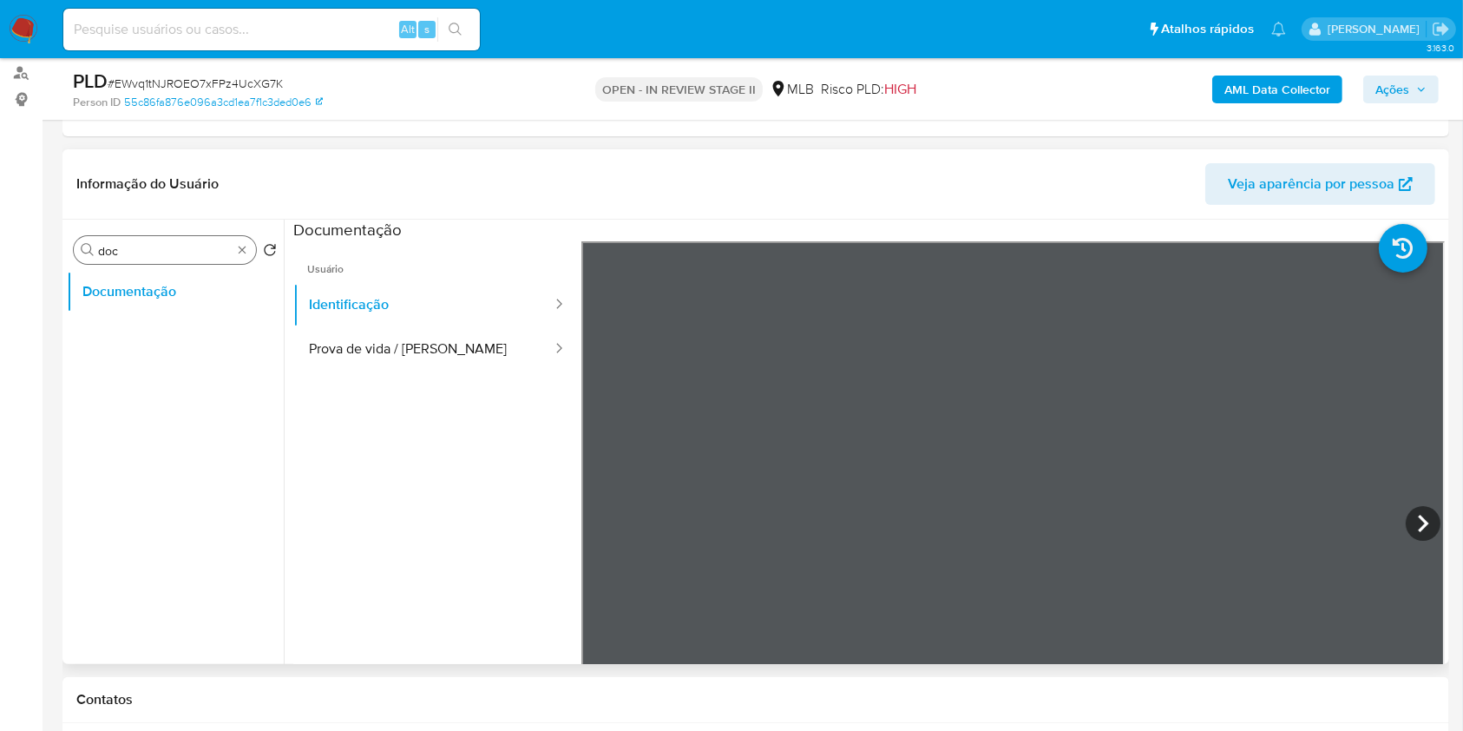
scroll to position [498, 0]
click at [400, 358] on button "Prova de vida / Selfie" at bounding box center [423, 349] width 260 height 44
click at [1310, 94] on b "AML Data Collector" at bounding box center [1278, 90] width 106 height 28
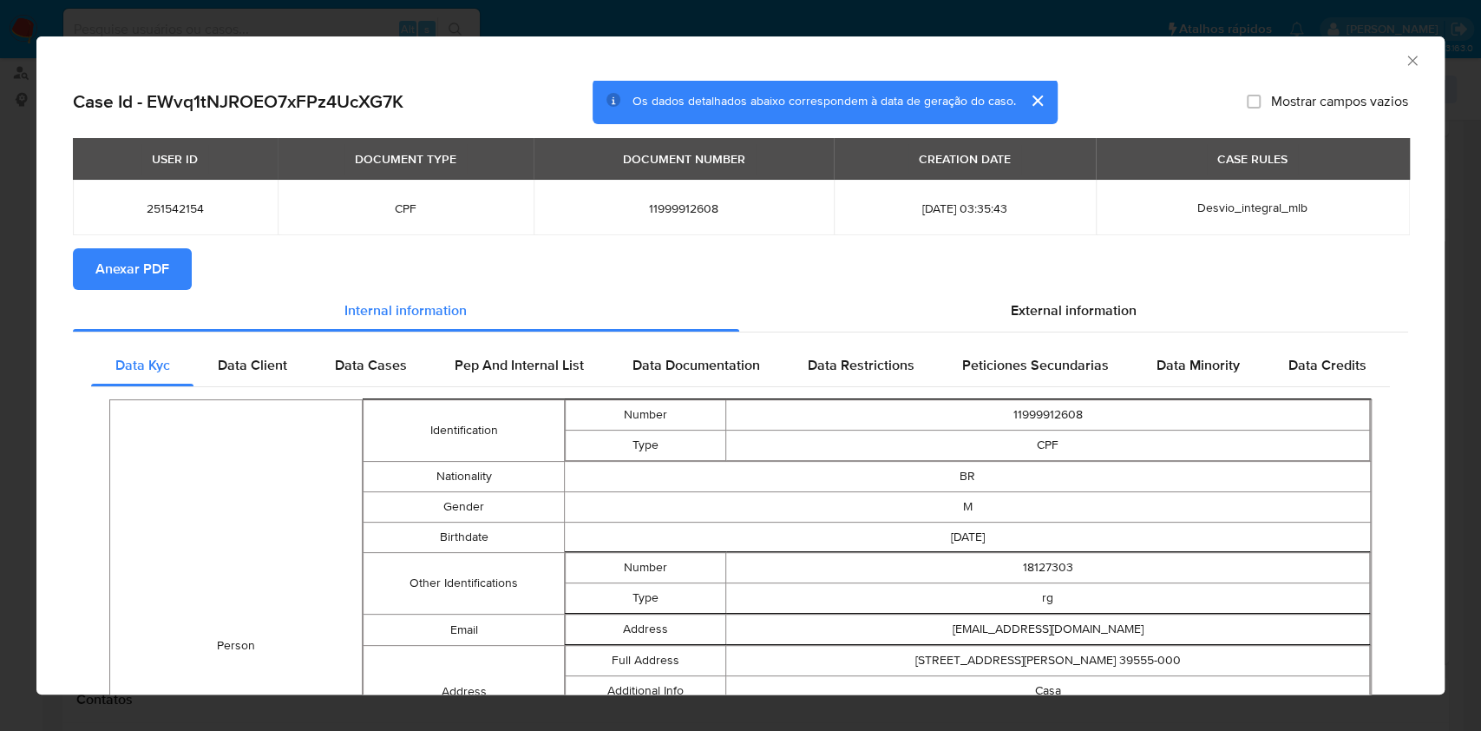
click at [134, 246] on div "USER ID DOCUMENT TYPE DOCUMENT NUMBER CREATION DATE CASE RULES 251542154 CPF 11…" at bounding box center [741, 193] width 1336 height 110
drag, startPoint x: 148, startPoint y: 259, endPoint x: 168, endPoint y: 260, distance: 20.0
click at [148, 260] on span "Anexar PDF" at bounding box center [132, 269] width 74 height 38
click at [1408, 62] on icon "Fechar a janela" at bounding box center [1413, 61] width 10 height 10
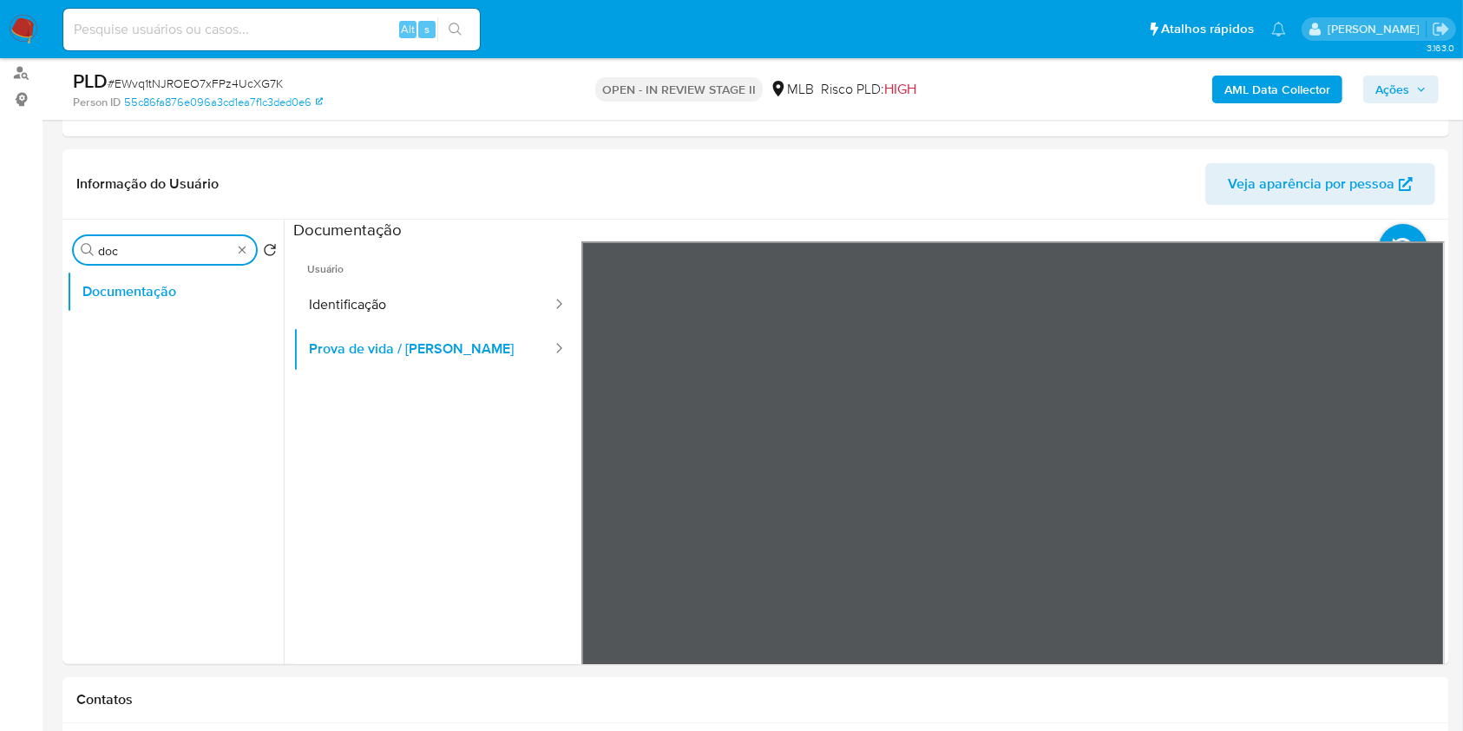
click at [231, 254] on input "doc" at bounding box center [165, 251] width 134 height 16
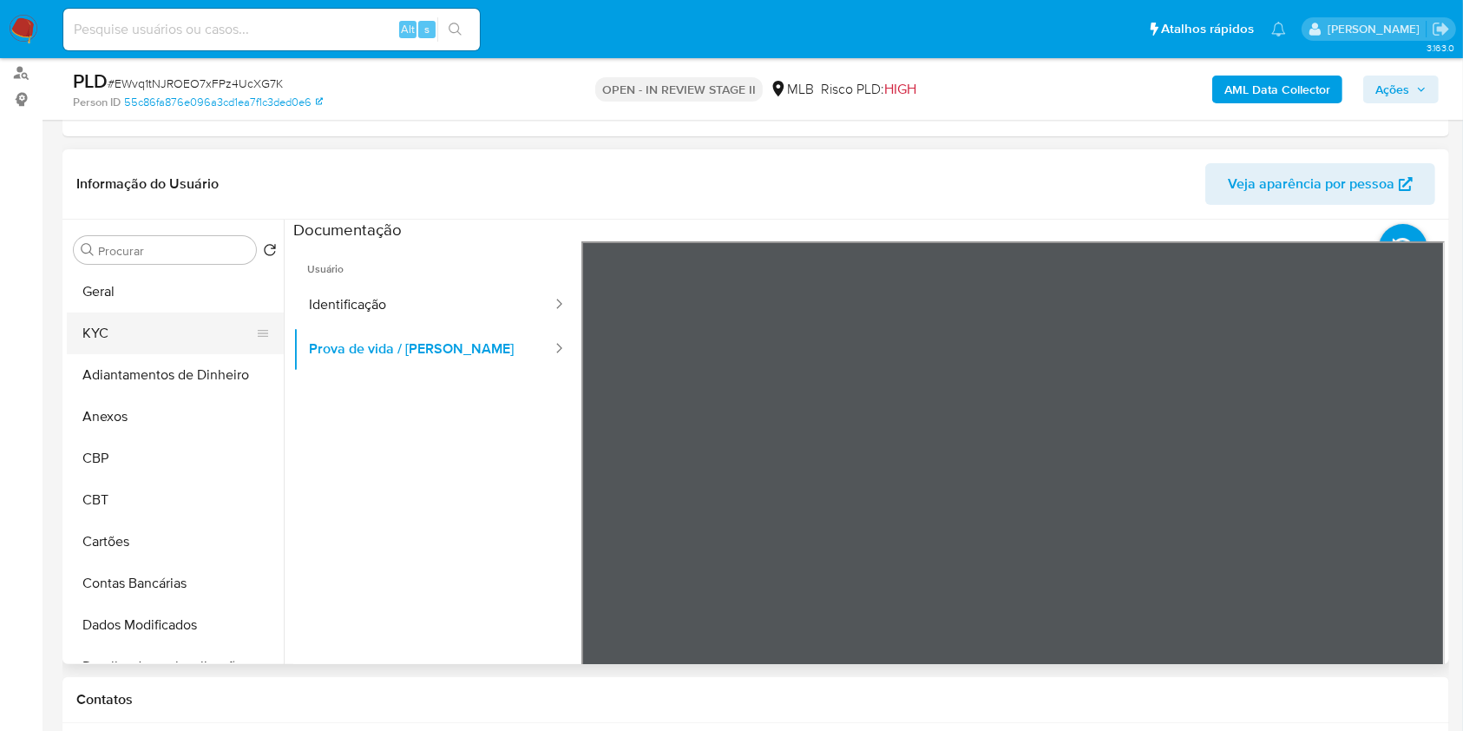
click at [159, 320] on button "KYC" at bounding box center [168, 333] width 203 height 42
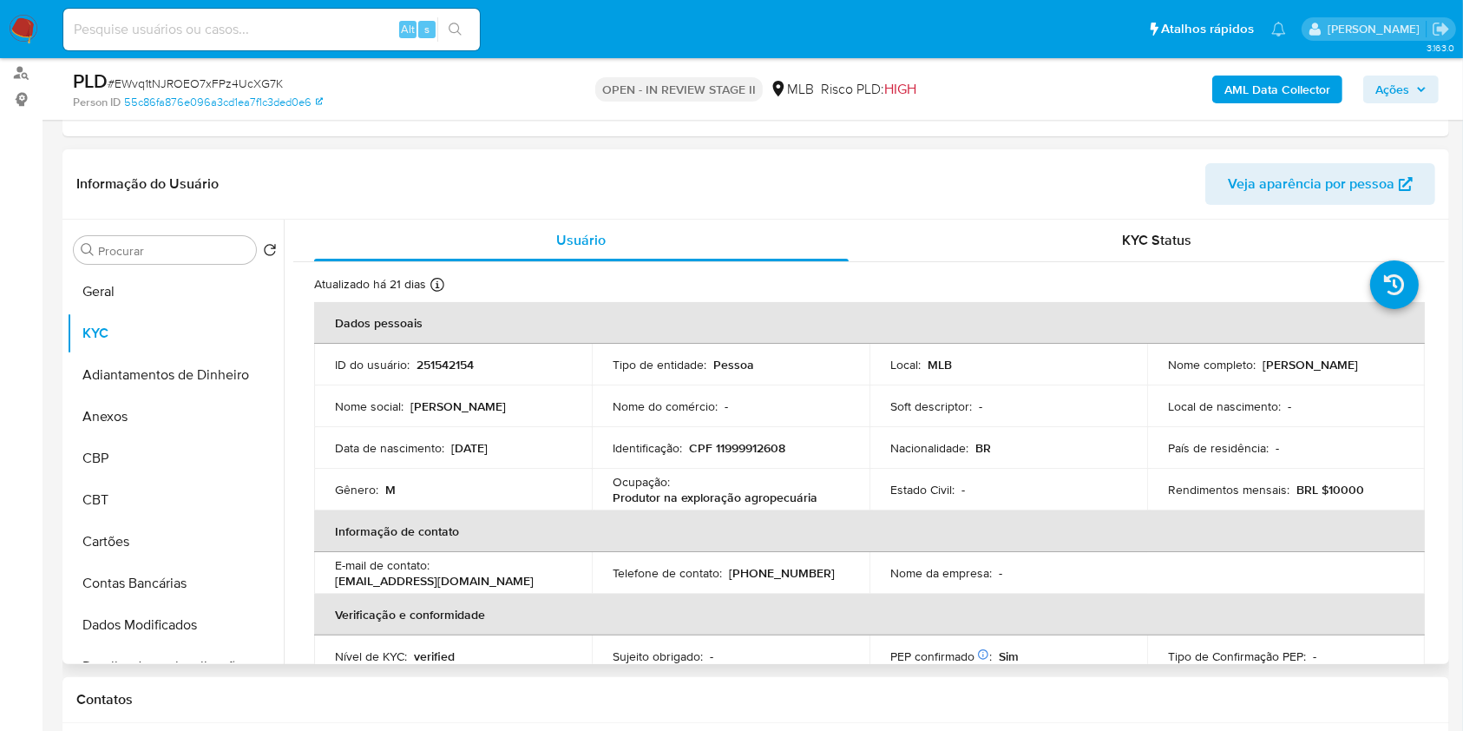
click at [732, 450] on p "CPF 11999912608" at bounding box center [737, 448] width 96 height 16
copy p "11999912608"
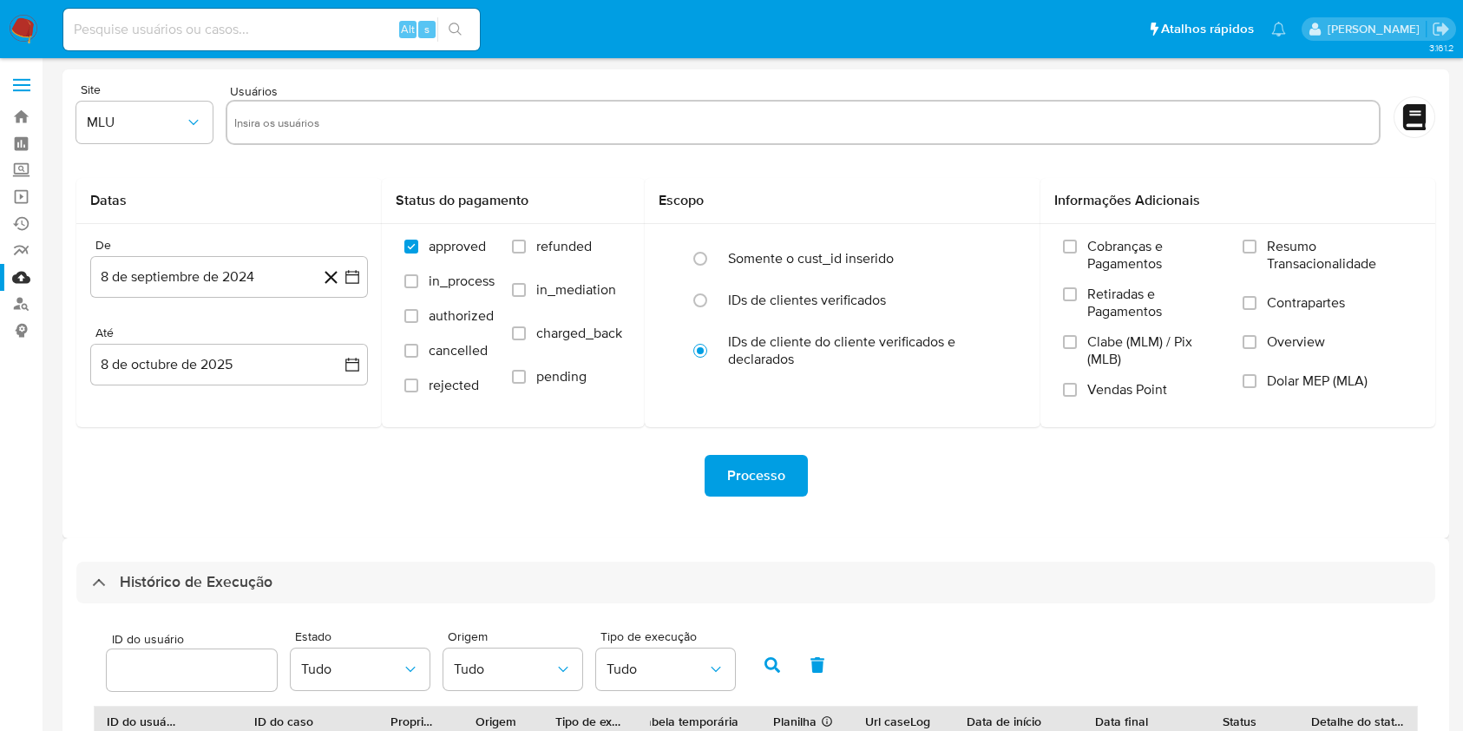
select select "10"
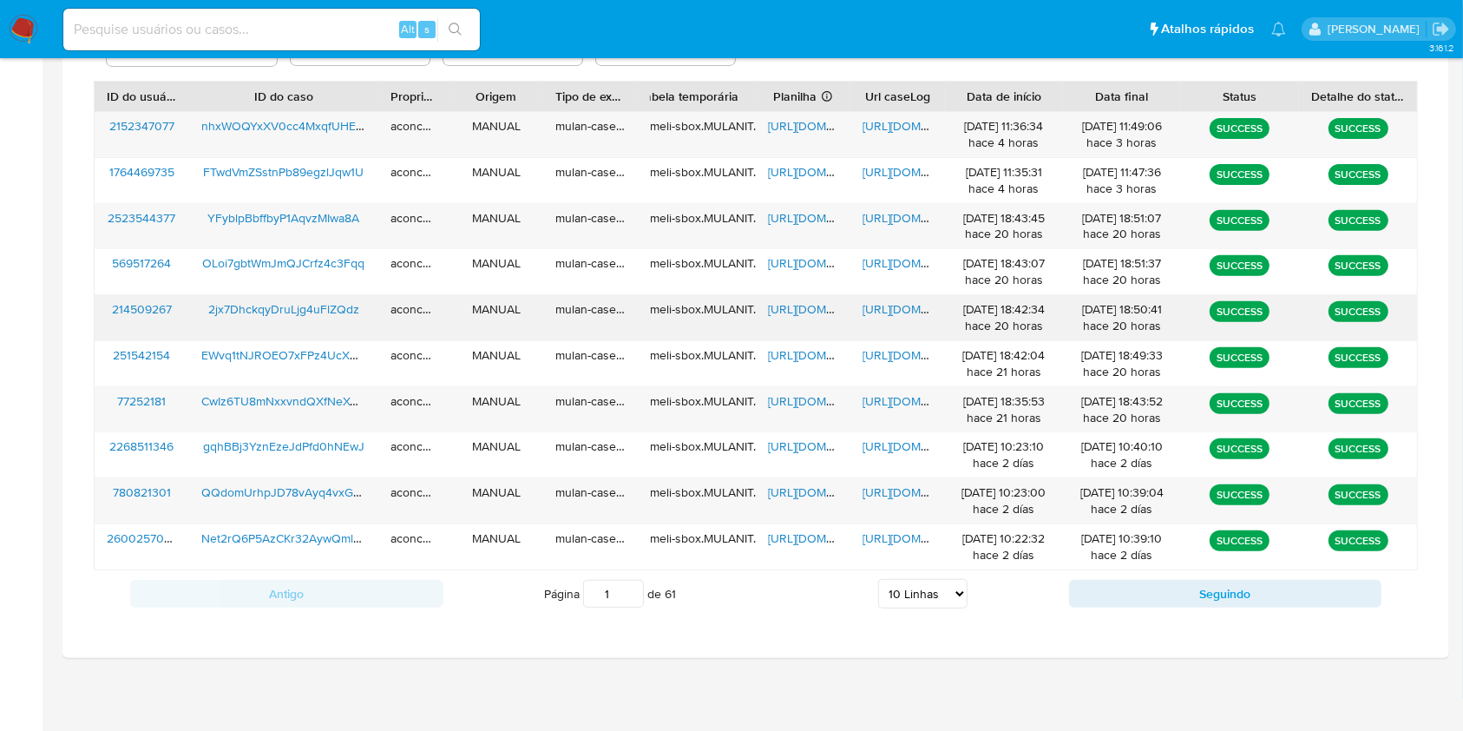
click at [779, 307] on span "[URL][DOMAIN_NAME]" at bounding box center [828, 308] width 120 height 17
click at [882, 310] on span "[URL][DOMAIN_NAME]" at bounding box center [923, 308] width 120 height 17
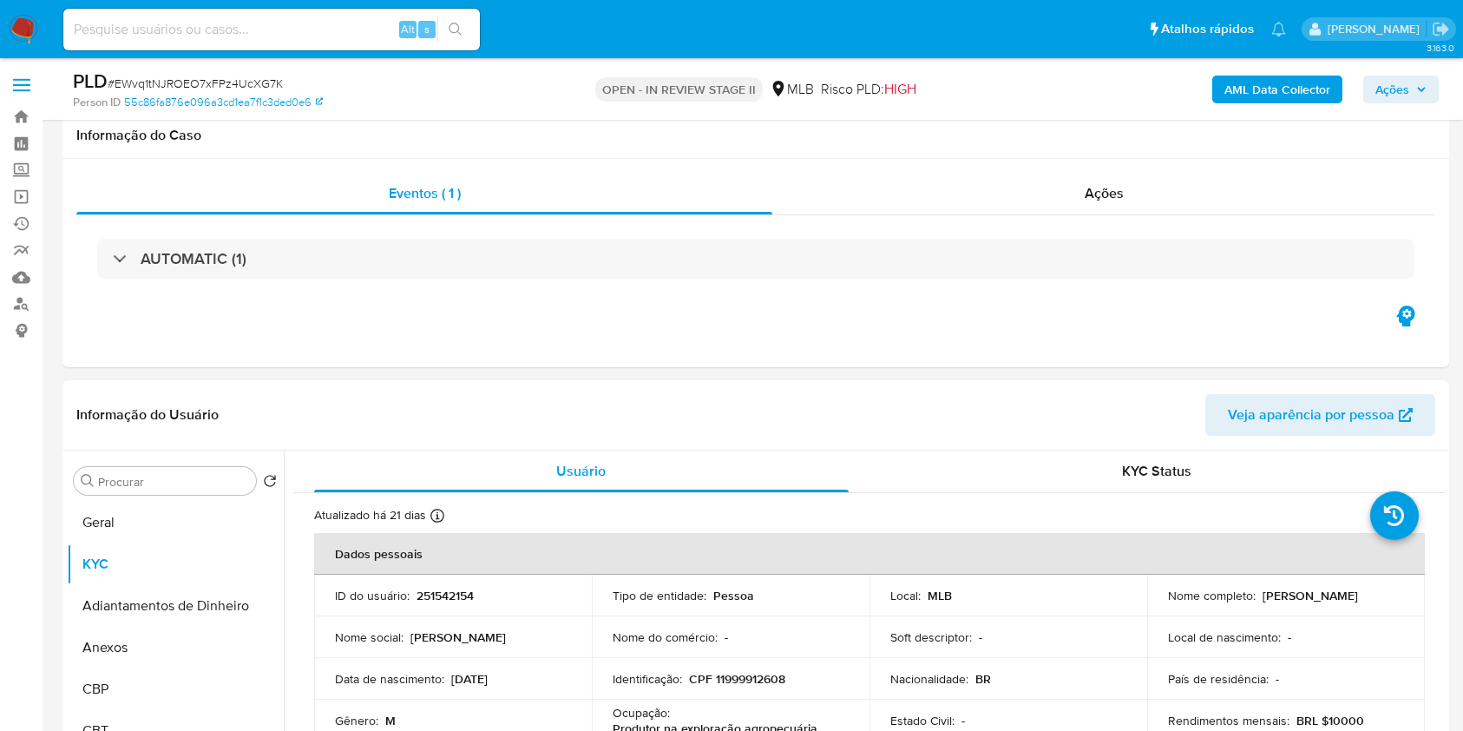
select select "10"
click at [189, 627] on button "Anexos" at bounding box center [175, 648] width 217 height 42
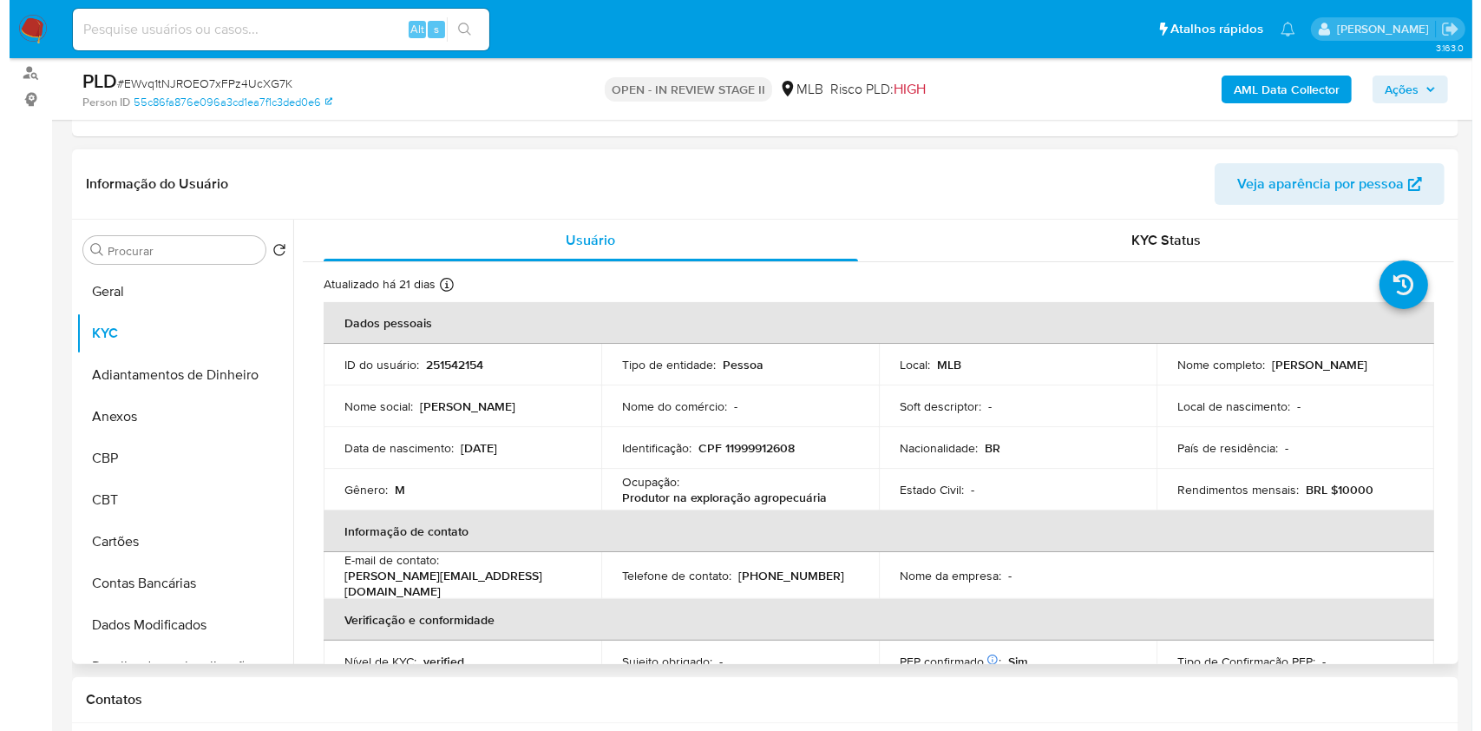
scroll to position [231, 0]
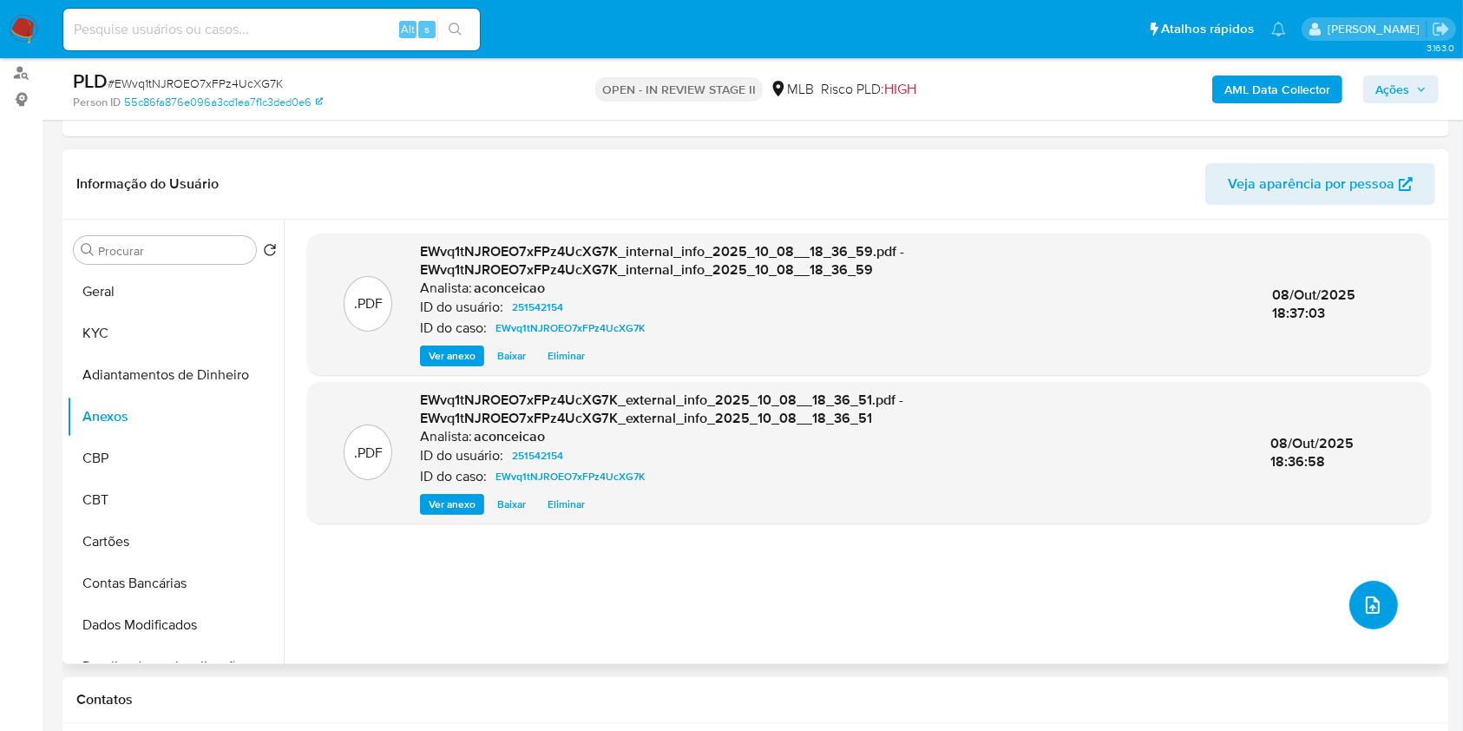
click at [1350, 604] on button "upload-file" at bounding box center [1374, 605] width 49 height 49
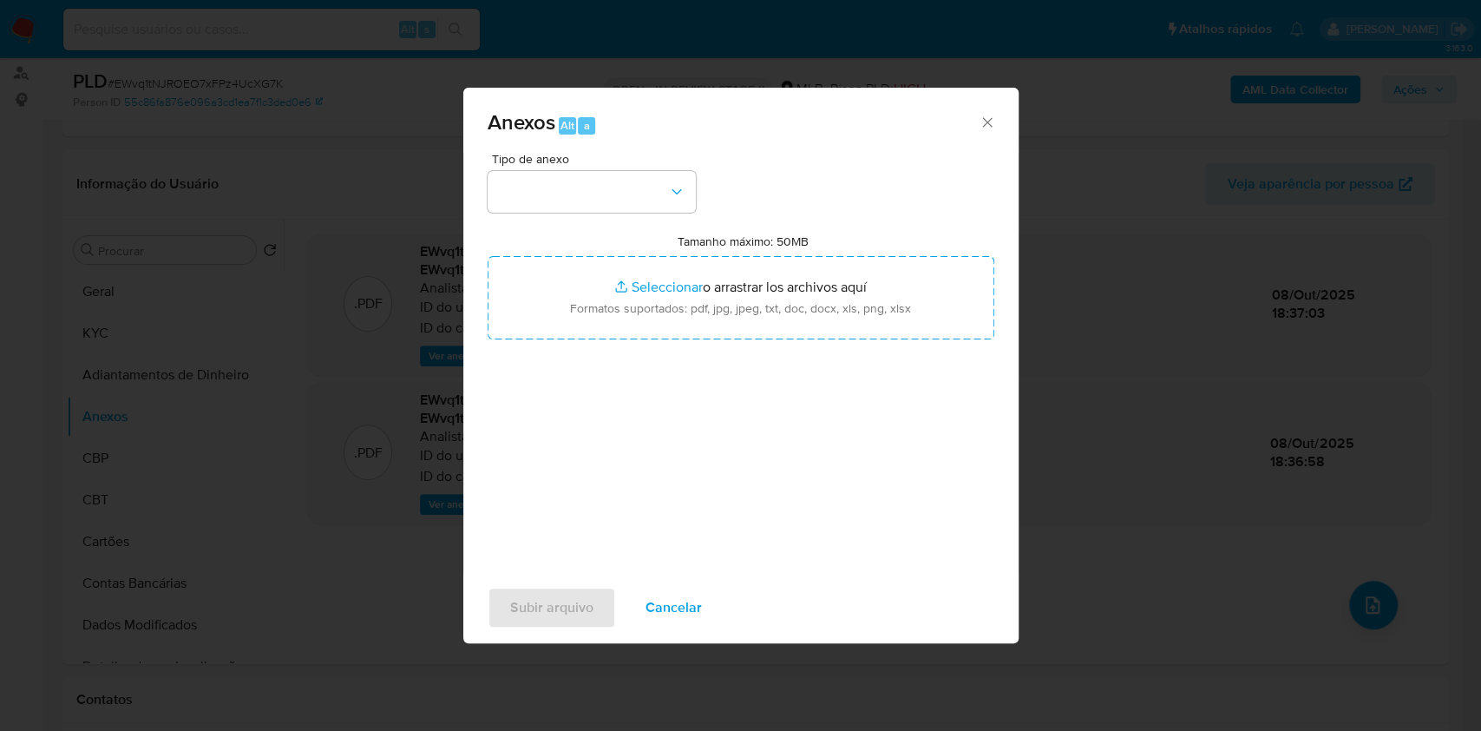
click at [542, 216] on div "Tipo de anexo Tamanho máximo: 50MB Seleccionar archivos Seleccionar o arrastrar…" at bounding box center [741, 358] width 507 height 410
click at [550, 198] on button "button" at bounding box center [592, 192] width 208 height 42
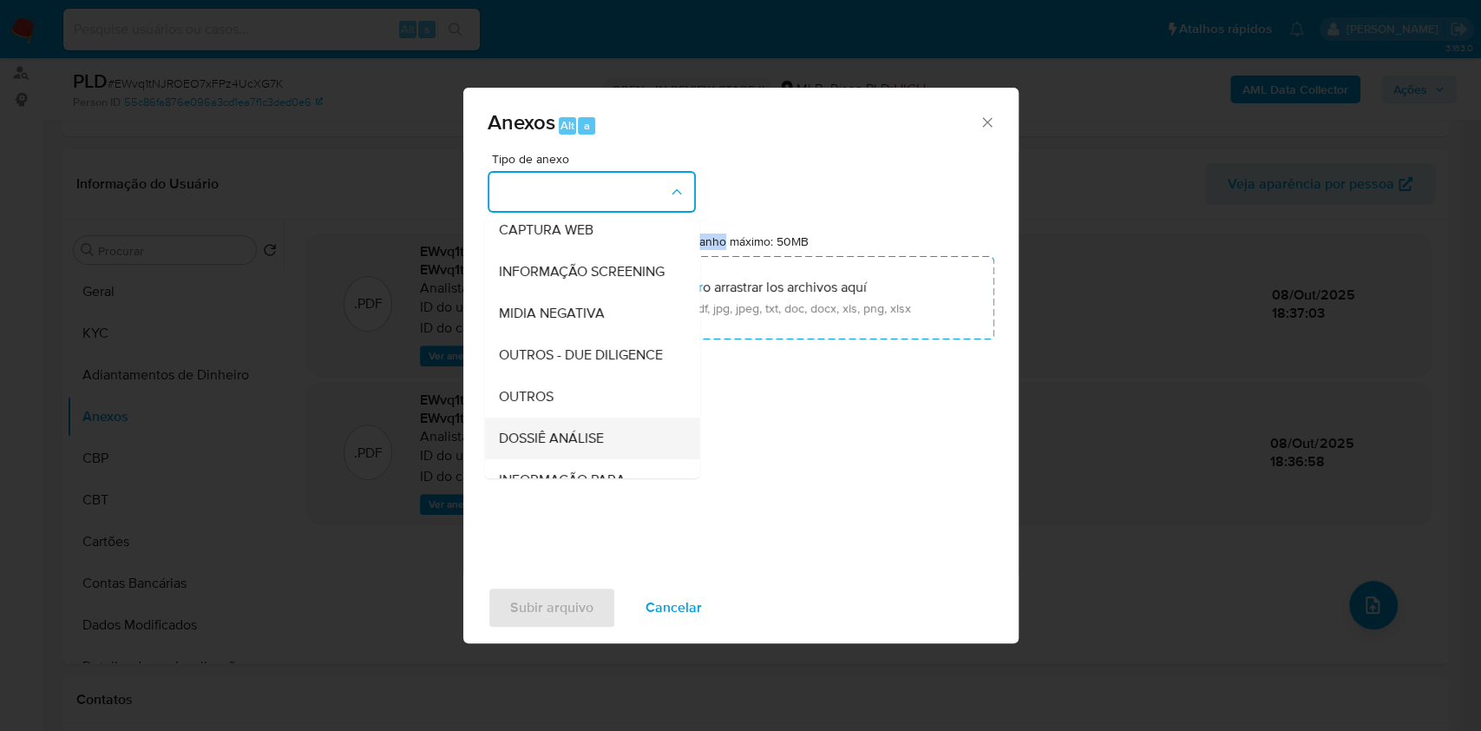
scroll to position [266, 0]
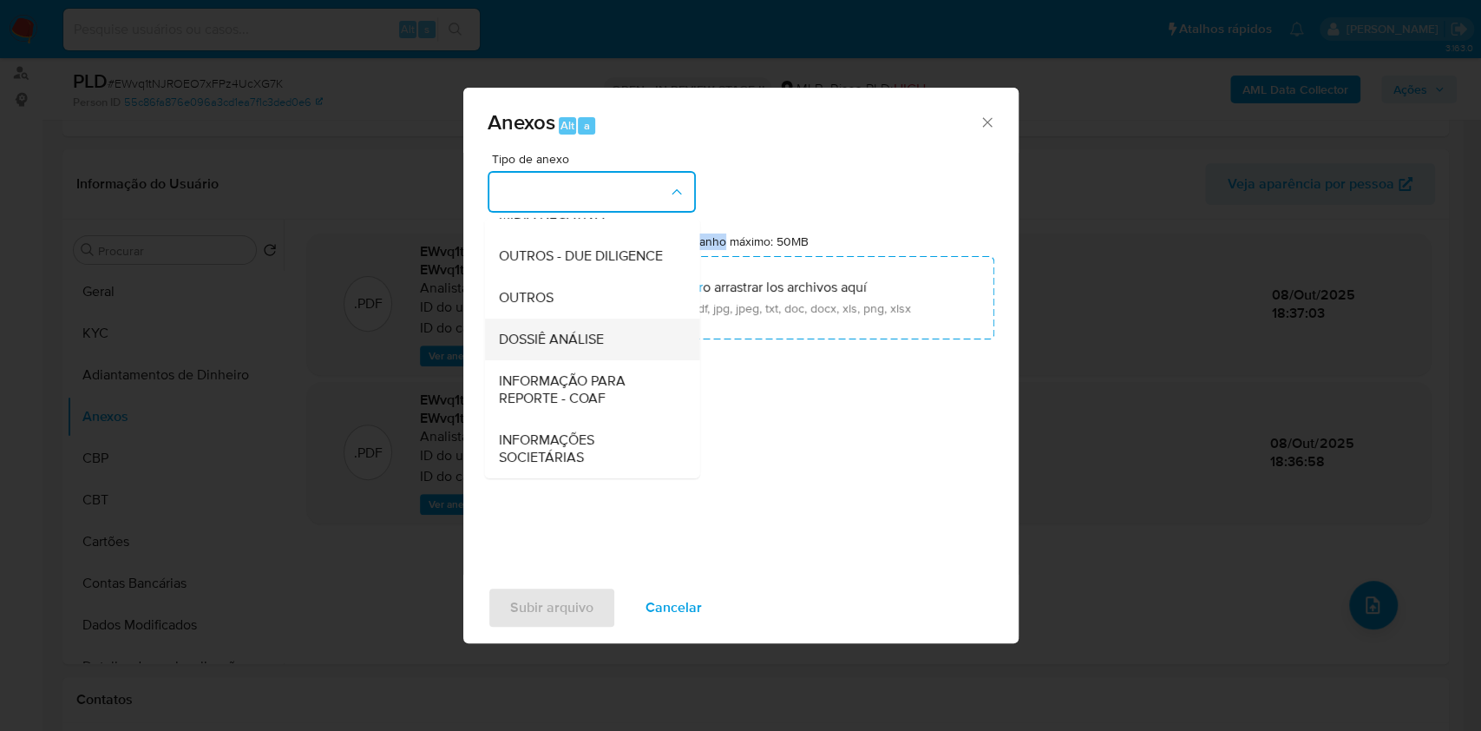
click at [569, 334] on span "DOSSIÊ ANÁLISE" at bounding box center [550, 339] width 105 height 17
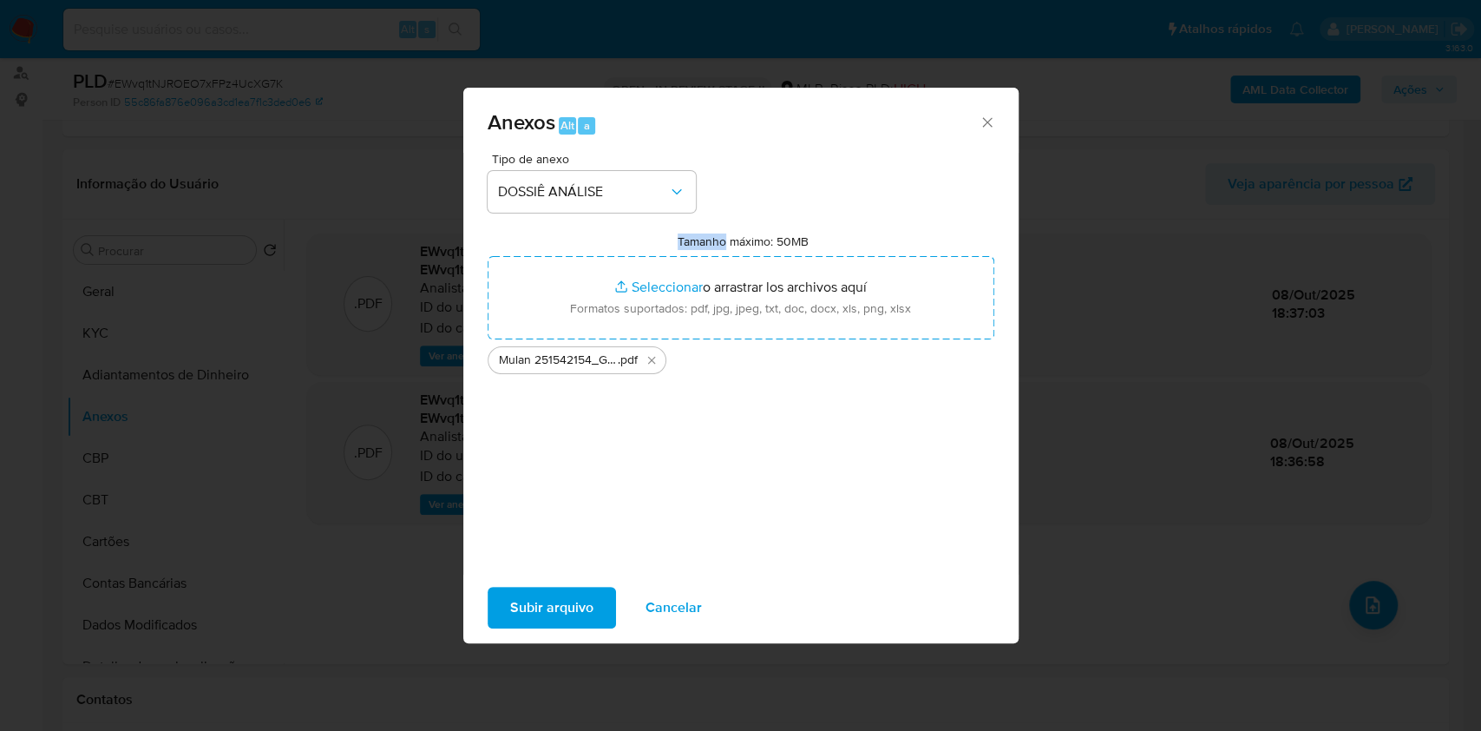
click at [582, 600] on span "Subir arquivo" at bounding box center [551, 607] width 83 height 38
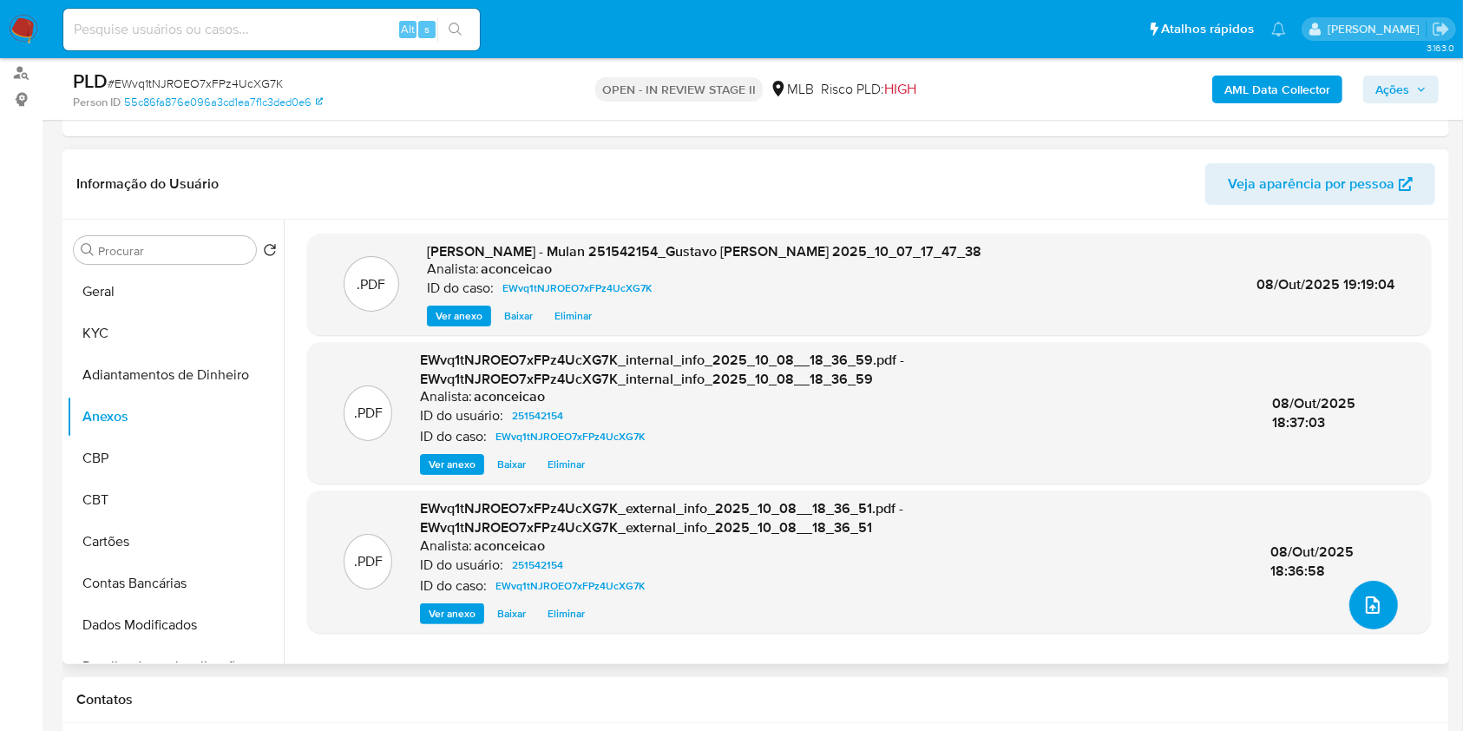
click at [1363, 596] on icon "upload-file" at bounding box center [1373, 605] width 21 height 21
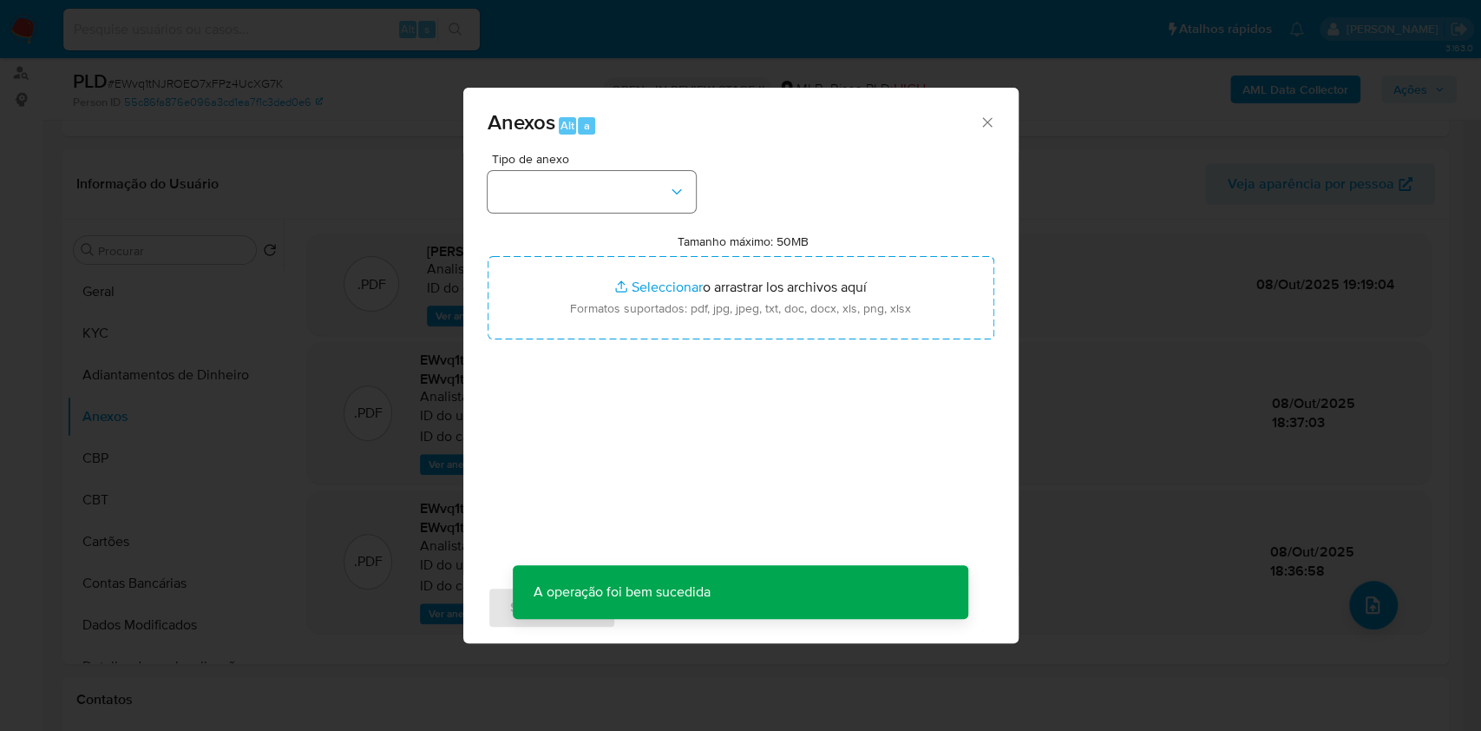
drag, startPoint x: 595, startPoint y: 164, endPoint x: 592, endPoint y: 185, distance: 21.0
click at [593, 166] on div "Tipo de anexo" at bounding box center [592, 183] width 208 height 60
click at [592, 191] on button "button" at bounding box center [592, 192] width 208 height 42
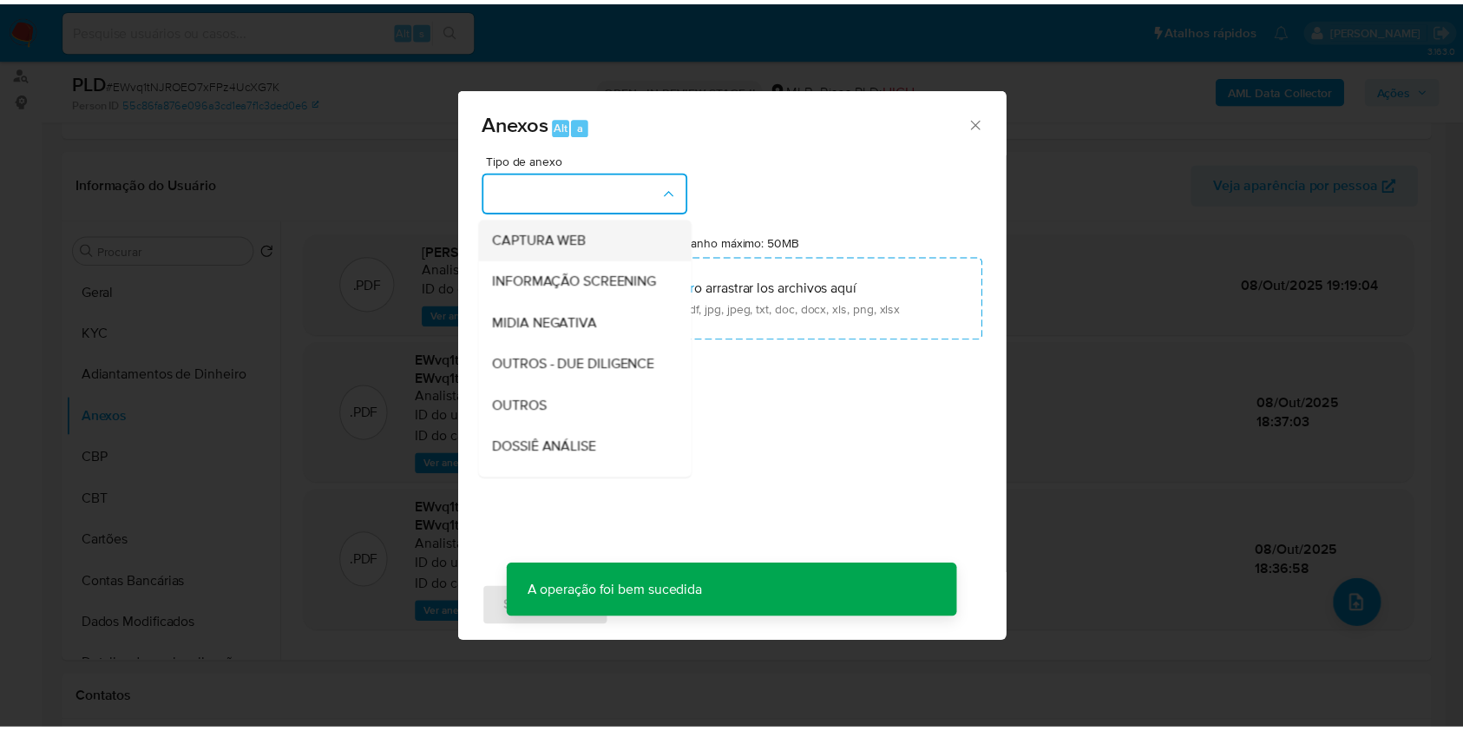
scroll to position [231, 0]
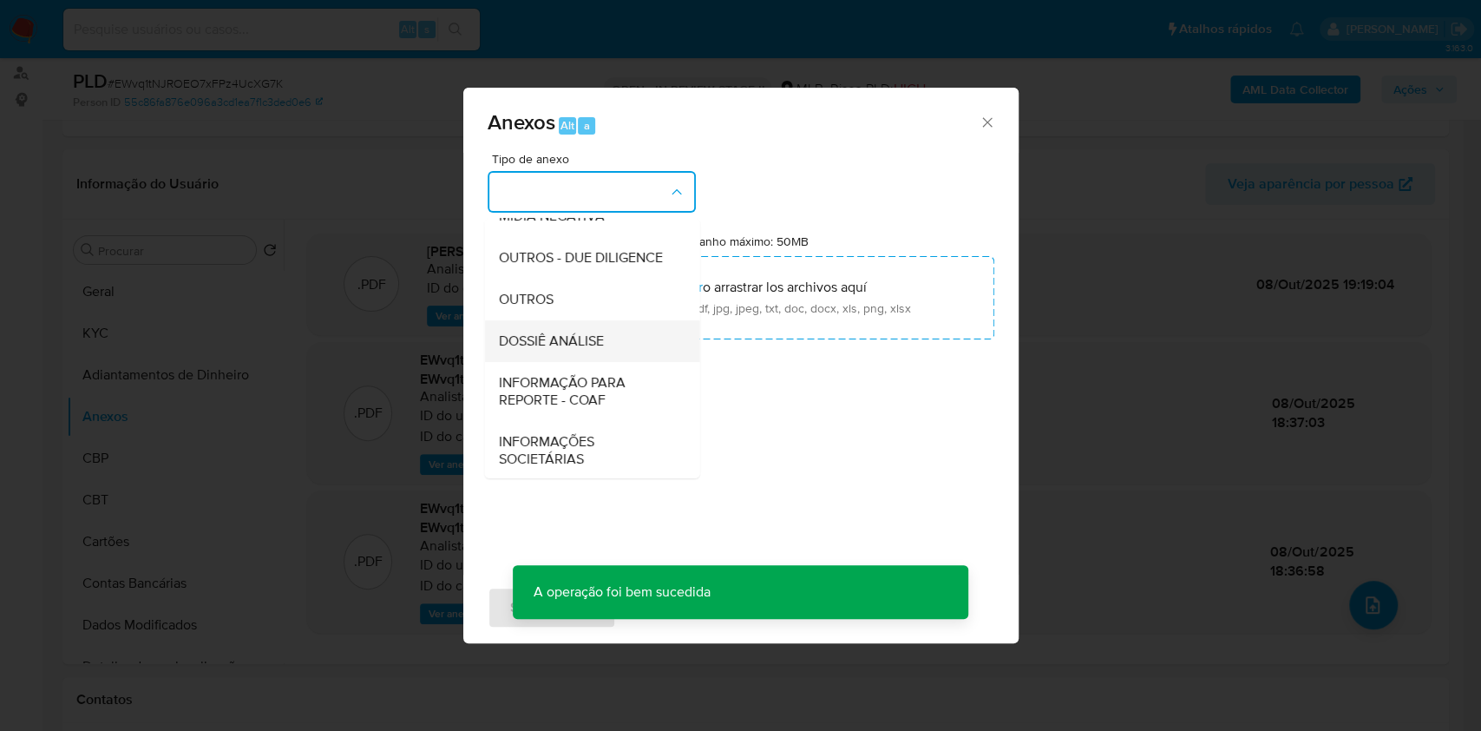
click at [593, 350] on span "DOSSIÊ ANÁLISE" at bounding box center [550, 340] width 105 height 17
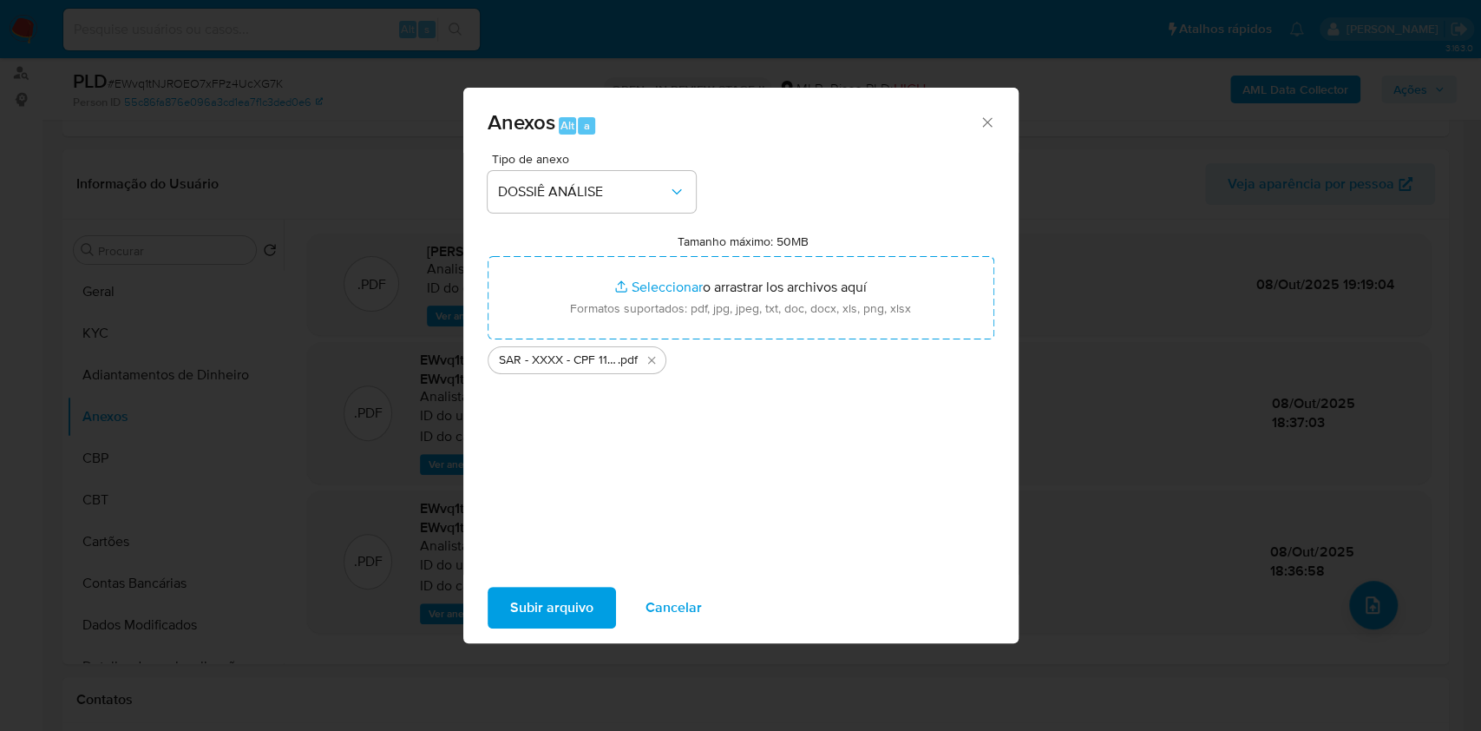
click at [562, 608] on span "Subir arquivo" at bounding box center [551, 607] width 83 height 38
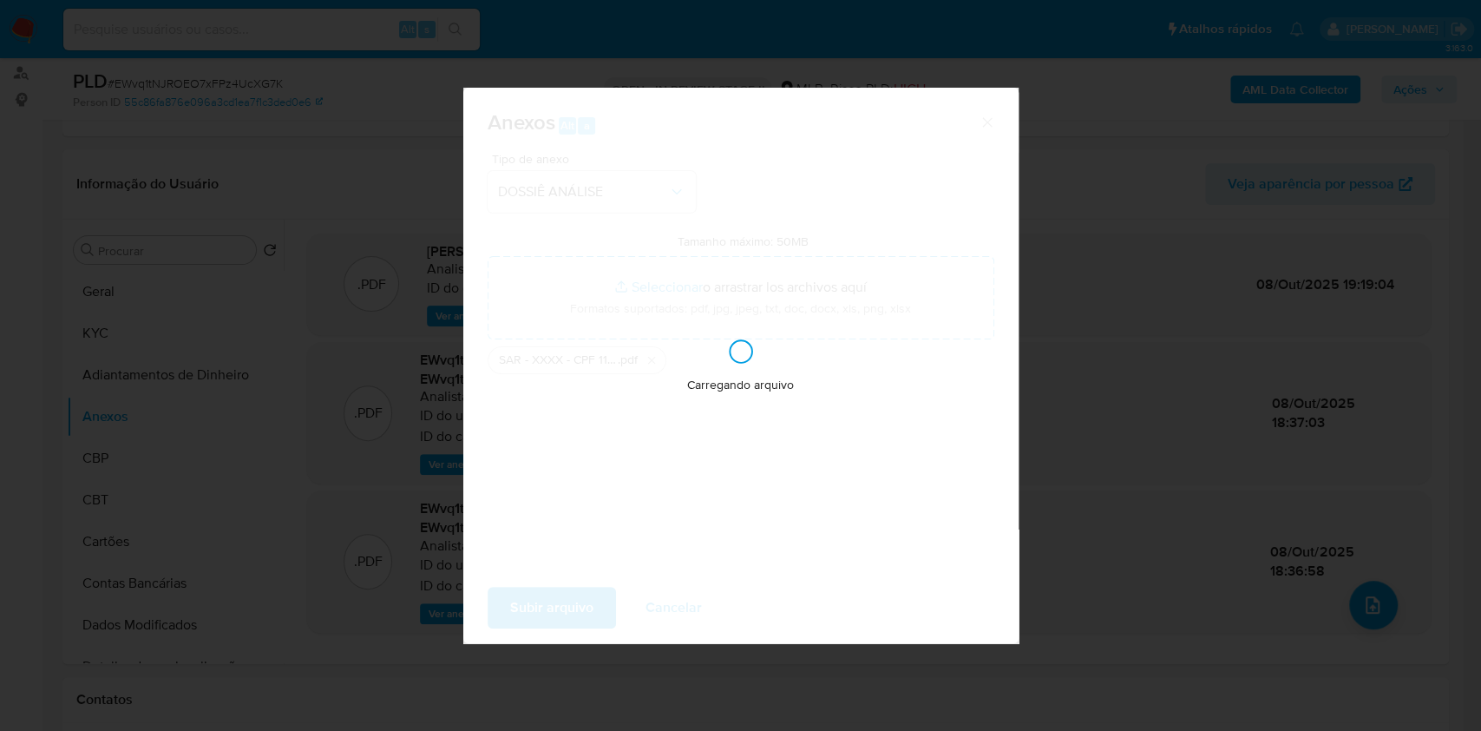
click at [1035, 408] on div "Anexos Alt a Tipo de anexo DOSSIÊ ANÁLISE Tamanho máximo: 50MB Seleccionar arch…" at bounding box center [740, 365] width 1481 height 731
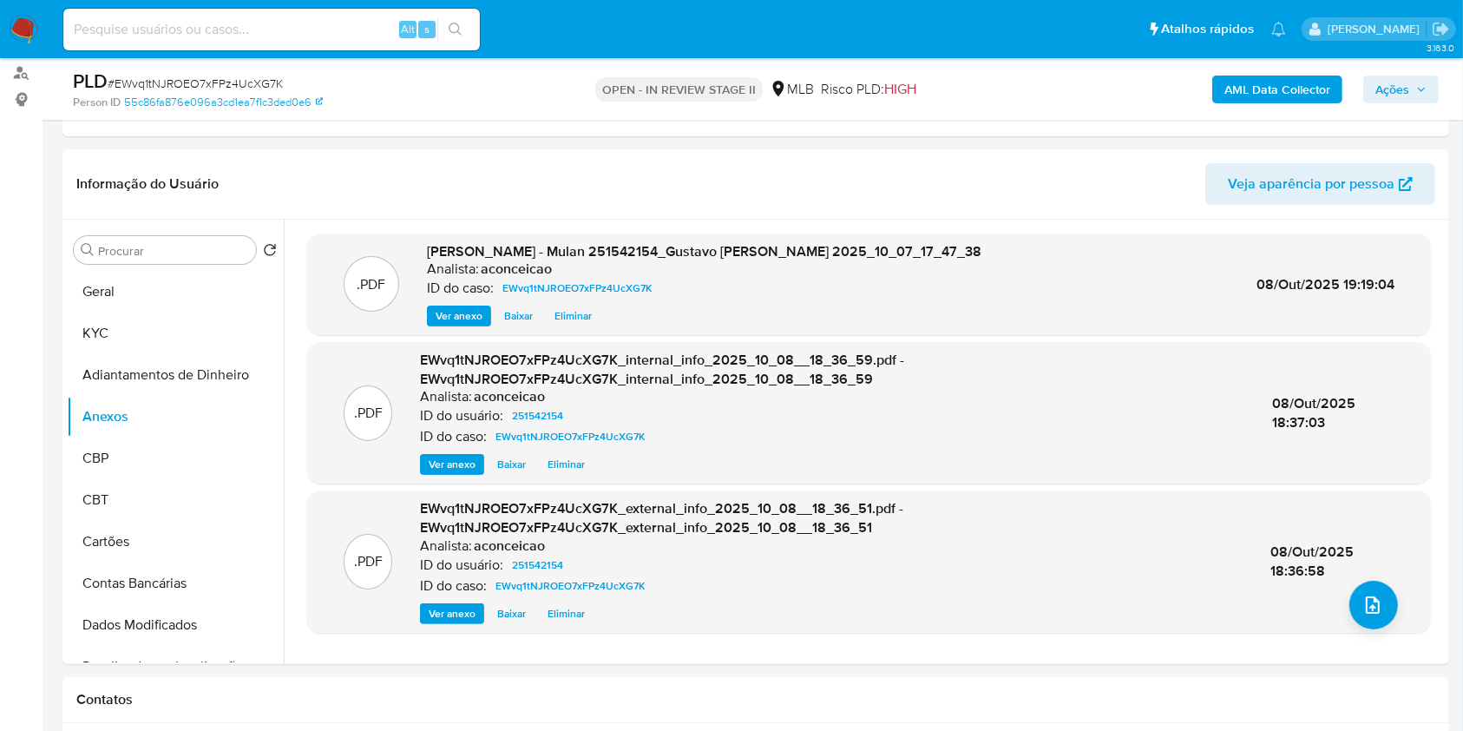
click at [1394, 76] on span "Ações" at bounding box center [1393, 90] width 34 height 28
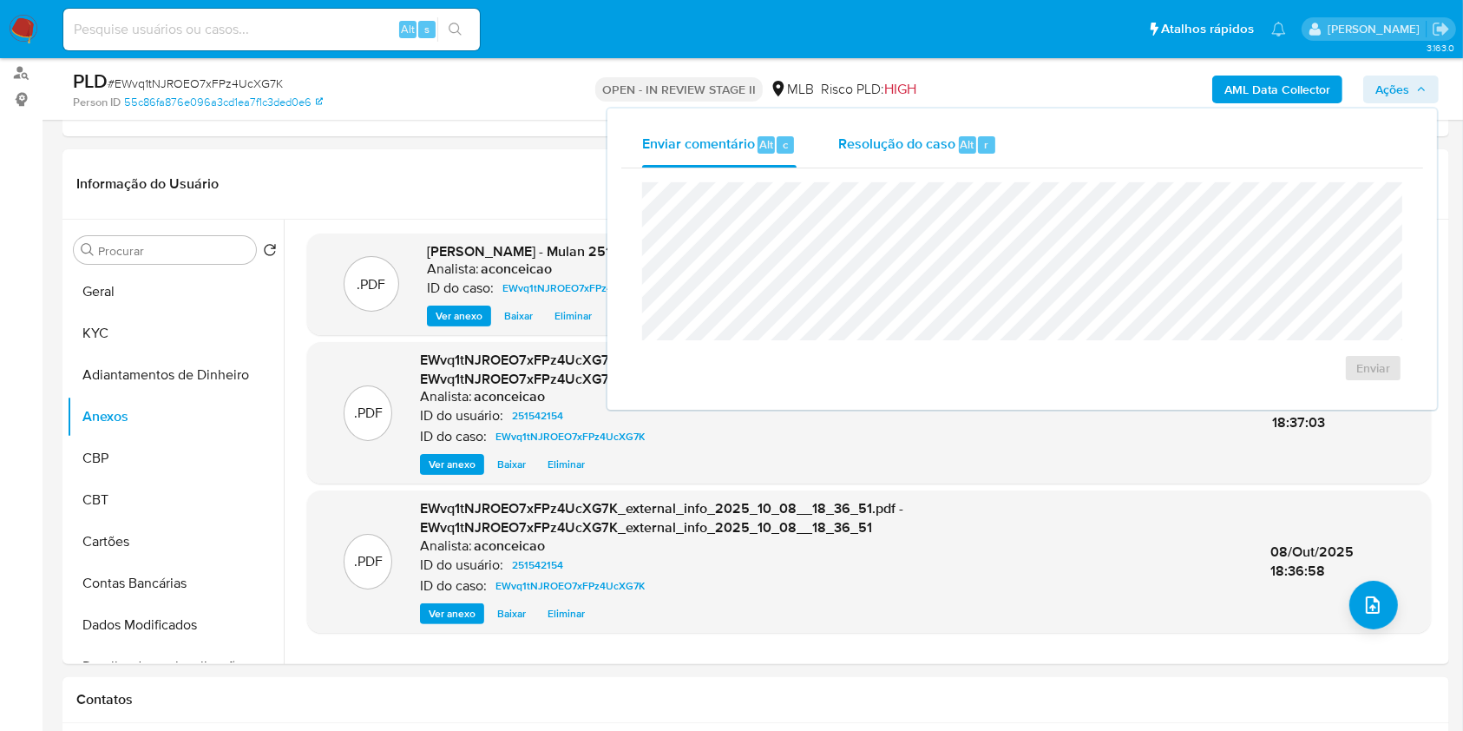
click at [896, 141] on span "Resolução do caso" at bounding box center [896, 144] width 117 height 20
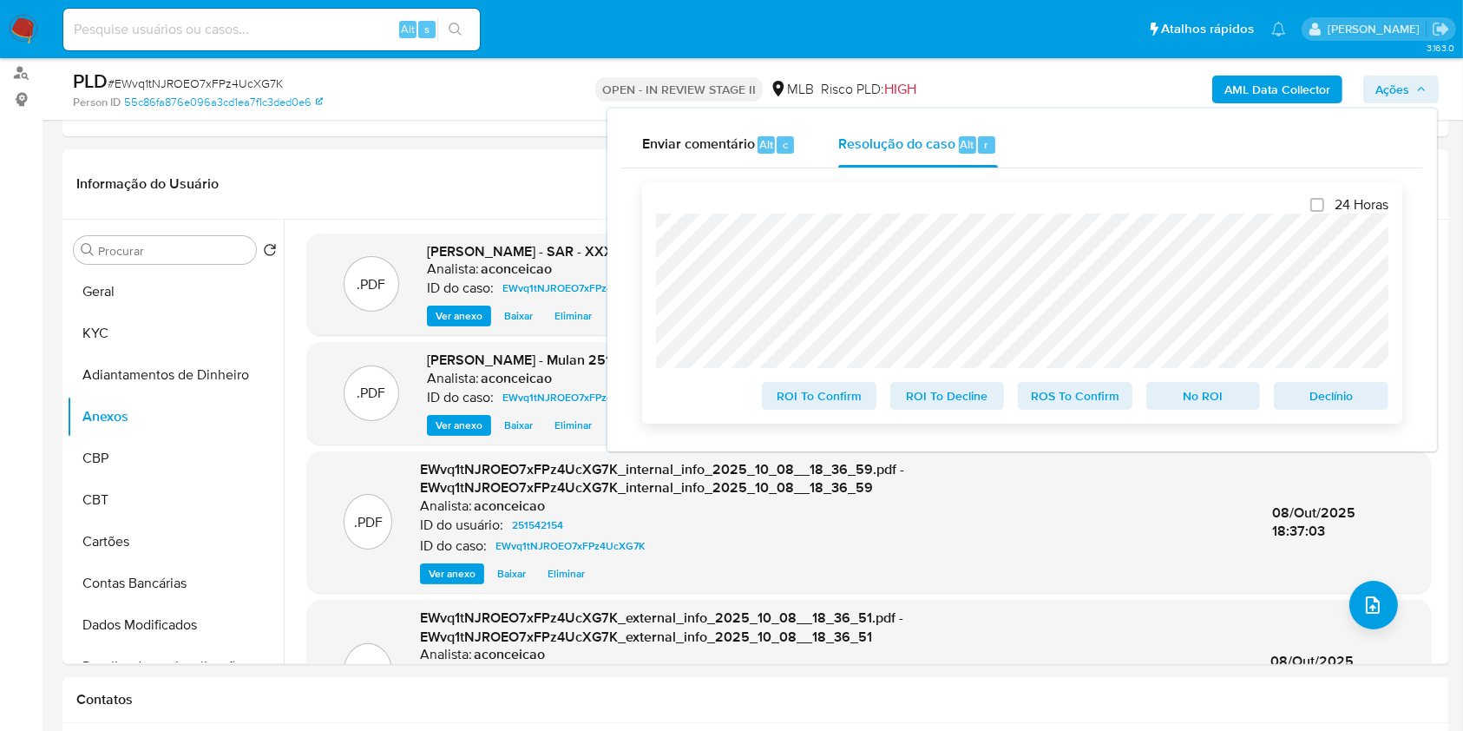
click at [1070, 393] on span "ROS To Confirm" at bounding box center [1075, 396] width 90 height 24
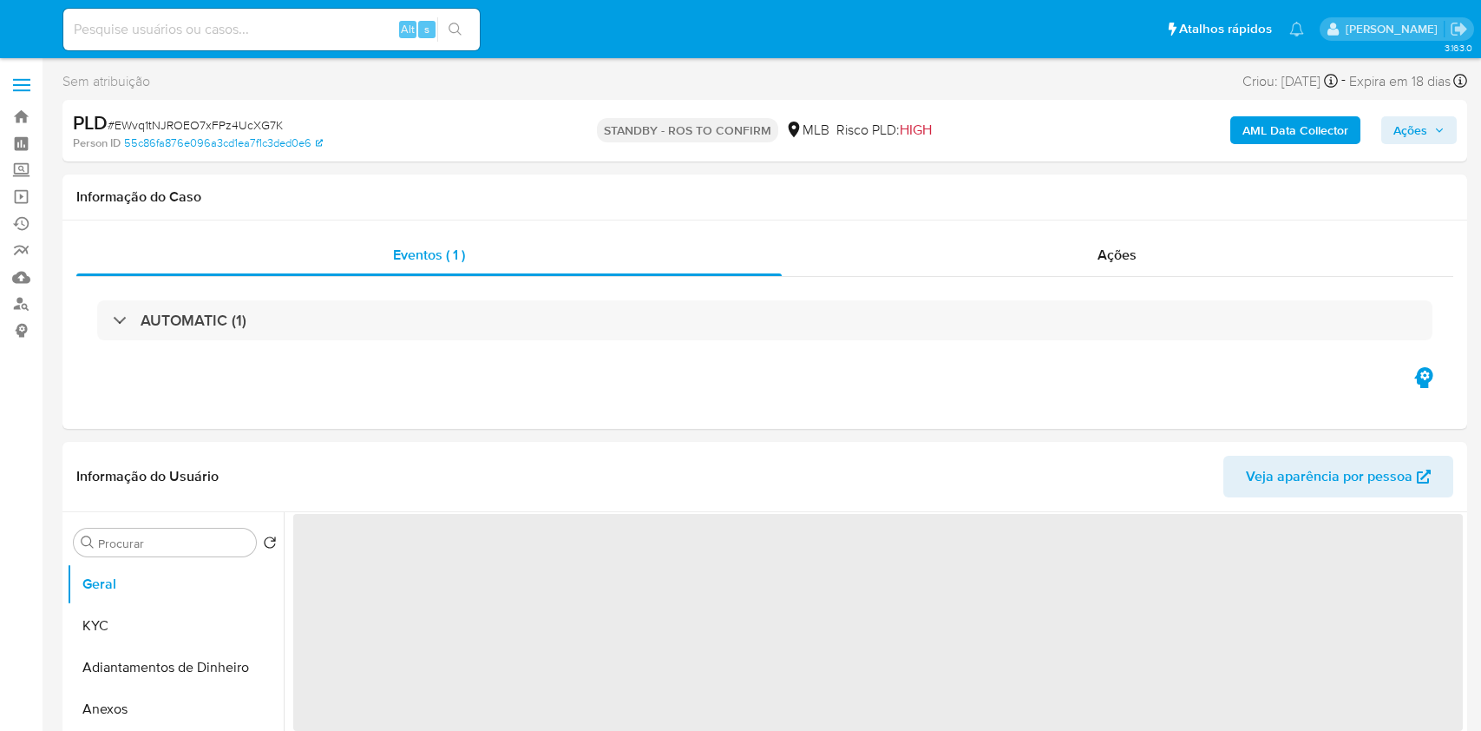
select select "10"
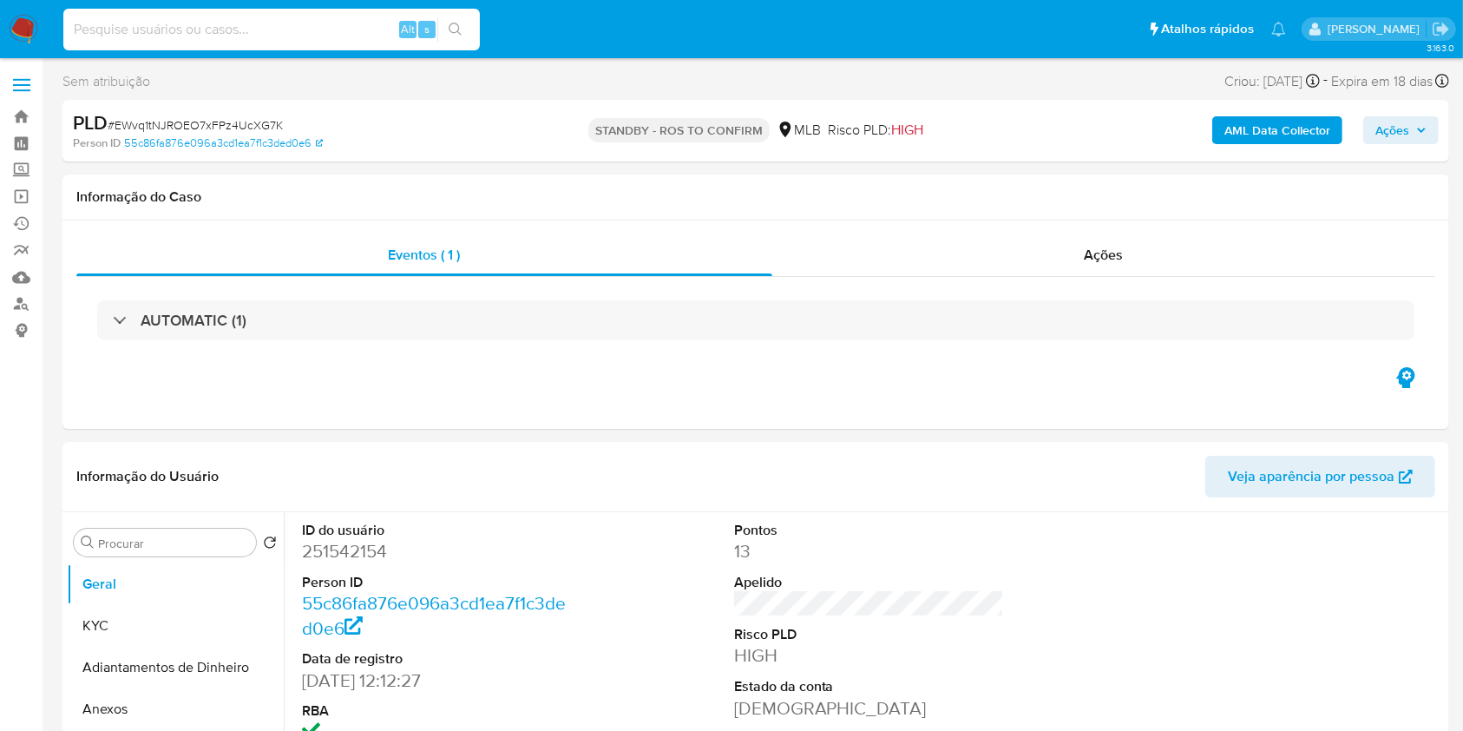
click at [328, 23] on input at bounding box center [271, 29] width 417 height 23
paste input "2jx7DhckqyDruLjg4uFlZQdz"
type input "2jx7DhckqyDruLjg4uFlZQdz"
click at [465, 43] on div "2jx7DhckqyDruLjg4uFlZQdz Alt s" at bounding box center [271, 30] width 417 height 42
click at [454, 24] on icon "search-icon" at bounding box center [456, 30] width 14 height 14
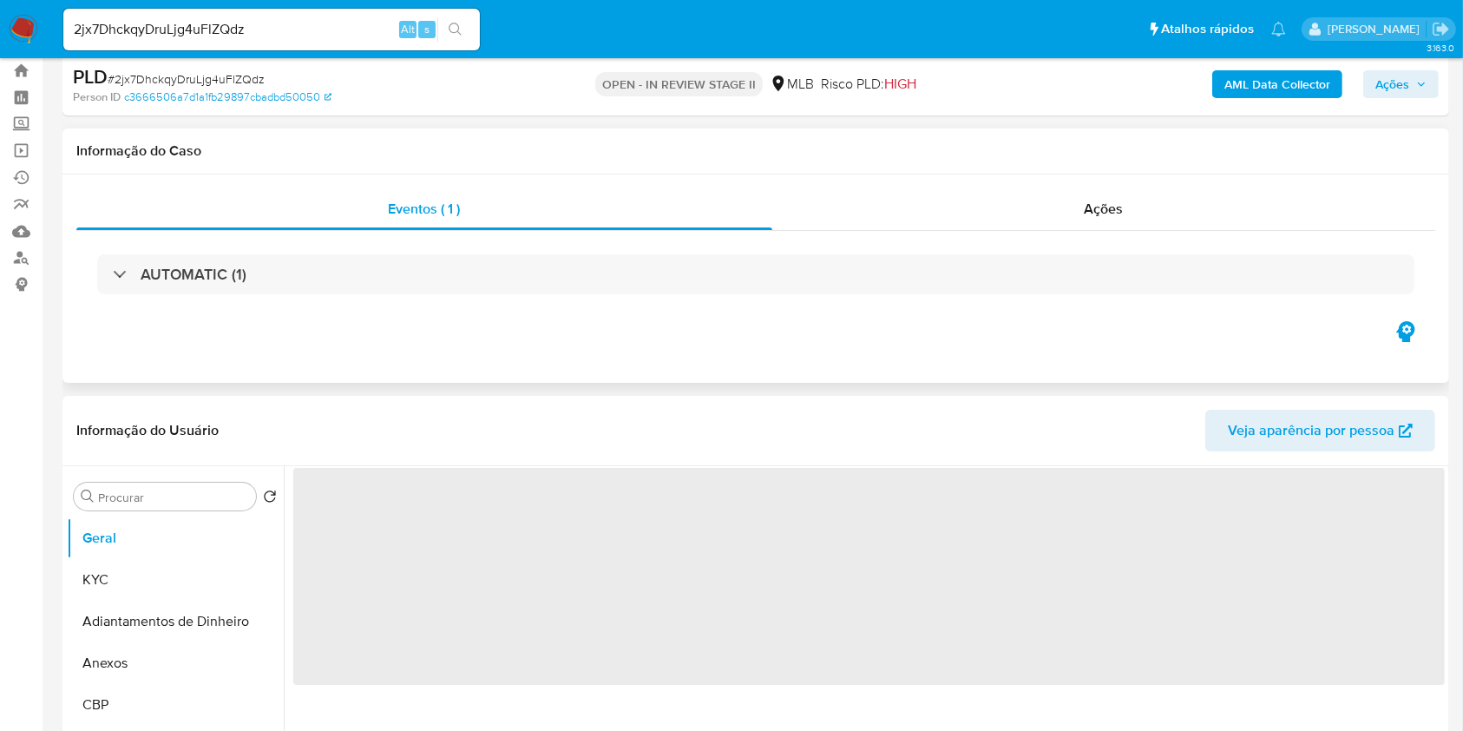
select select "10"
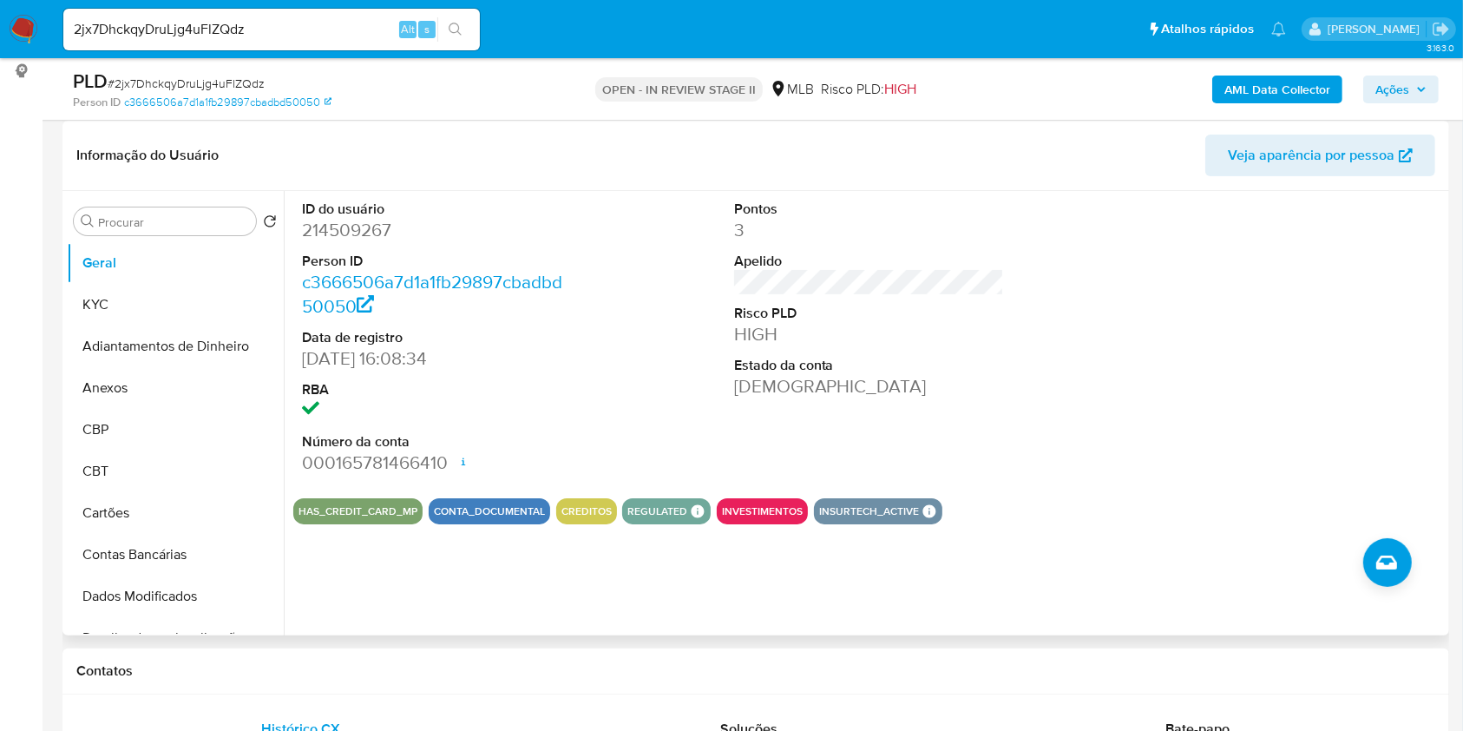
scroll to position [231, 0]
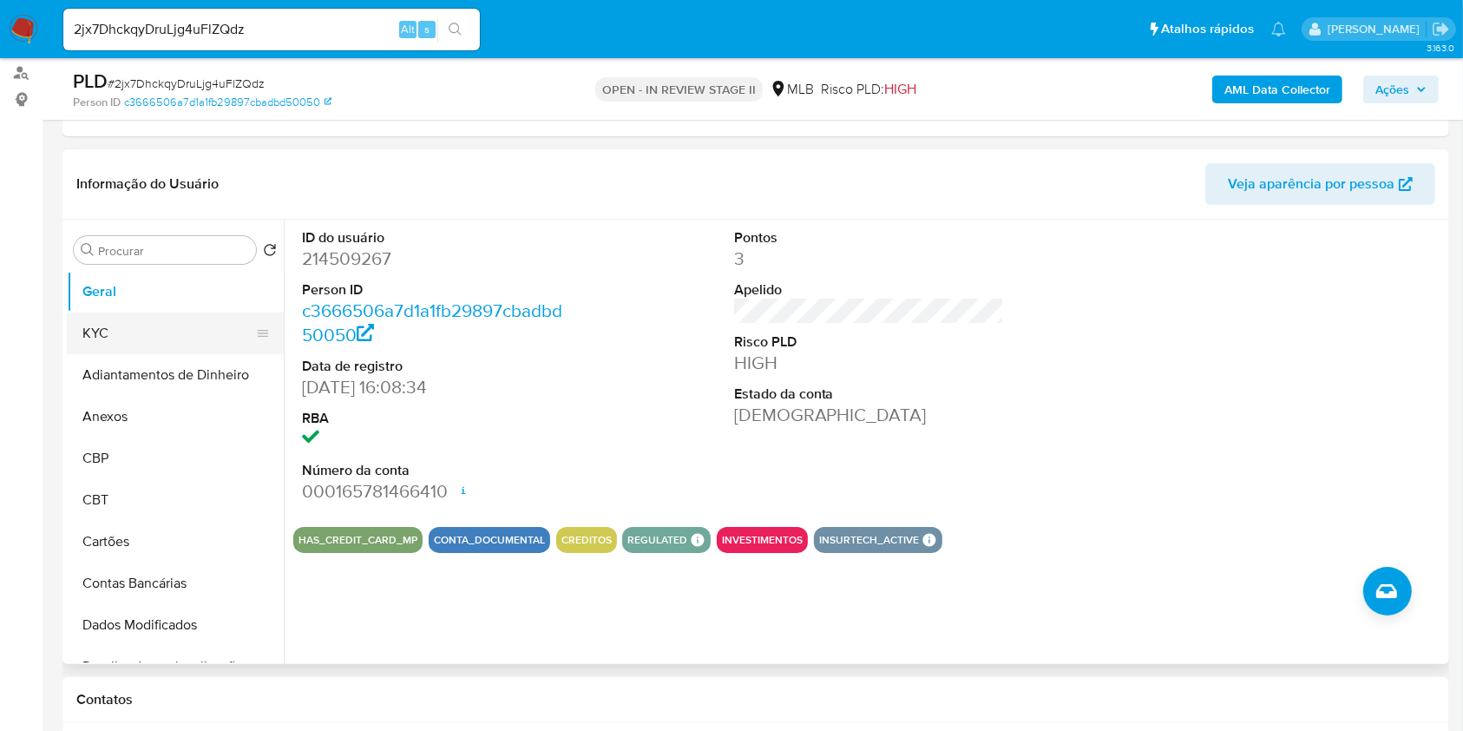
click at [148, 351] on button "KYC" at bounding box center [168, 333] width 203 height 42
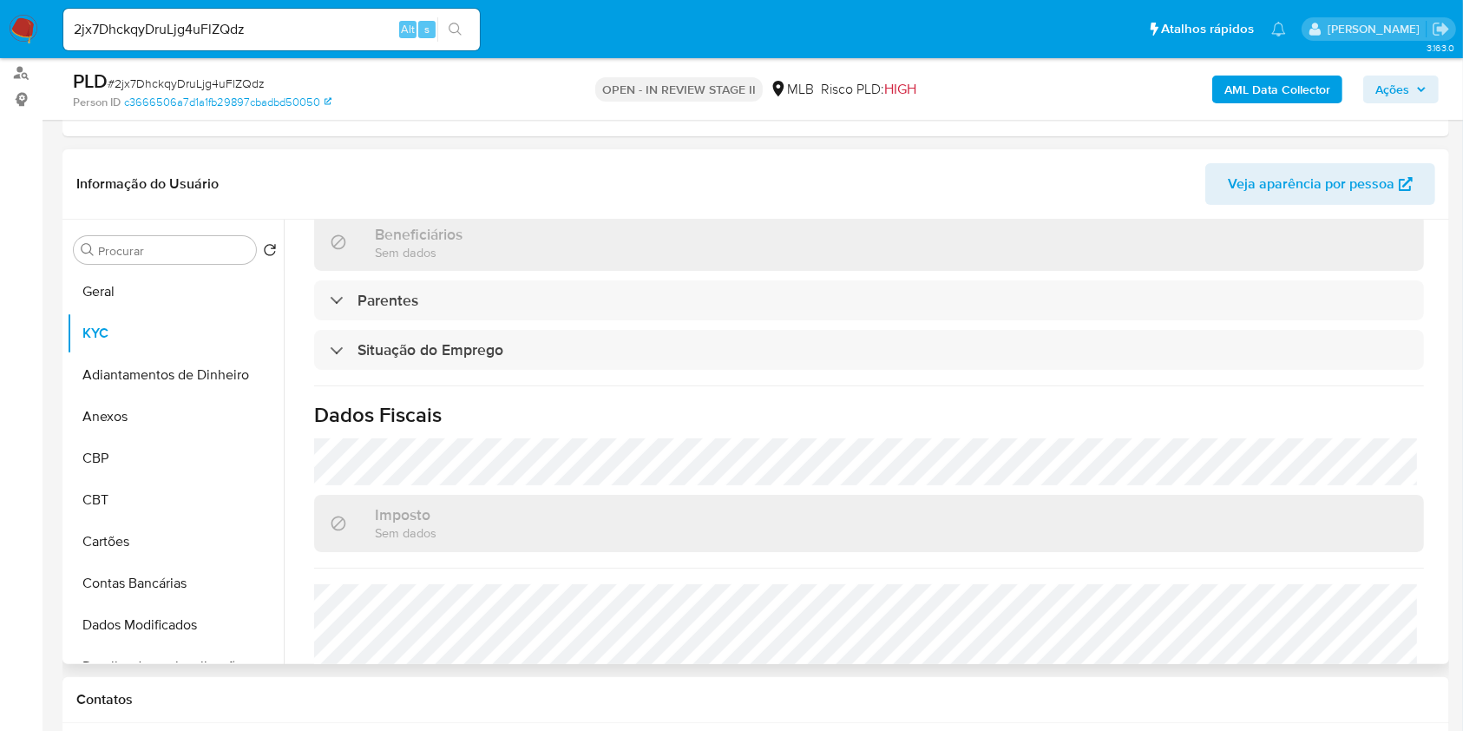
scroll to position [759, 0]
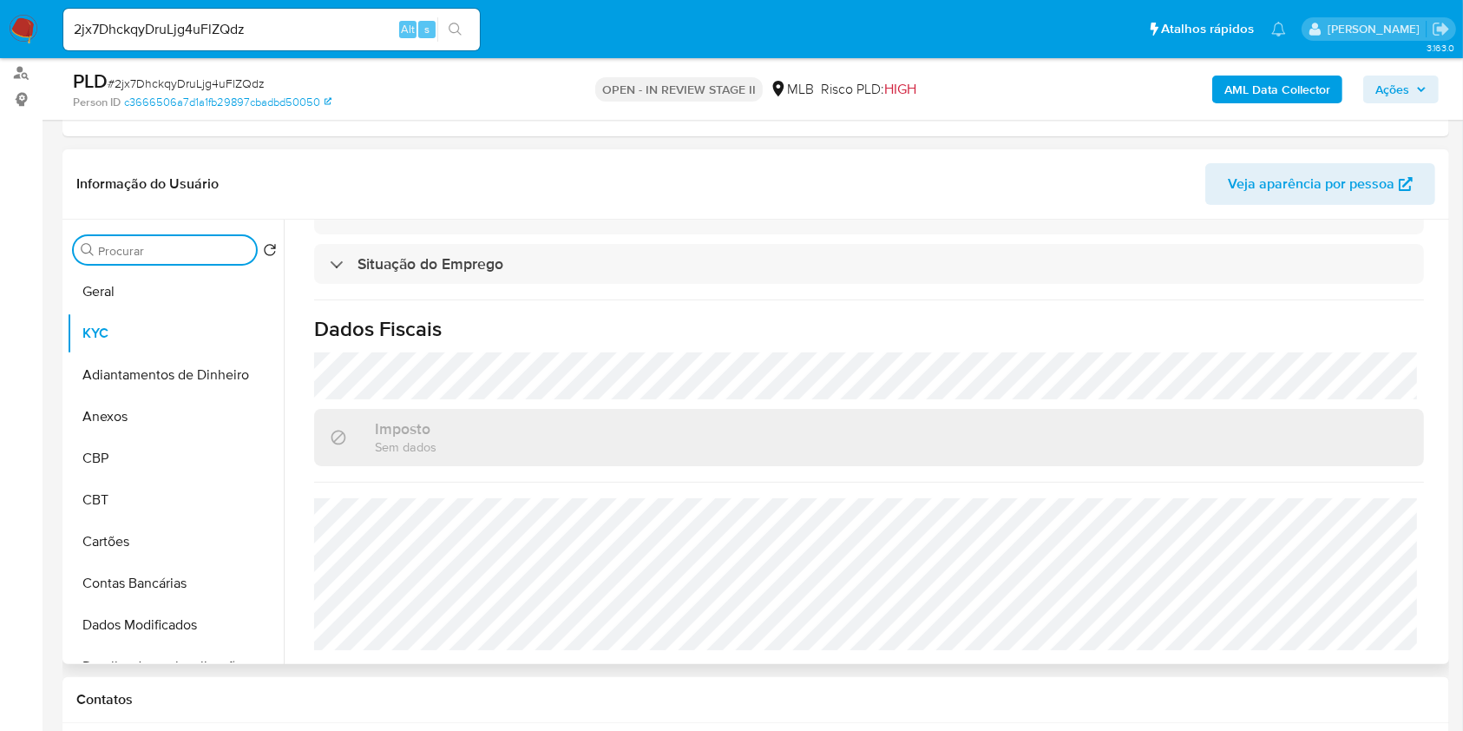
click at [148, 243] on input "Procurar" at bounding box center [173, 251] width 151 height 16
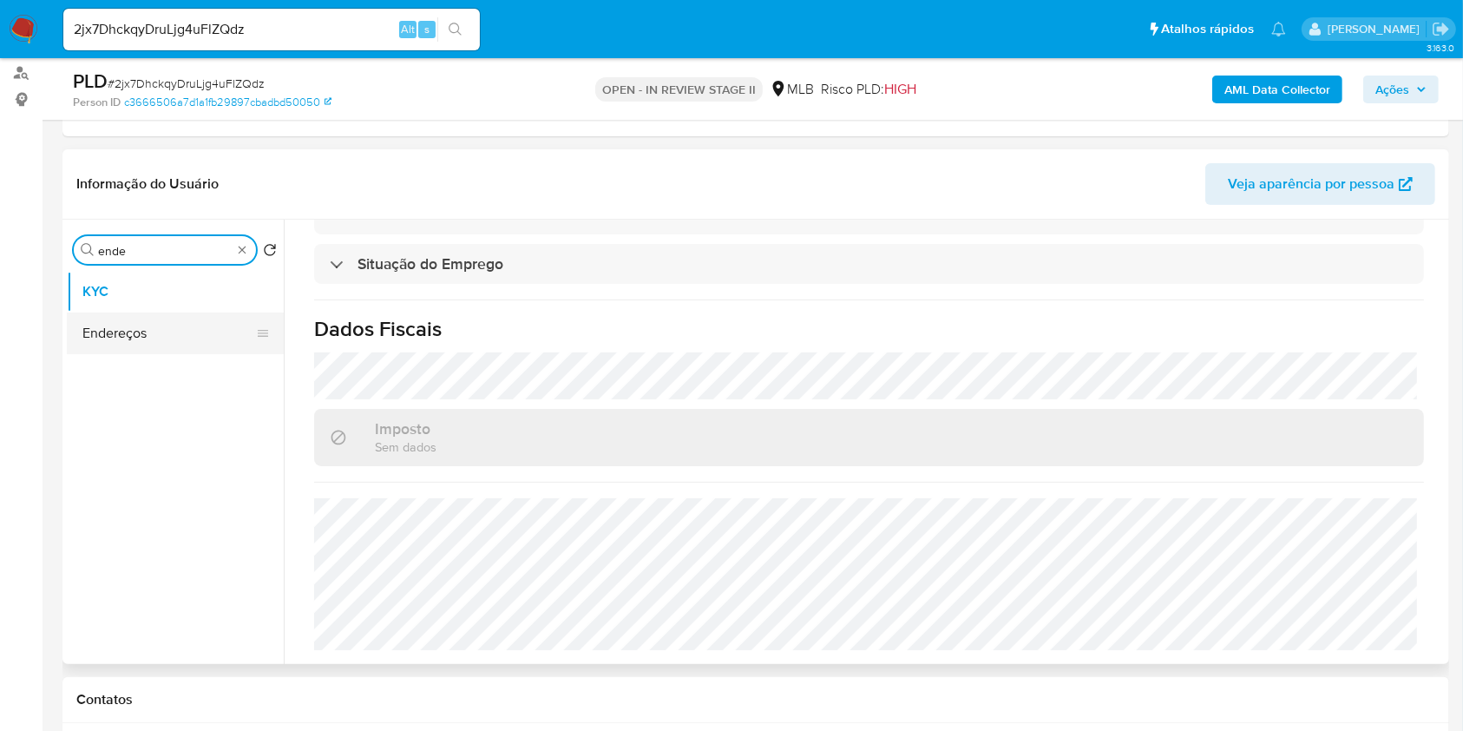
type input "ende"
click at [93, 325] on button "Endereços" at bounding box center [168, 333] width 203 height 42
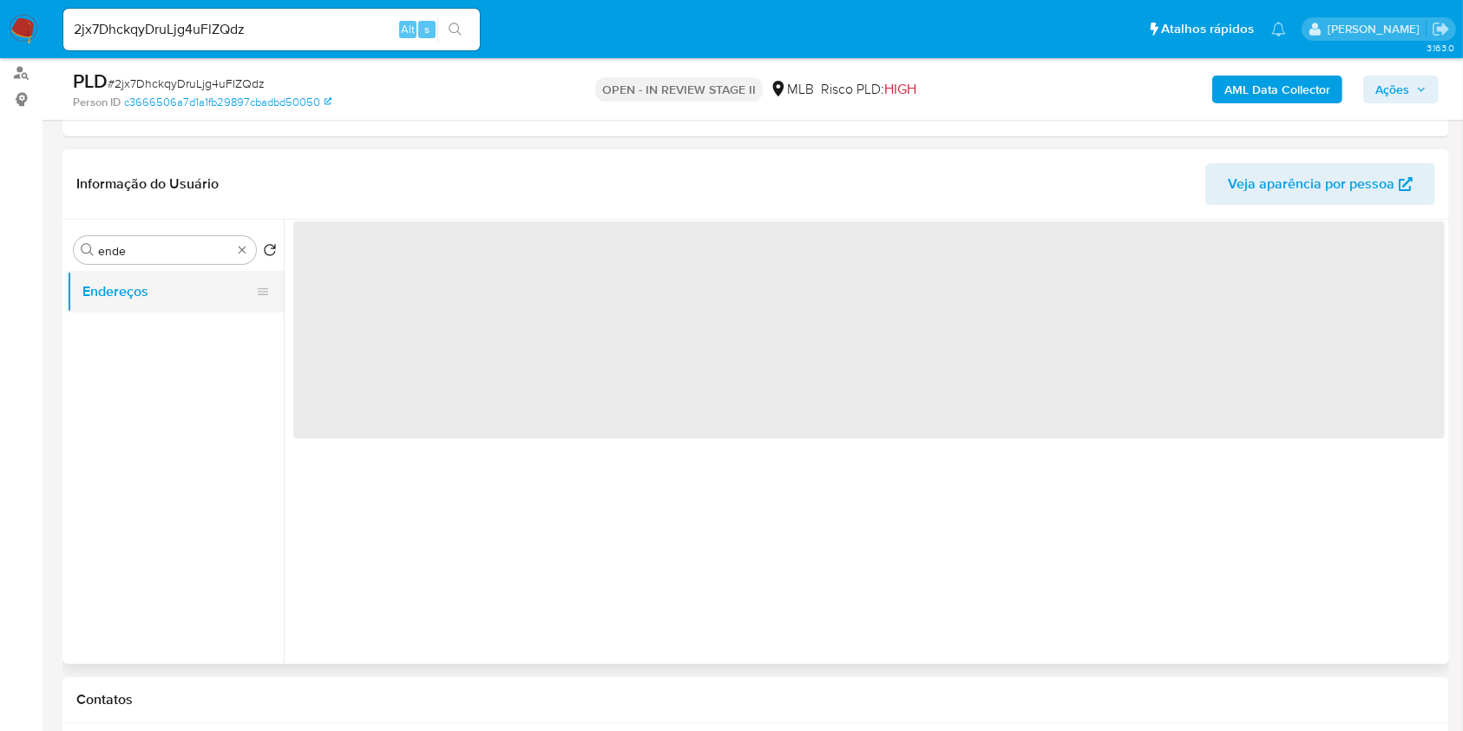
scroll to position [0, 0]
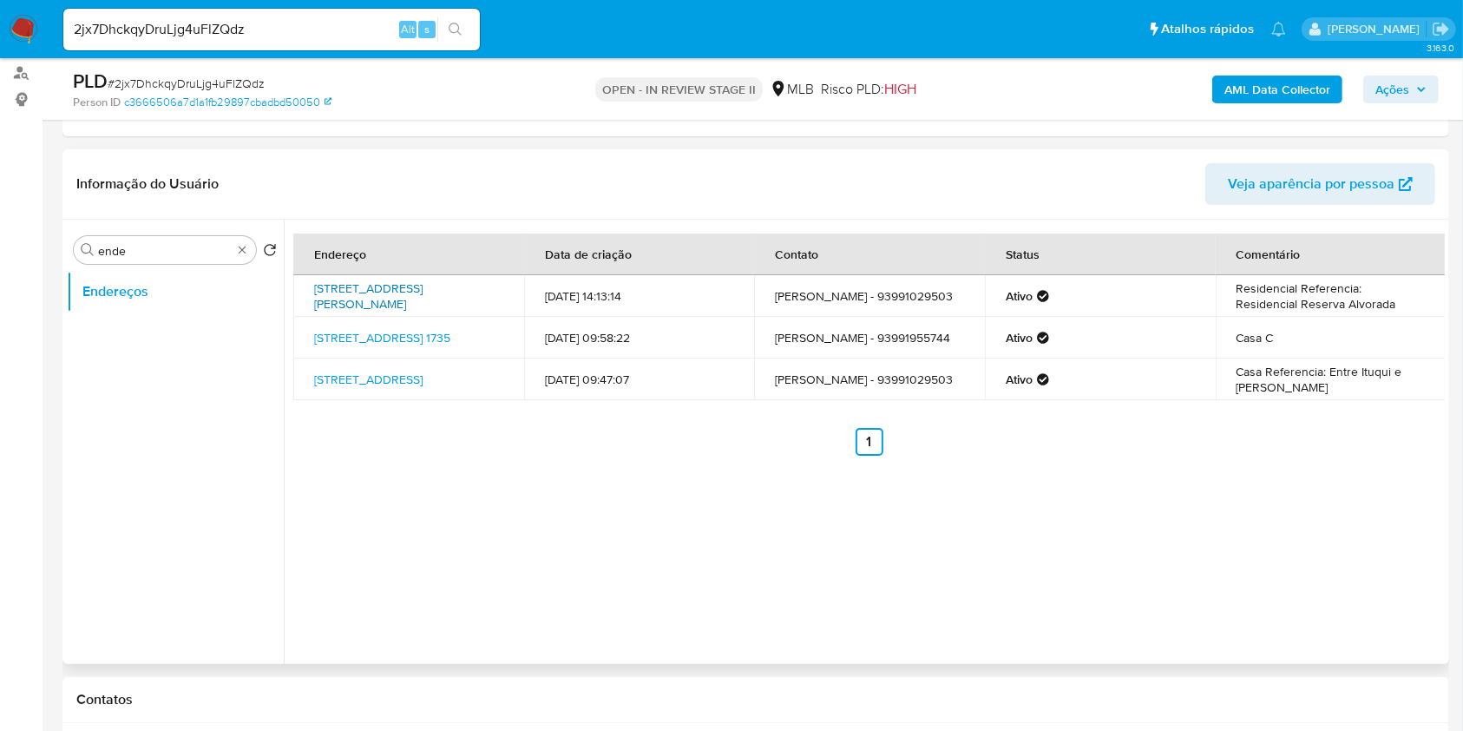
click at [377, 301] on link "[STREET_ADDRESS][PERSON_NAME]" at bounding box center [368, 295] width 108 height 33
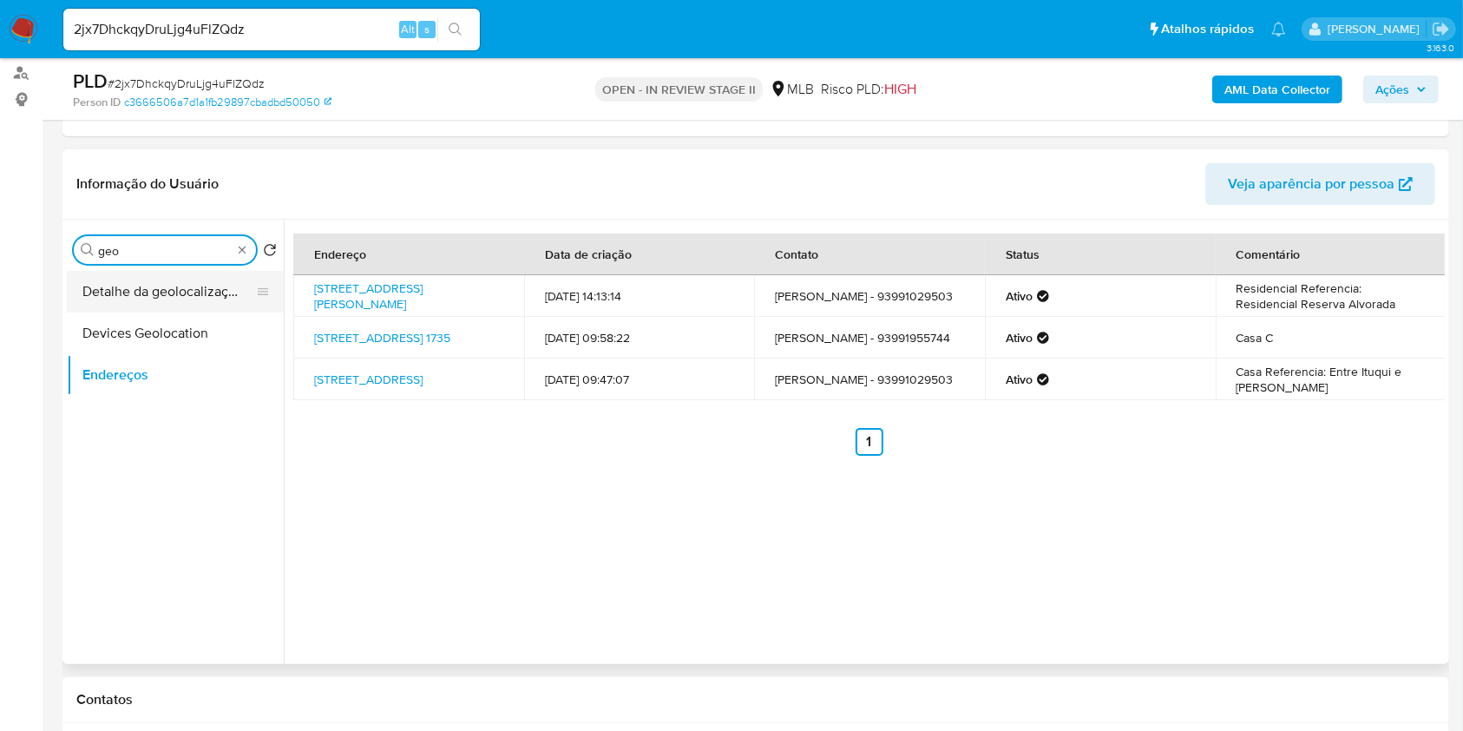
type input "geo"
click at [163, 295] on button "Detalhe da geolocalização" at bounding box center [168, 292] width 203 height 42
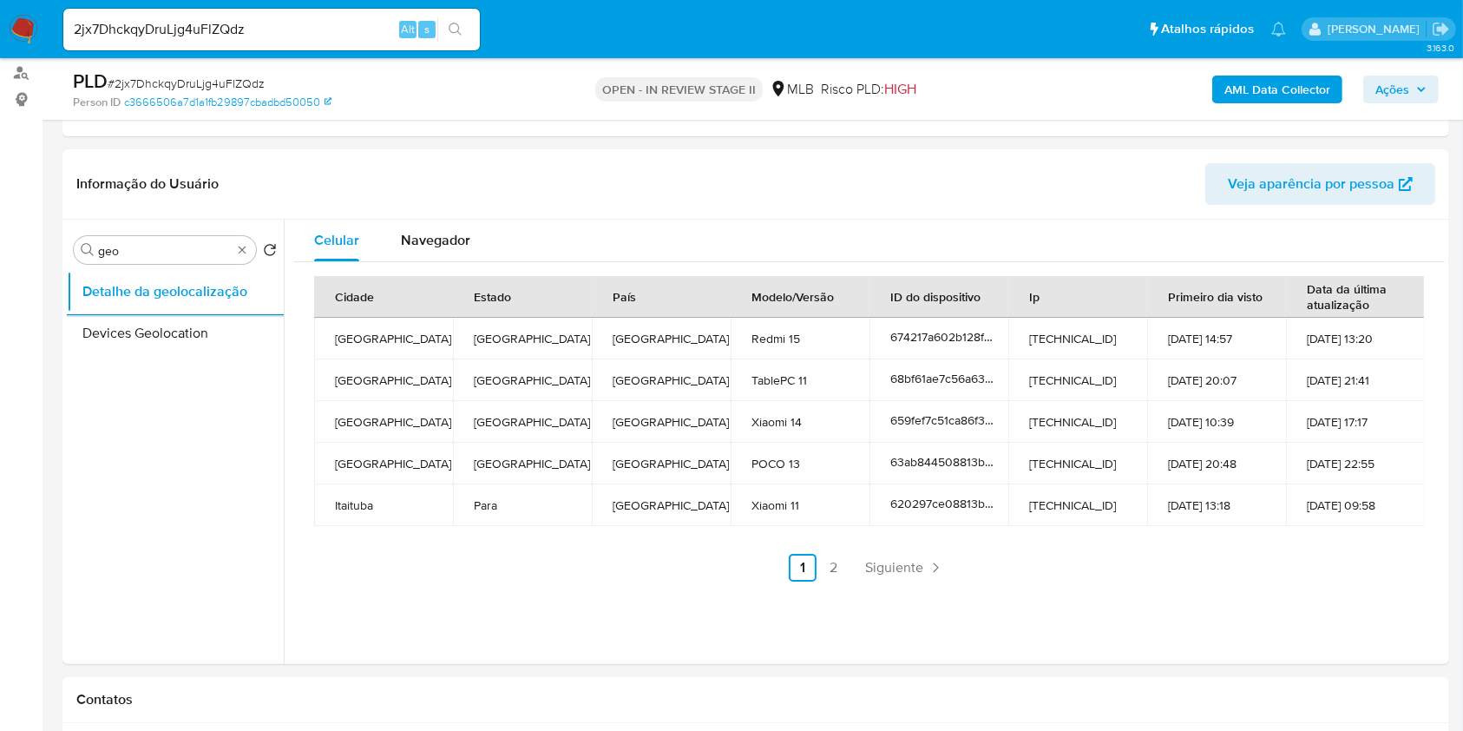
click at [248, 248] on div "Procurar geo" at bounding box center [165, 250] width 182 height 28
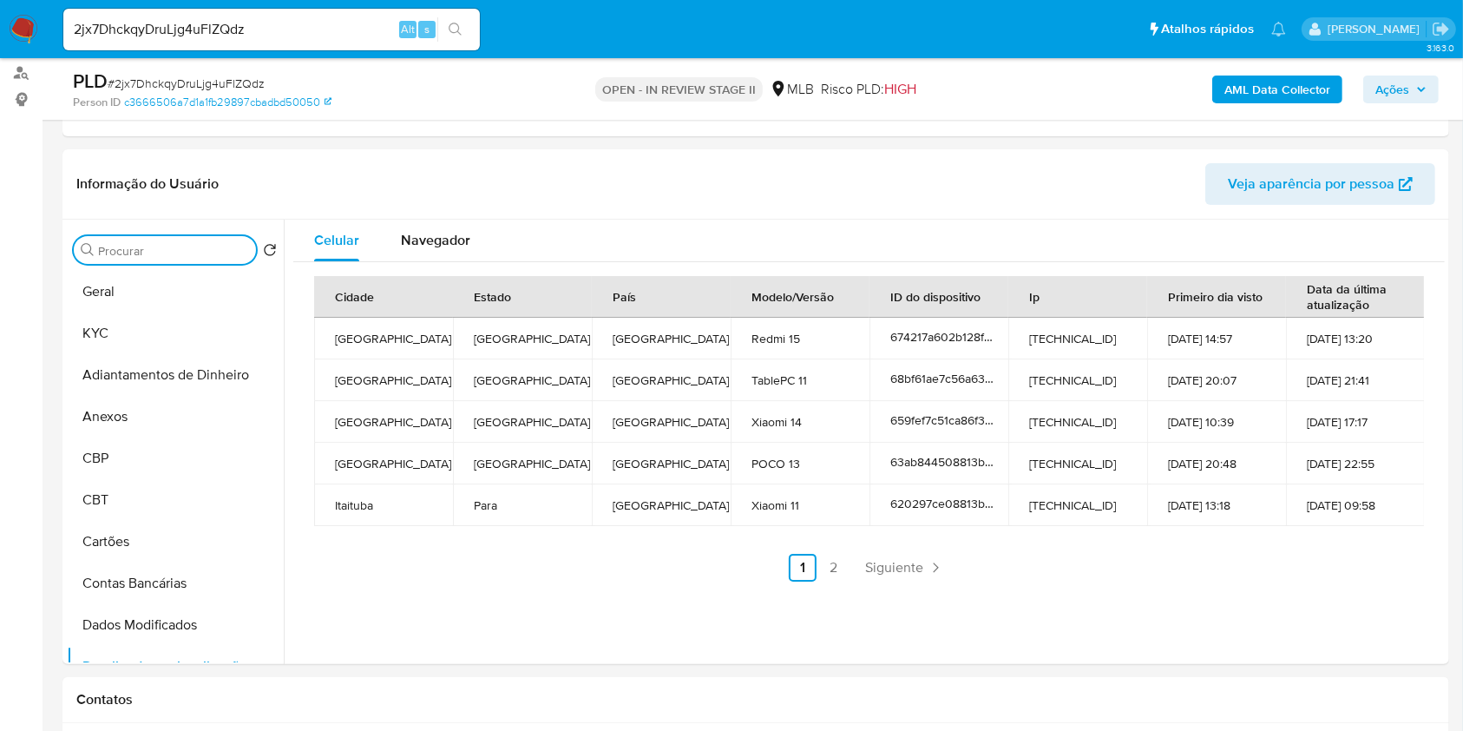
type input "a"
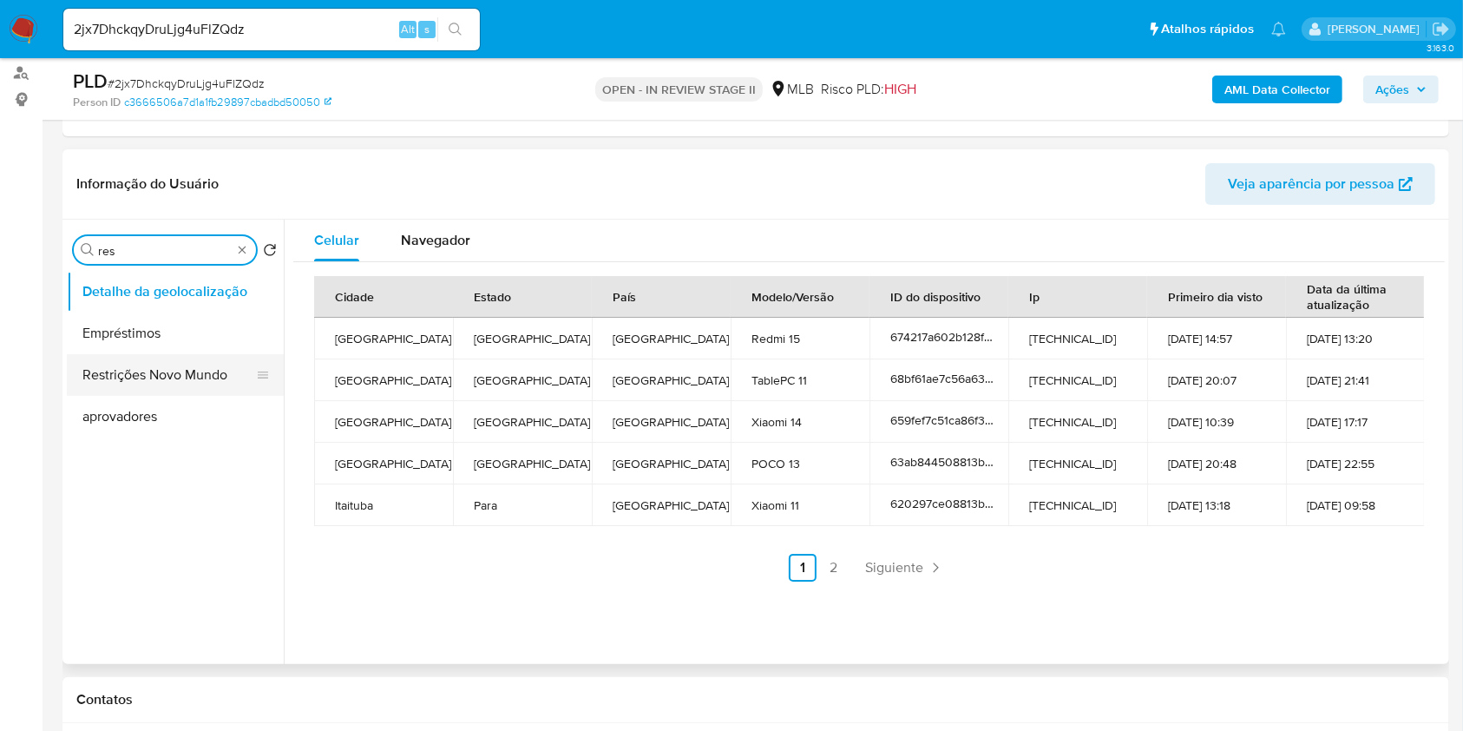
type input "res"
click at [147, 385] on button "Restrições Novo Mundo" at bounding box center [168, 375] width 203 height 42
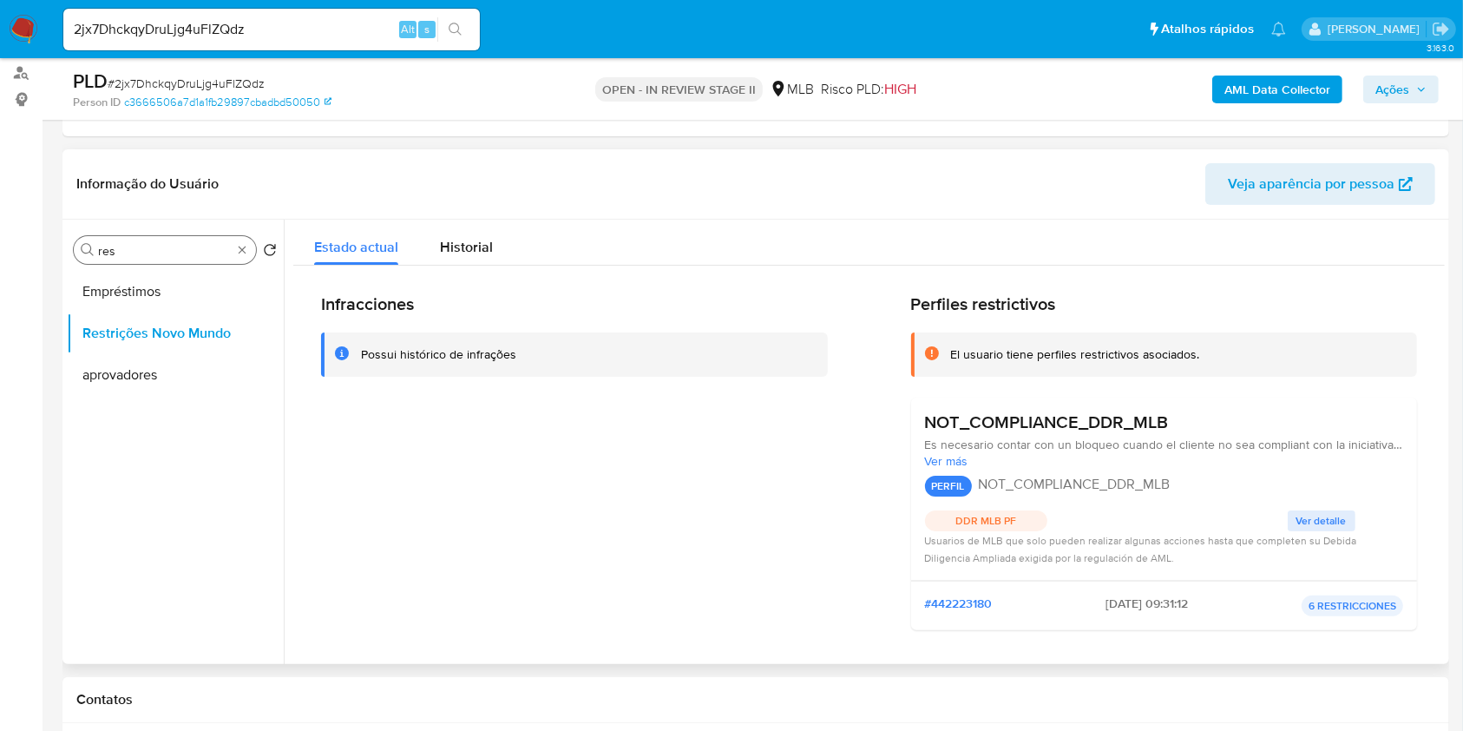
click at [250, 253] on div "Procurar res" at bounding box center [165, 250] width 182 height 28
type input "poi"
click at [187, 285] on button "Dispositivos Point" at bounding box center [168, 292] width 203 height 42
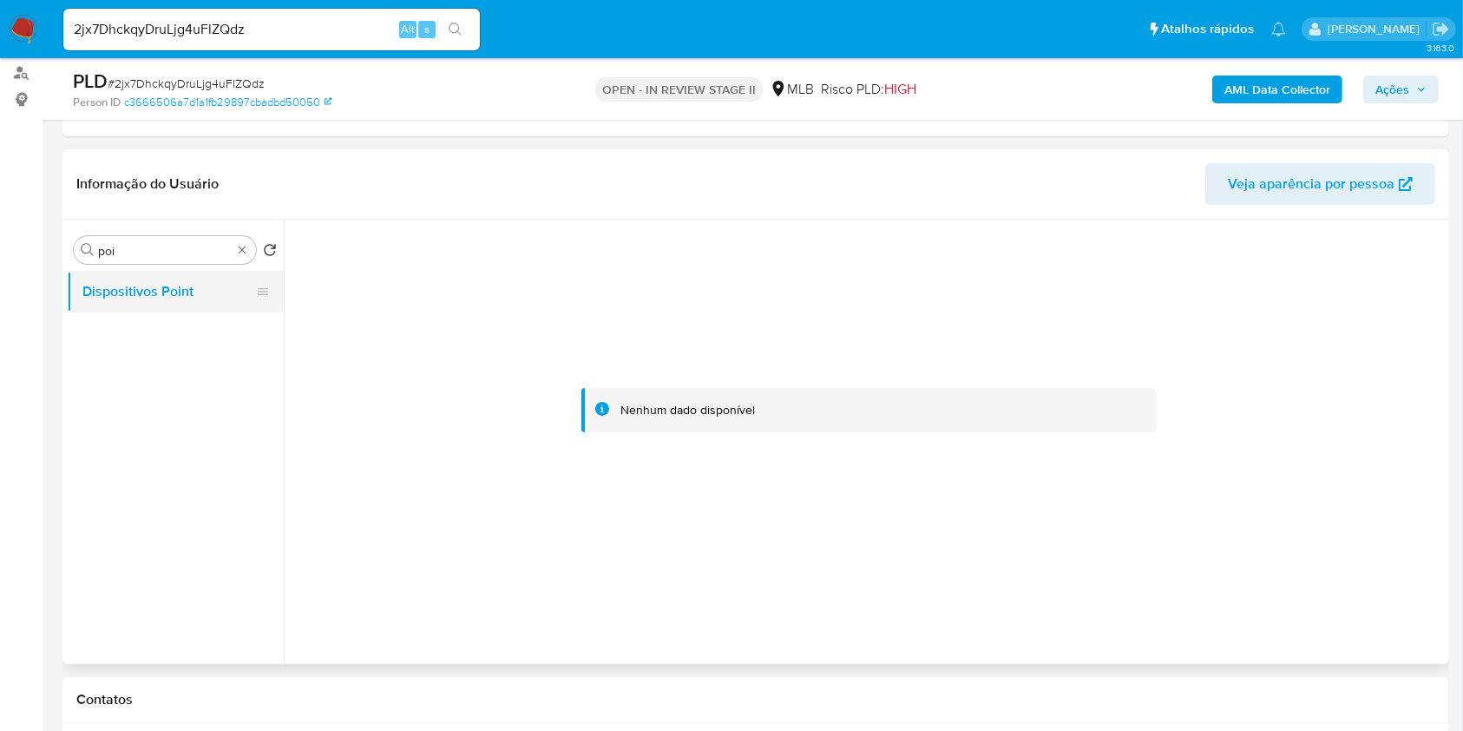
click at [224, 287] on button "Dispositivos Point" at bounding box center [168, 292] width 203 height 42
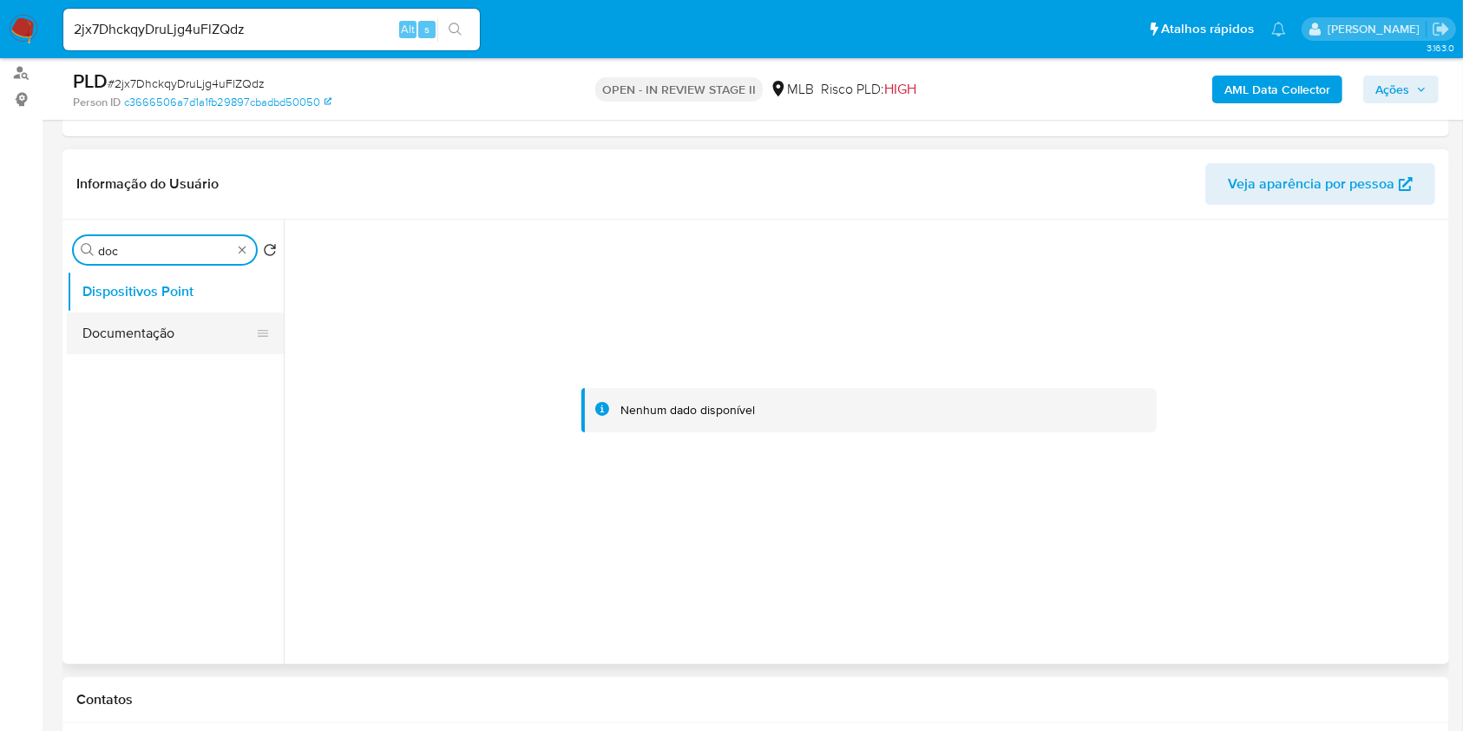
type input "doc"
click at [185, 338] on button "Documentação" at bounding box center [168, 333] width 203 height 42
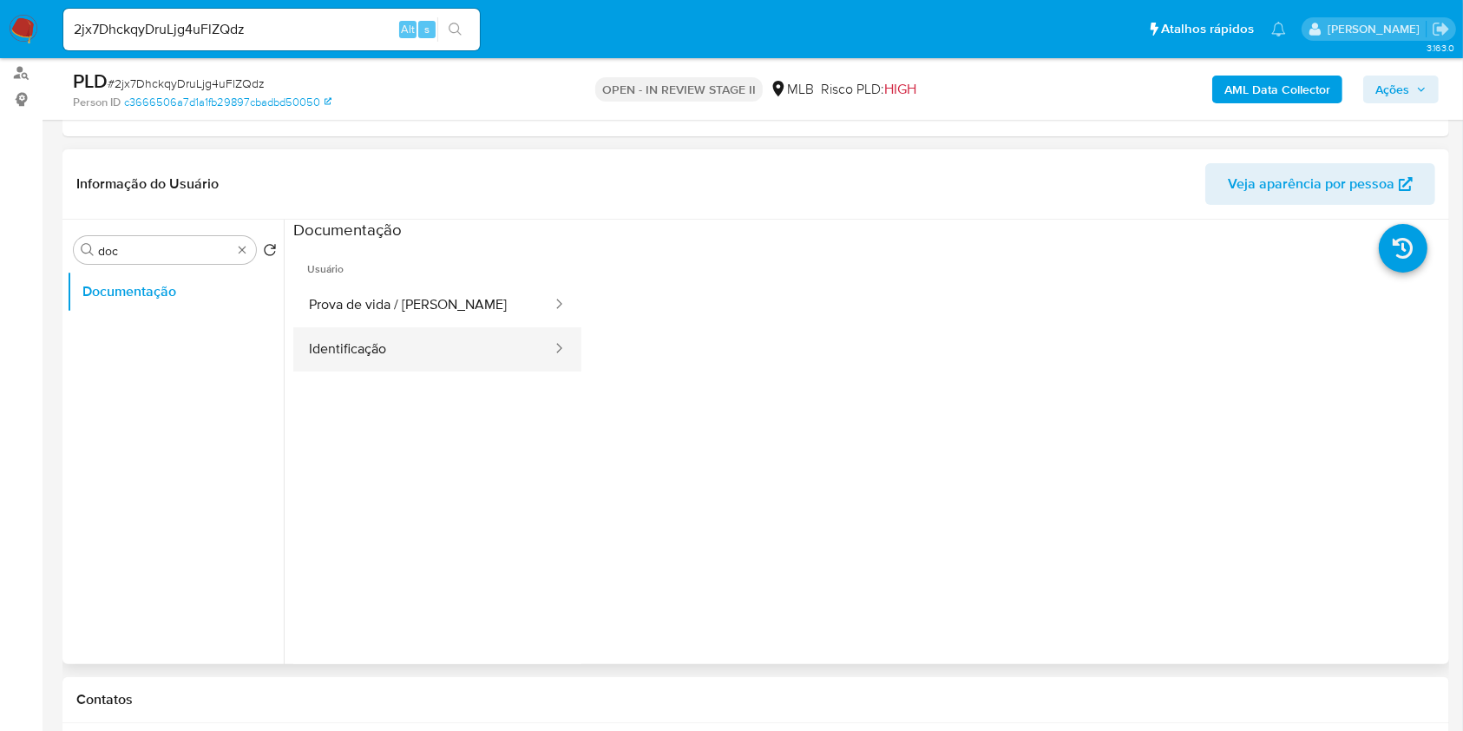
click at [419, 345] on button "Identificação" at bounding box center [423, 349] width 260 height 44
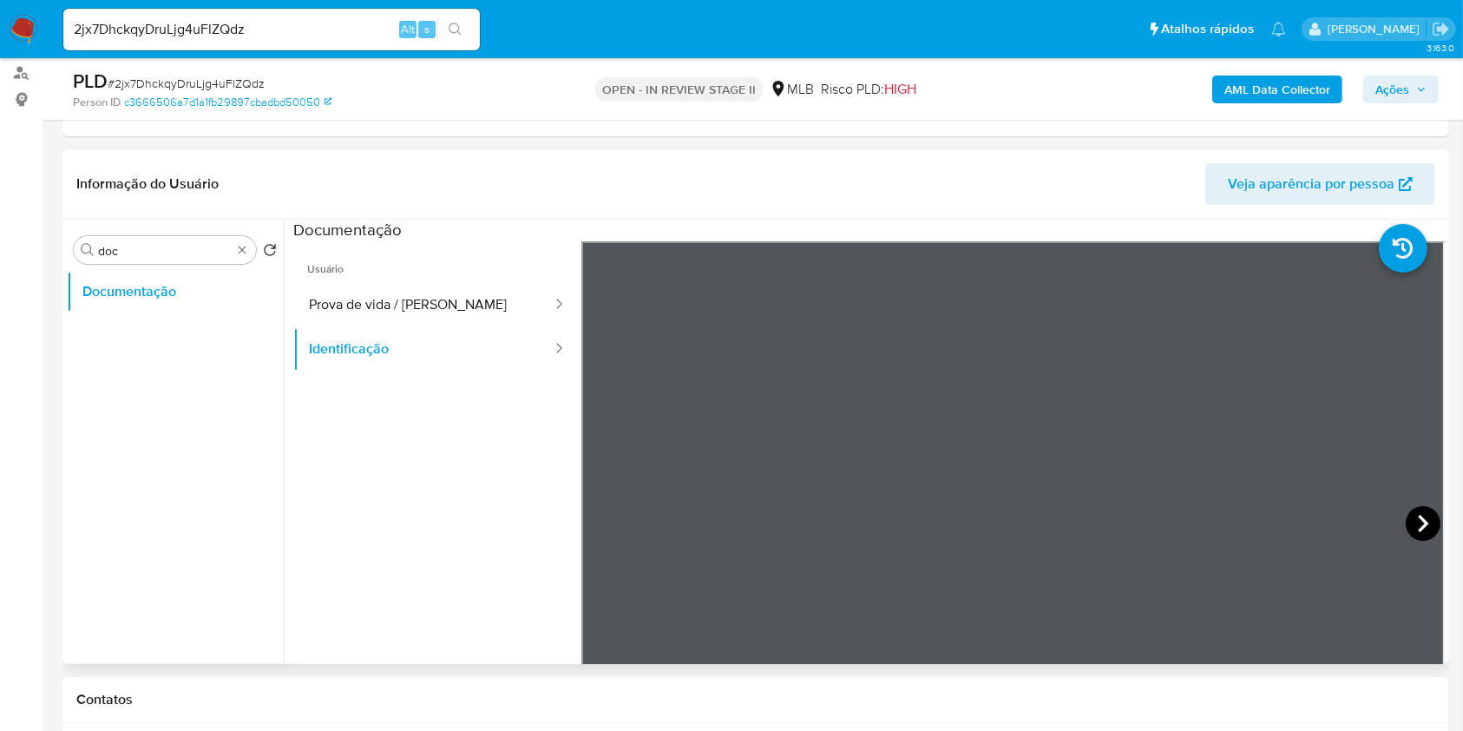
click at [1410, 524] on icon at bounding box center [1423, 523] width 35 height 35
click at [410, 304] on button "Prova de vida / Selfie" at bounding box center [423, 305] width 260 height 44
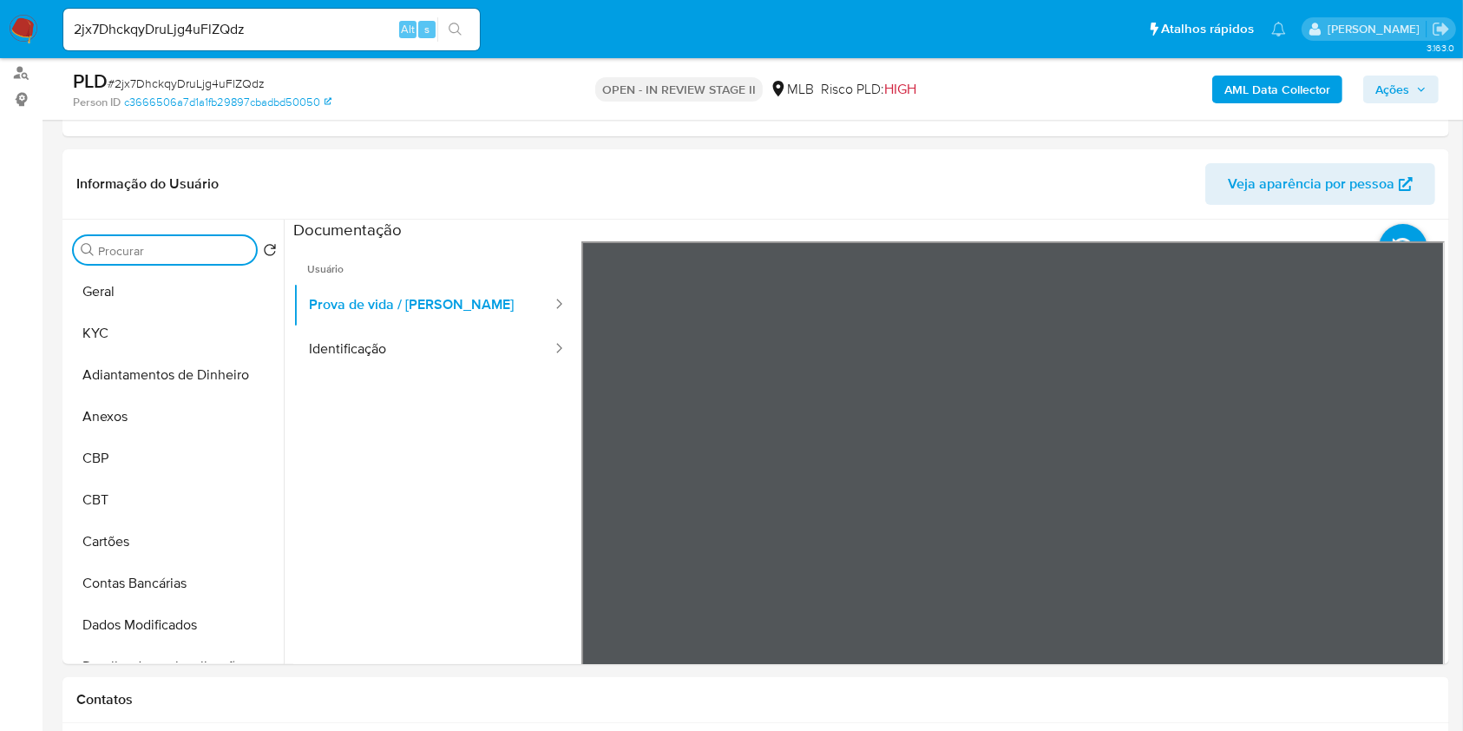
click at [1347, 87] on div "AML Data Collector Ações" at bounding box center [1214, 89] width 450 height 41
click at [1311, 87] on b "AML Data Collector" at bounding box center [1278, 90] width 106 height 28
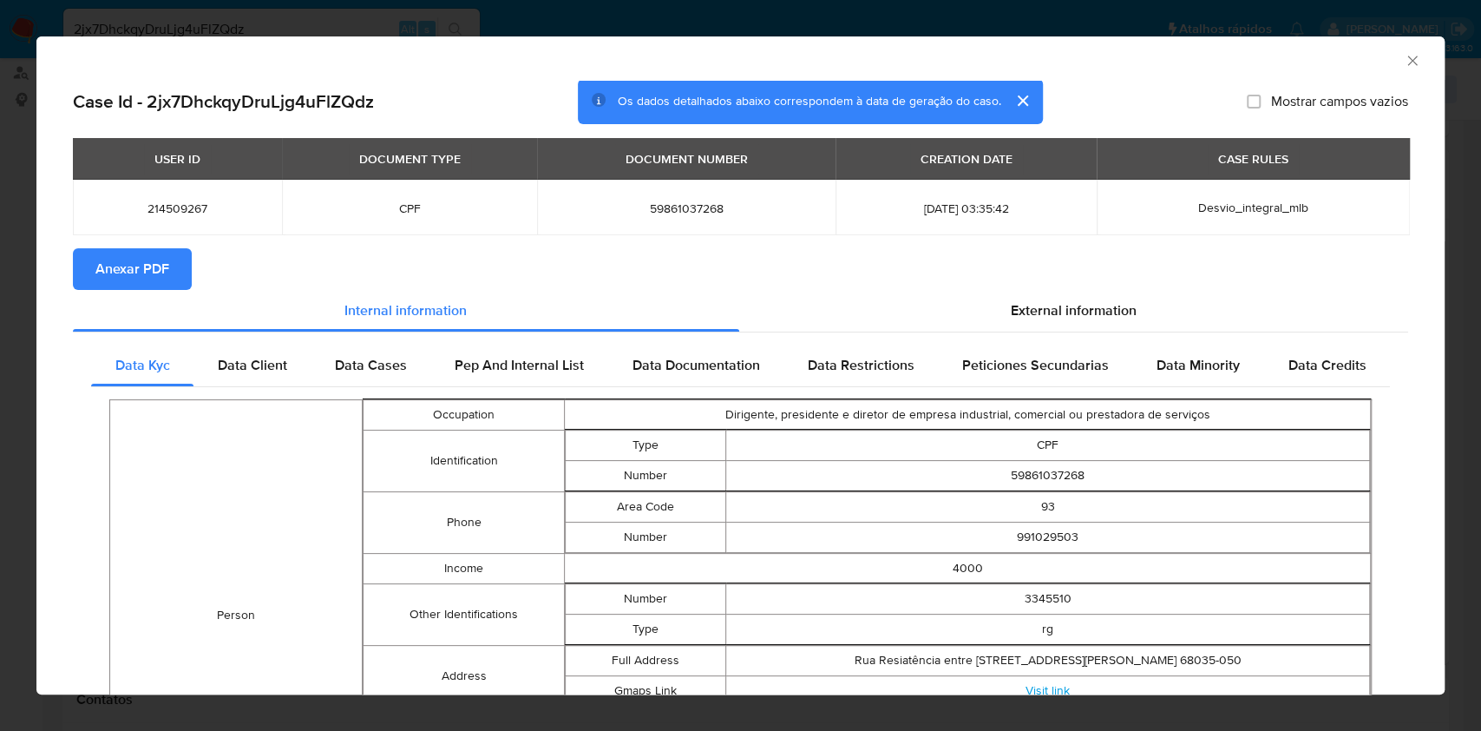
click at [130, 279] on span "Anexar PDF" at bounding box center [132, 269] width 74 height 38
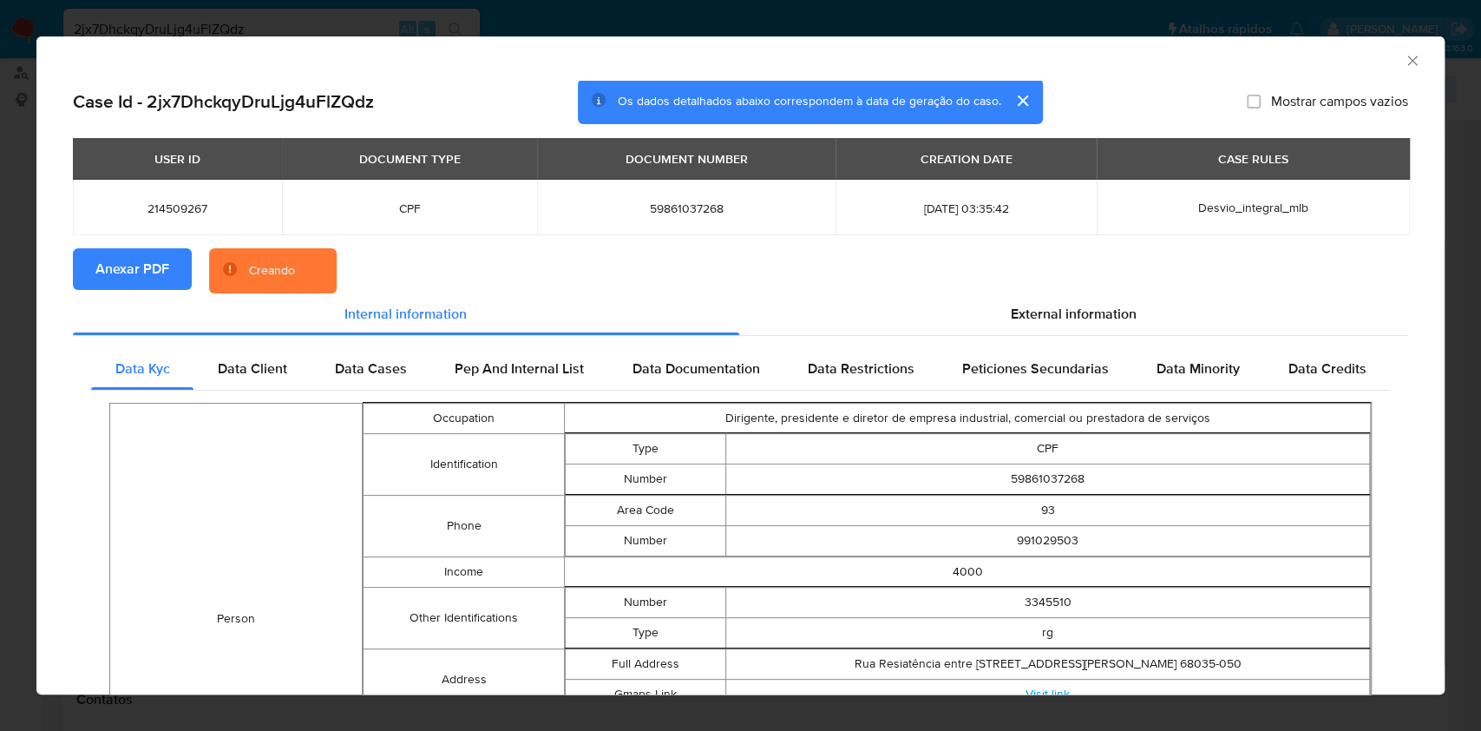
click at [655, 200] on span "59861037268" at bounding box center [686, 208] width 257 height 16
copy span "59861037268"
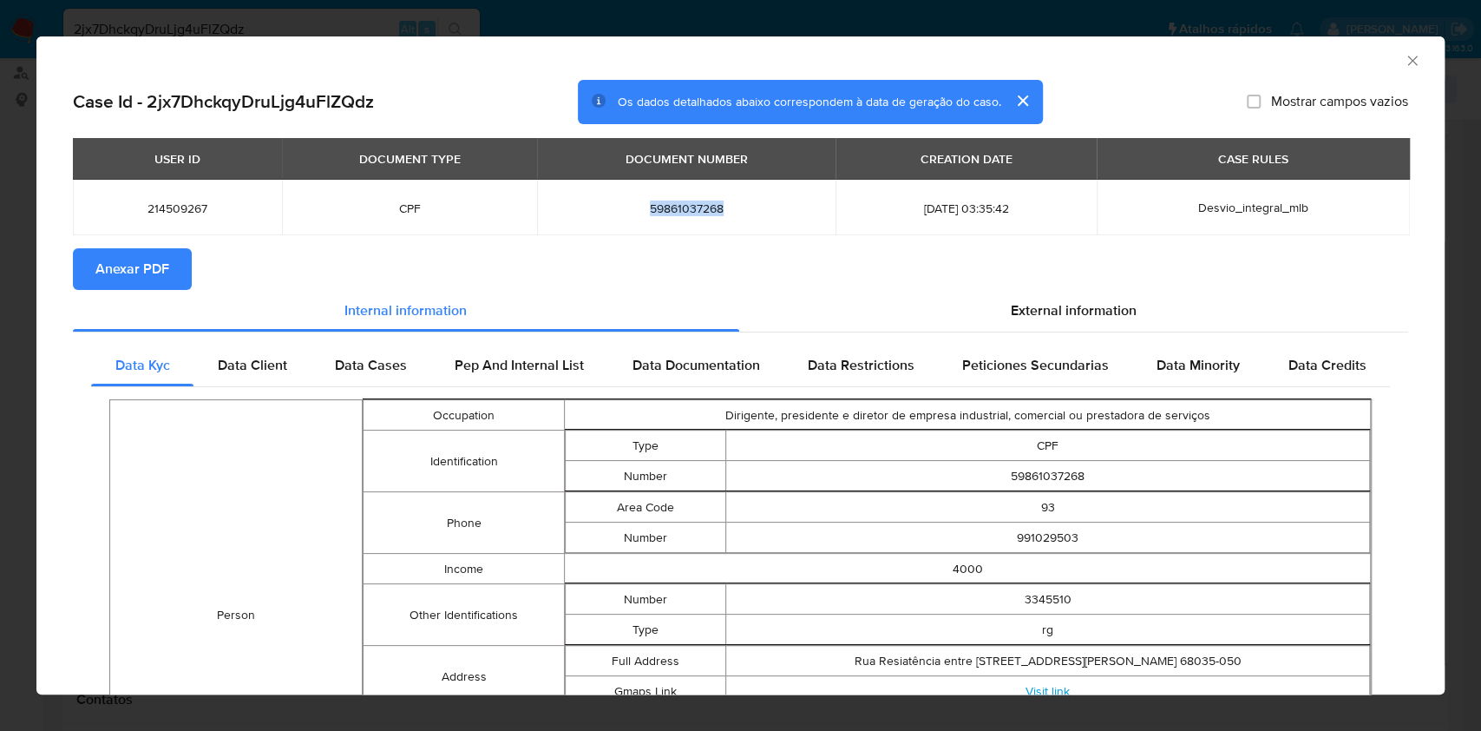
copy span "59861037268"
click at [1389, 48] on div "AML Data Collector" at bounding box center [740, 57] width 1409 height 43
click at [1404, 55] on icon "Fechar a janela" at bounding box center [1412, 60] width 17 height 17
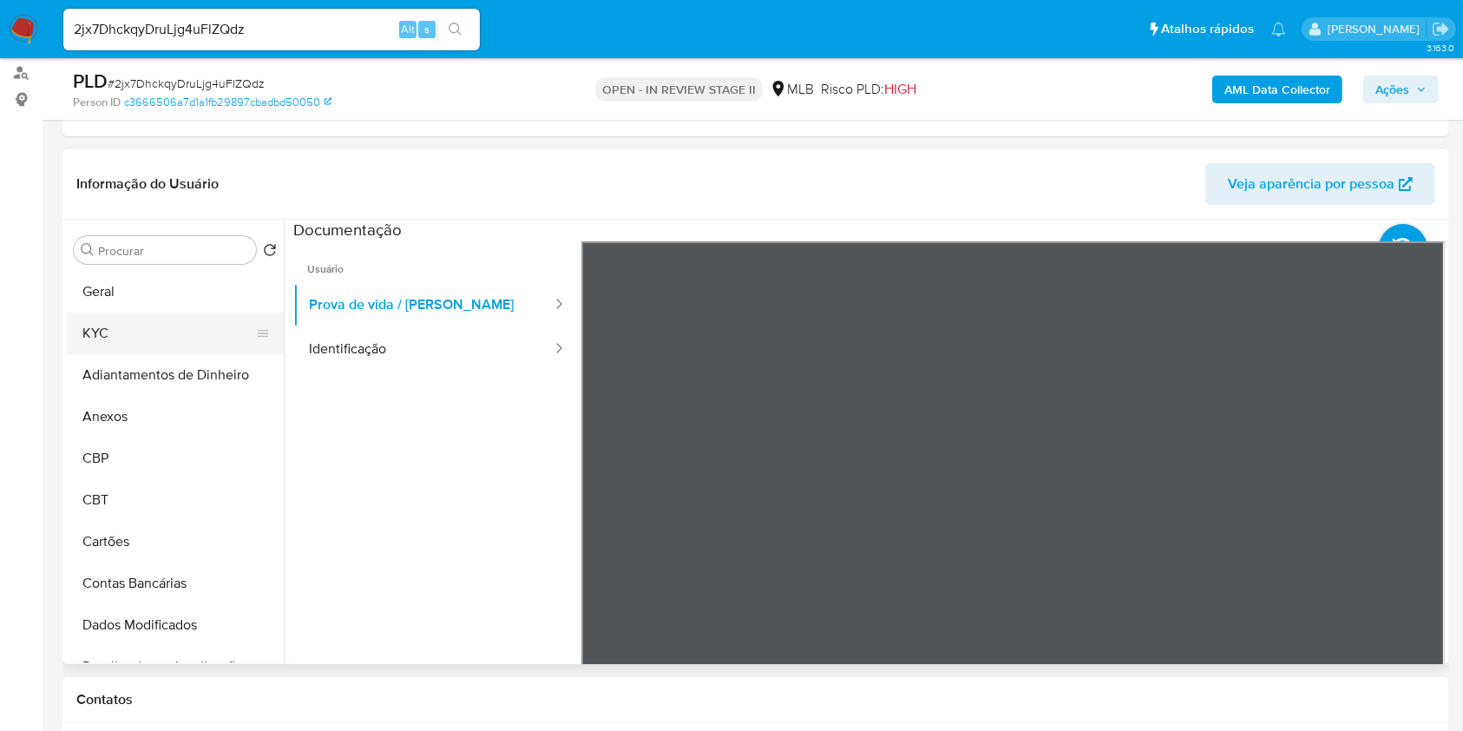
click at [138, 331] on button "KYC" at bounding box center [168, 333] width 203 height 42
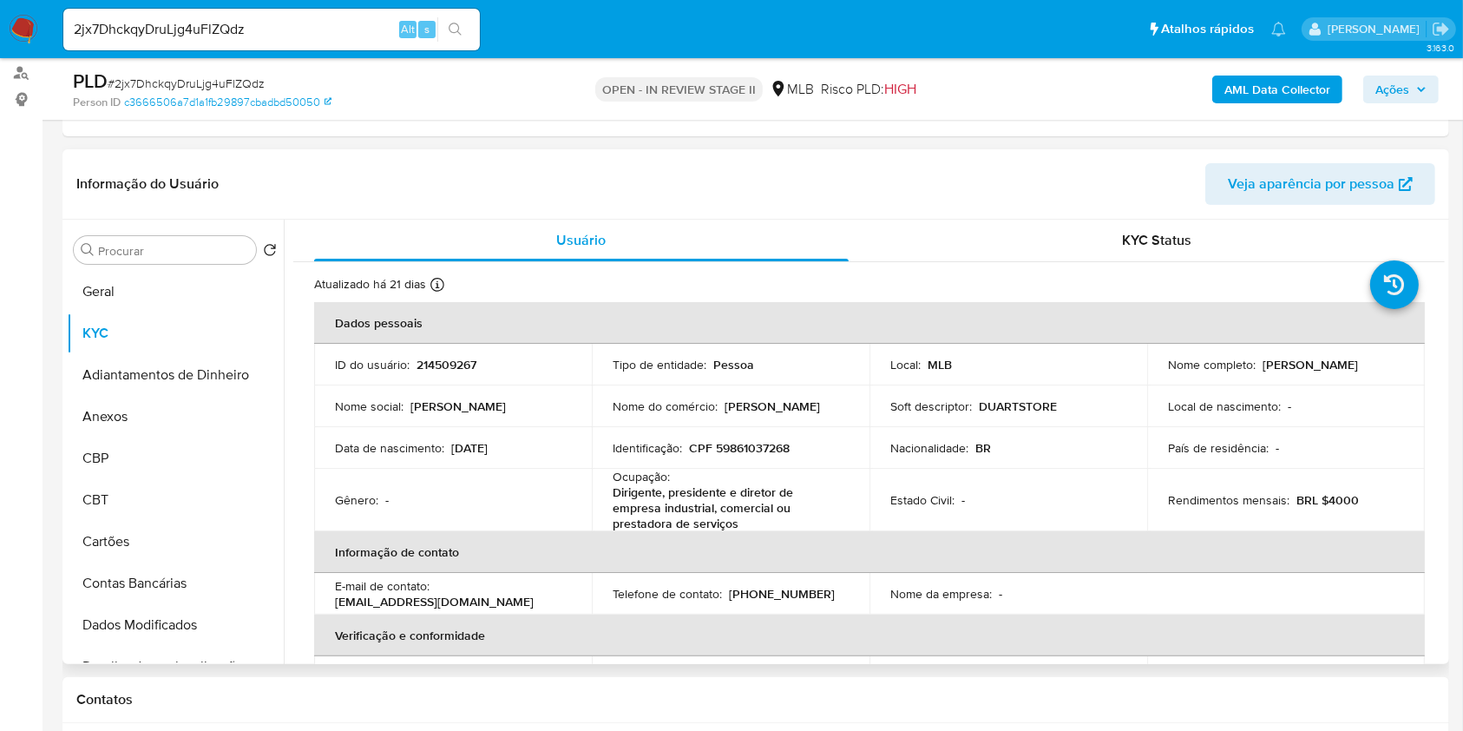
click at [743, 517] on p "Dirigente, presidente e diretor de empresa industrial, comercial ou prestadora …" at bounding box center [727, 507] width 229 height 47
click at [736, 510] on p "Dirigente, presidente e diretor de empresa industrial, comercial ou prestadora …" at bounding box center [727, 507] width 229 height 47
click at [736, 509] on p "Dirigente, presidente e diretor de empresa industrial, comercial ou prestadora …" at bounding box center [727, 507] width 229 height 47
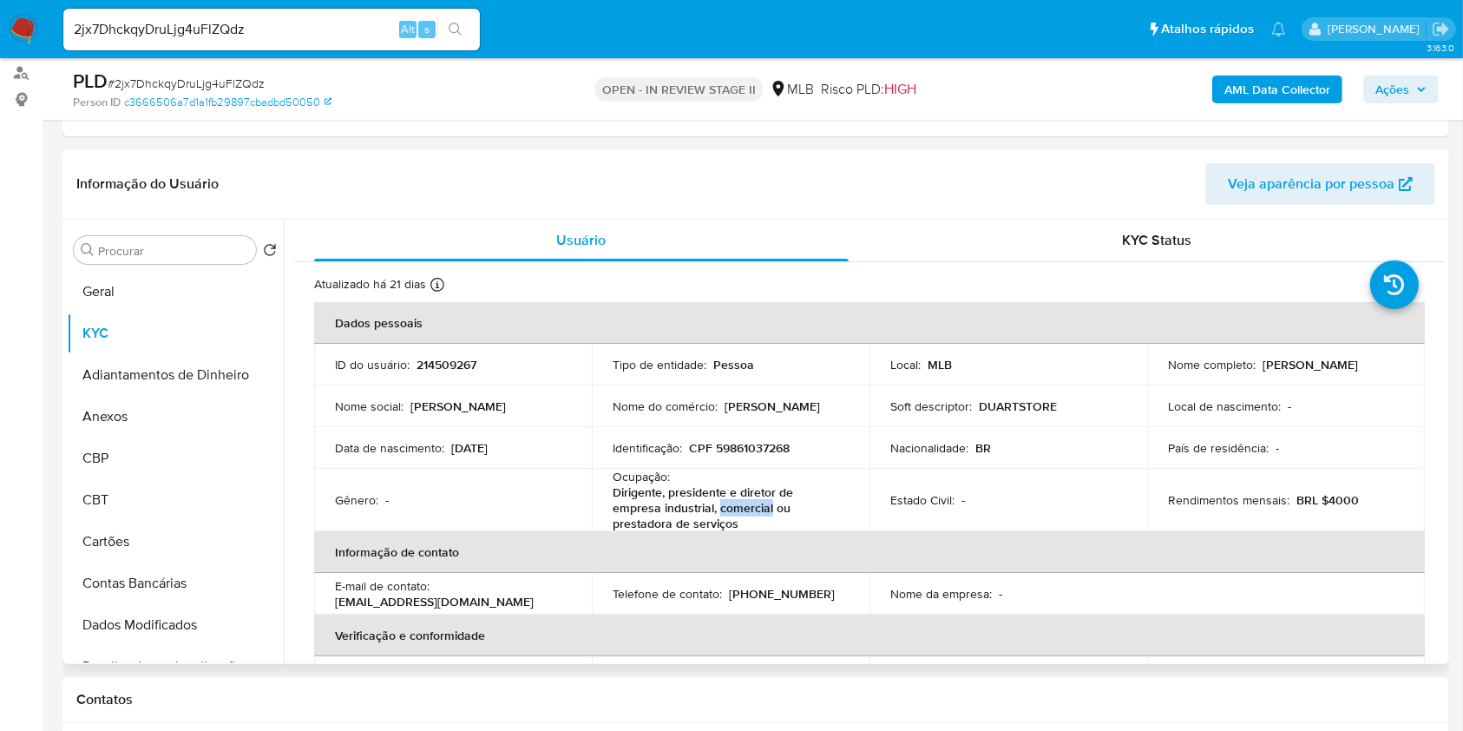
copy p "comercial"
click at [736, 509] on p "Dirigente, presidente e diretor de empresa industrial, comercial ou prestadora …" at bounding box center [727, 507] width 229 height 47
copy div "Ocupação : Dirigente, presidente e diretor de empresa industrial, comercial ou …"
